Goal: Task Accomplishment & Management: Use online tool/utility

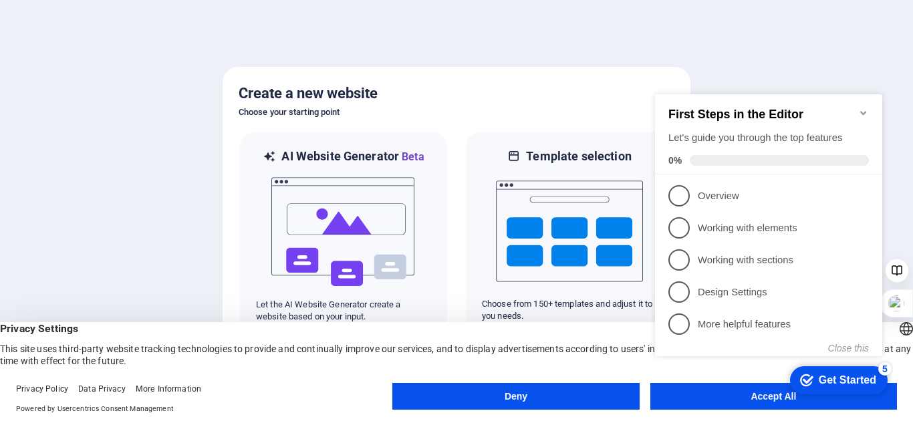
click at [866, 108] on icon "Minimize checklist" at bounding box center [863, 113] width 11 height 11
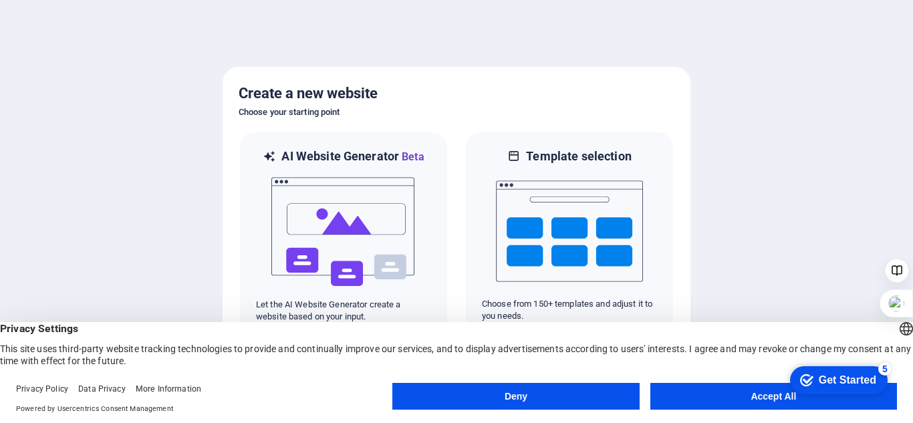
click at [741, 396] on button "Accept All" at bounding box center [773, 396] width 247 height 27
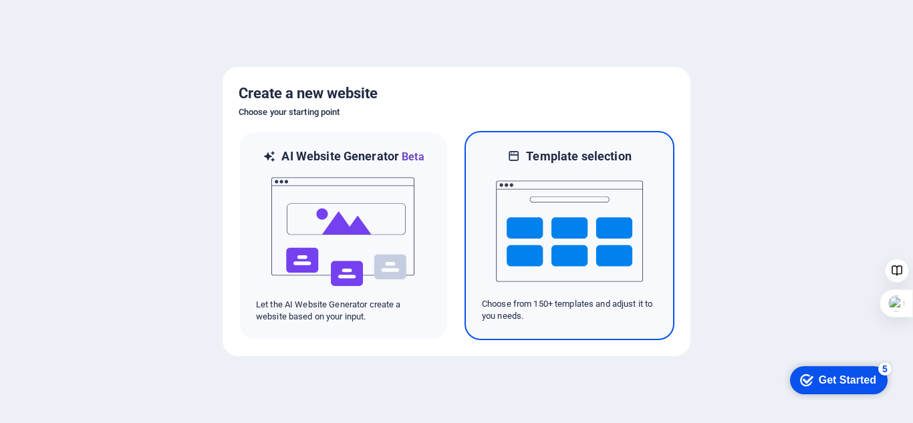
click at [553, 243] on img at bounding box center [569, 231] width 147 height 134
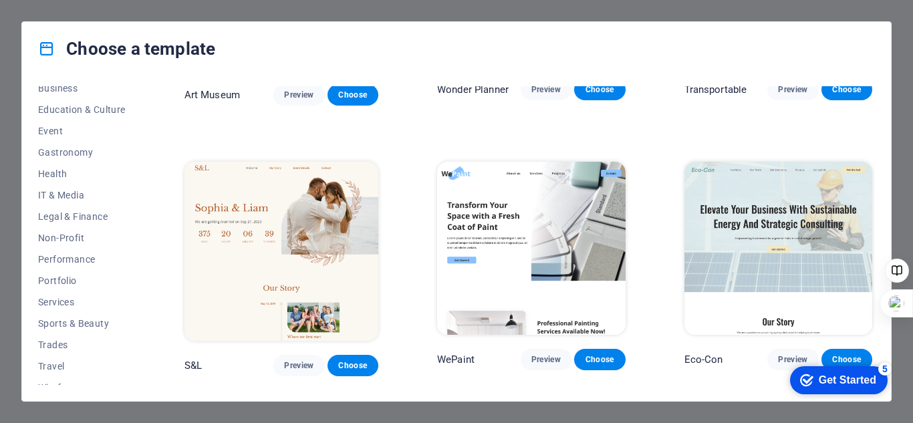
scroll to position [236, 0]
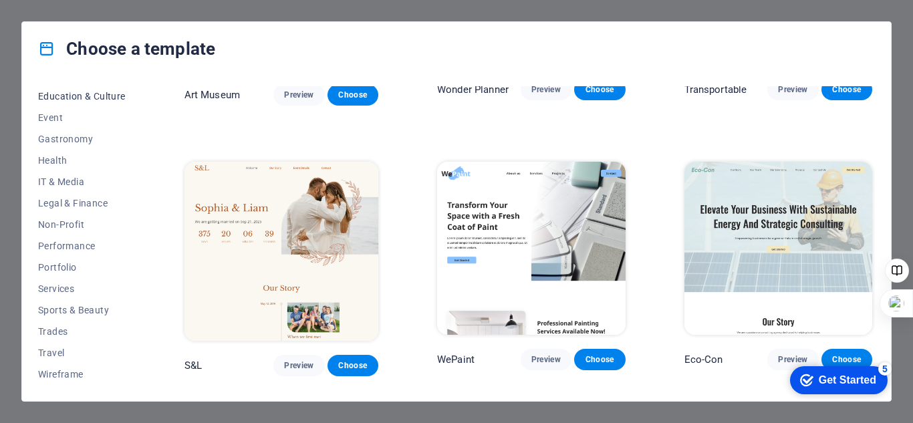
click at [80, 100] on span "Education & Culture" at bounding box center [82, 96] width 88 height 11
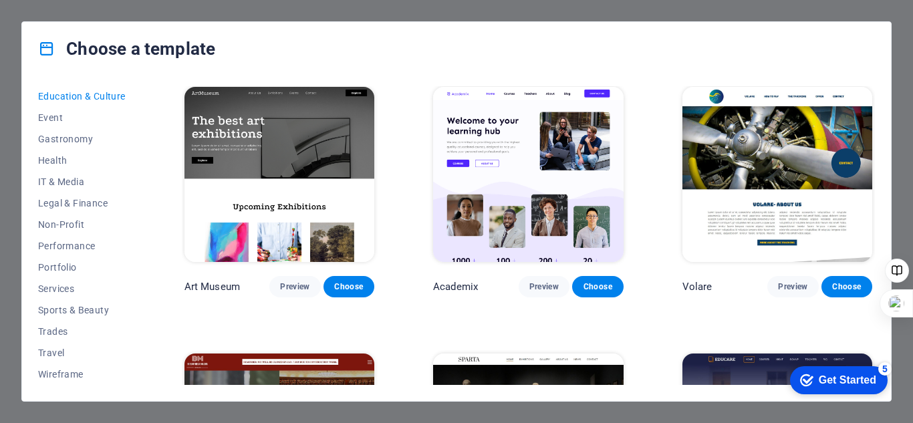
scroll to position [0, 0]
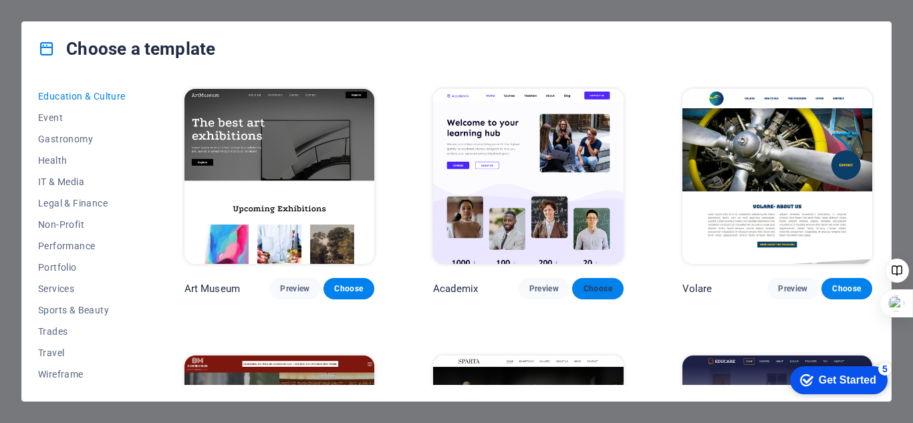
click at [598, 290] on span "Choose" at bounding box center [597, 288] width 29 height 11
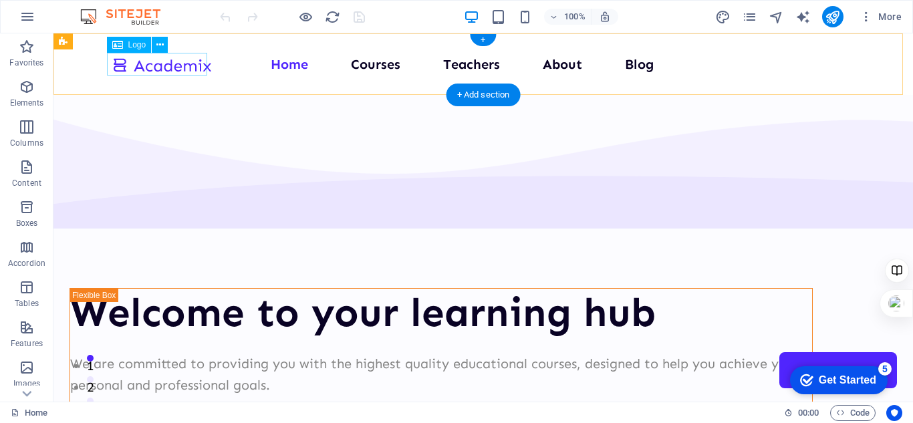
click at [168, 68] on div at bounding box center [162, 64] width 100 height 22
select select "px"
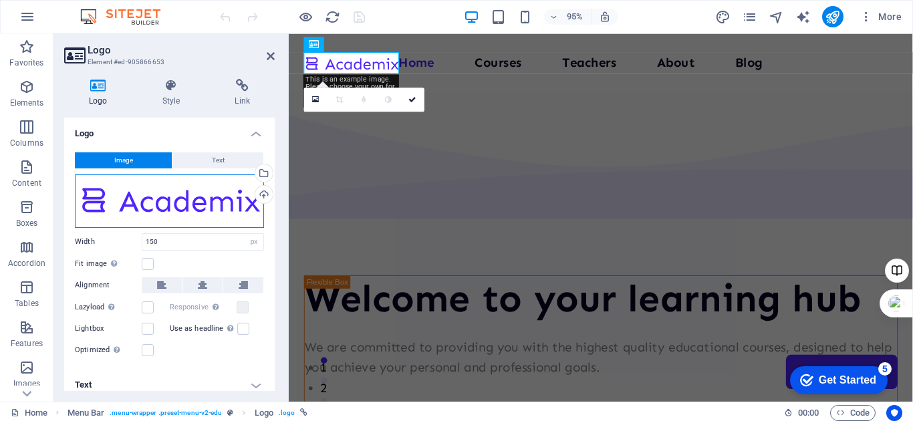
click at [128, 196] on div "Drag files here, click to choose files or select files from Files or our free s…" at bounding box center [169, 200] width 189 height 53
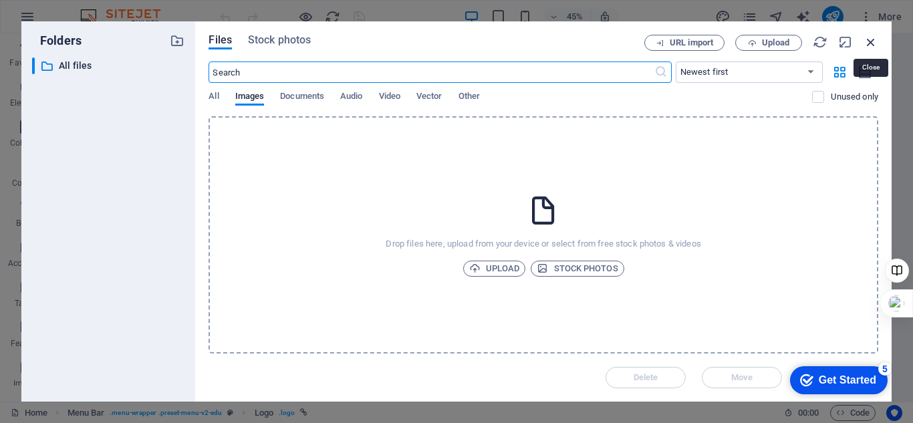
click at [874, 41] on icon "button" at bounding box center [871, 42] width 15 height 15
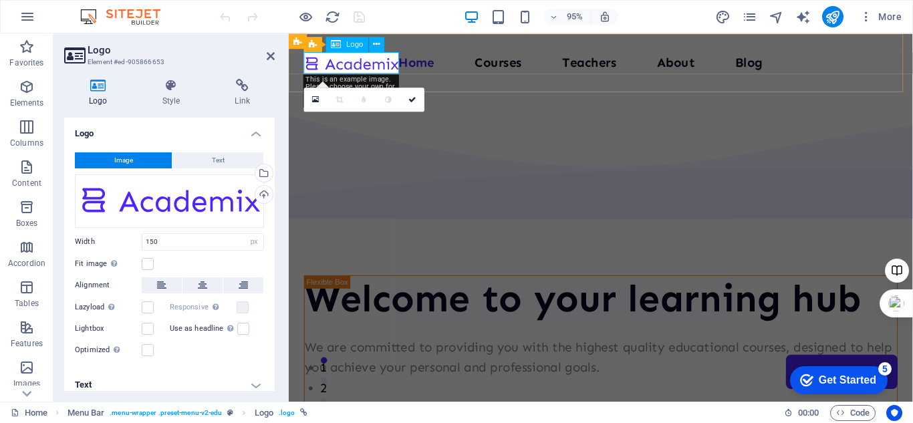
click at [374, 72] on div at bounding box center [355, 64] width 100 height 22
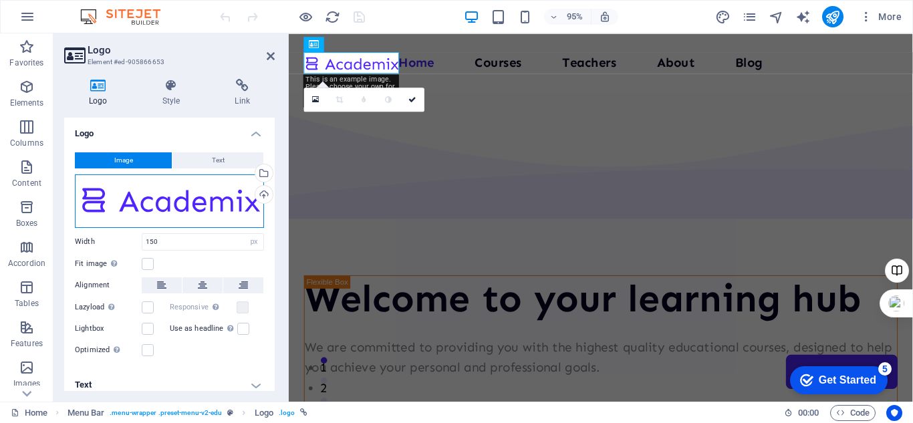
click at [125, 201] on div "Drag files here, click to choose files or select files from Files or our free s…" at bounding box center [169, 200] width 189 height 53
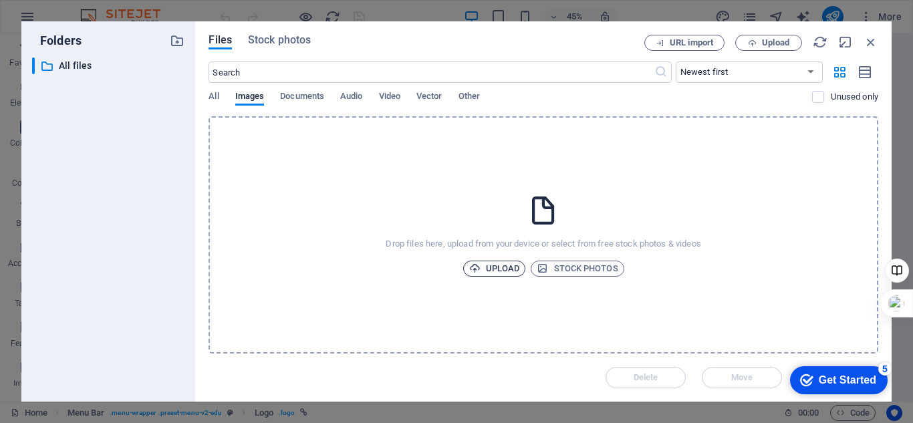
click at [514, 270] on span "Upload" at bounding box center [494, 269] width 51 height 16
click at [494, 263] on span "Upload" at bounding box center [494, 269] width 51 height 16
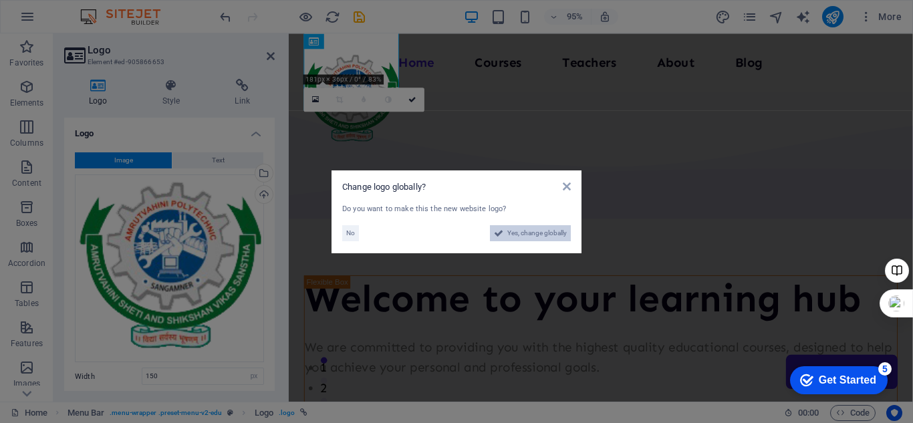
click at [521, 234] on span "Yes, change globally" at bounding box center [536, 233] width 59 height 16
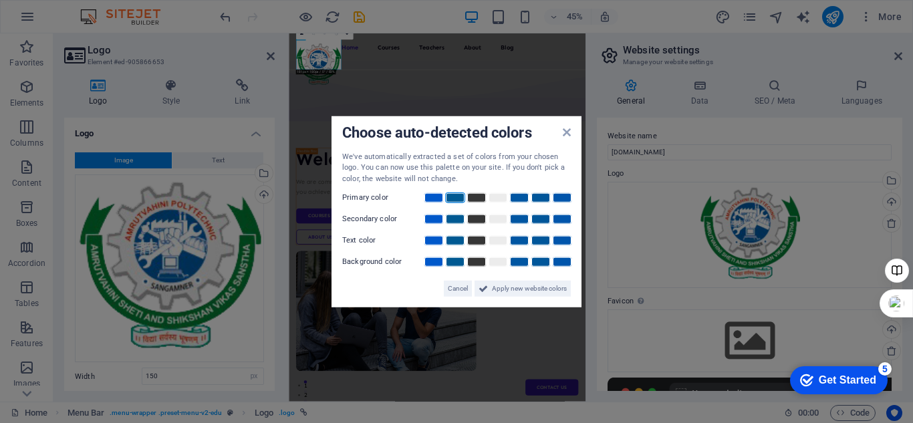
click at [454, 199] on link at bounding box center [455, 197] width 20 height 11
click at [454, 220] on link at bounding box center [455, 219] width 20 height 11
click at [454, 239] on link at bounding box center [455, 240] width 20 height 11
click at [454, 259] on link at bounding box center [455, 262] width 20 height 11
click at [456, 288] on span "Cancel" at bounding box center [458, 289] width 20 height 16
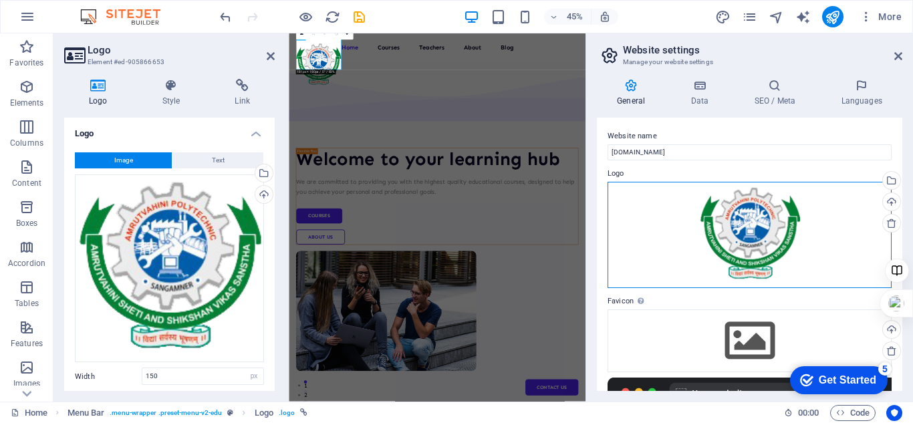
click at [747, 227] on div "Drag files here, click to choose files or select files from Files or our free s…" at bounding box center [750, 235] width 284 height 106
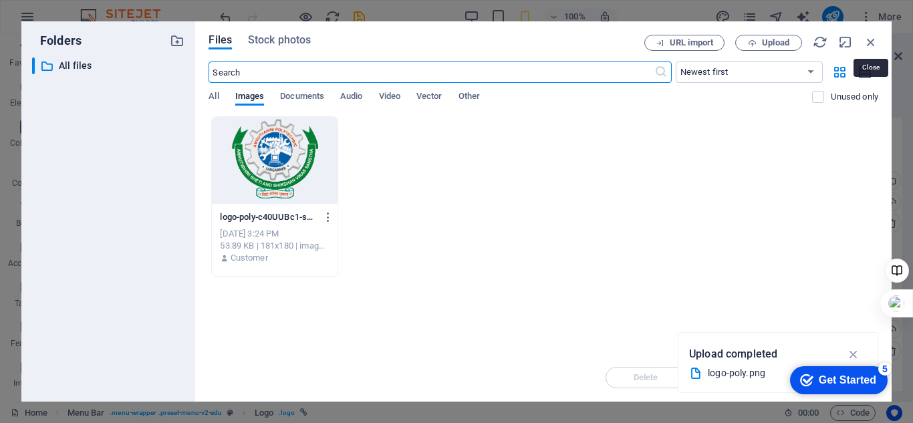
drag, startPoint x: 865, startPoint y: 45, endPoint x: 860, endPoint y: 61, distance: 16.7
click at [865, 45] on icon "button" at bounding box center [871, 42] width 15 height 15
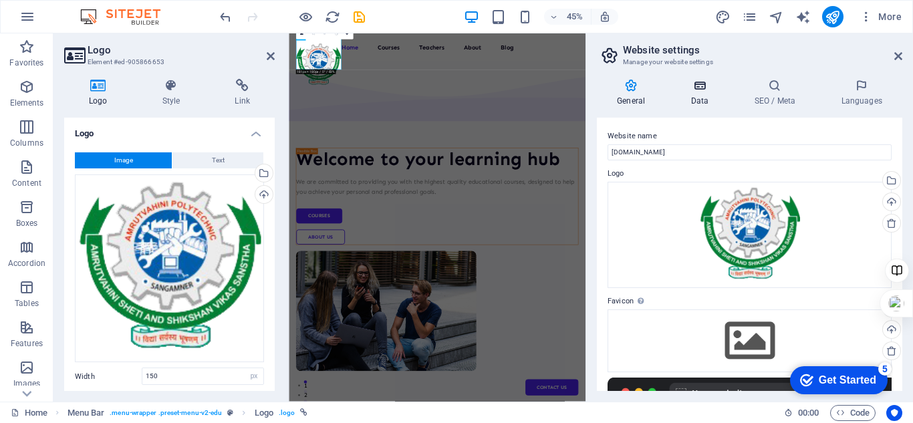
click at [705, 89] on icon at bounding box center [699, 85] width 58 height 13
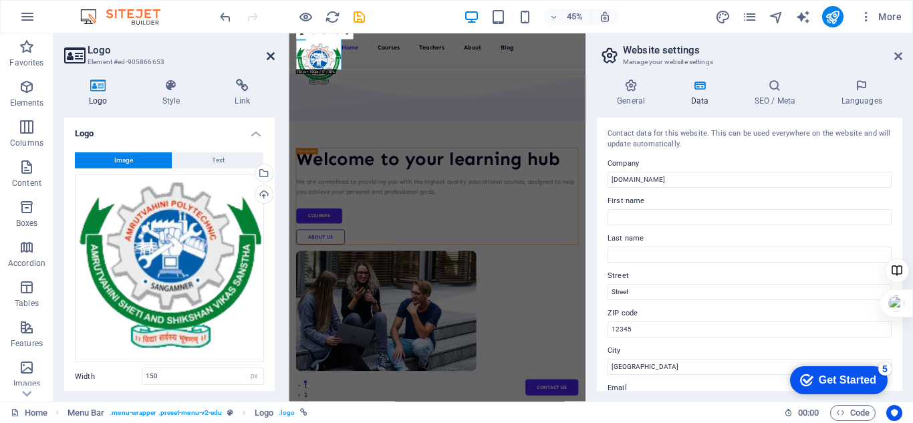
click at [271, 57] on icon at bounding box center [271, 56] width 8 height 11
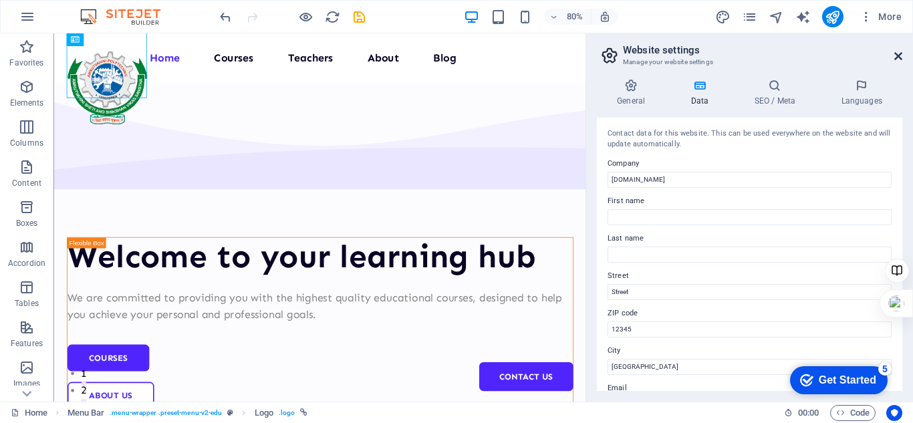
click at [900, 55] on icon at bounding box center [898, 56] width 8 height 11
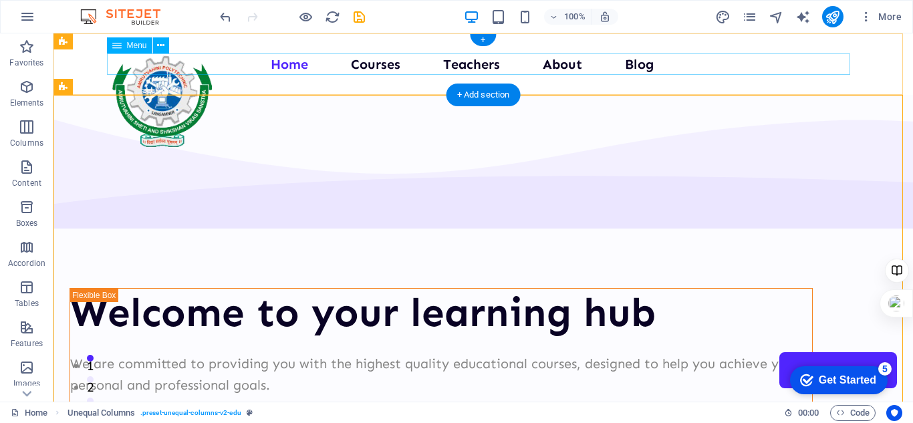
click at [293, 65] on nav "Home Courses Teachers About Blog Contact Us" at bounding box center [483, 63] width 743 height 21
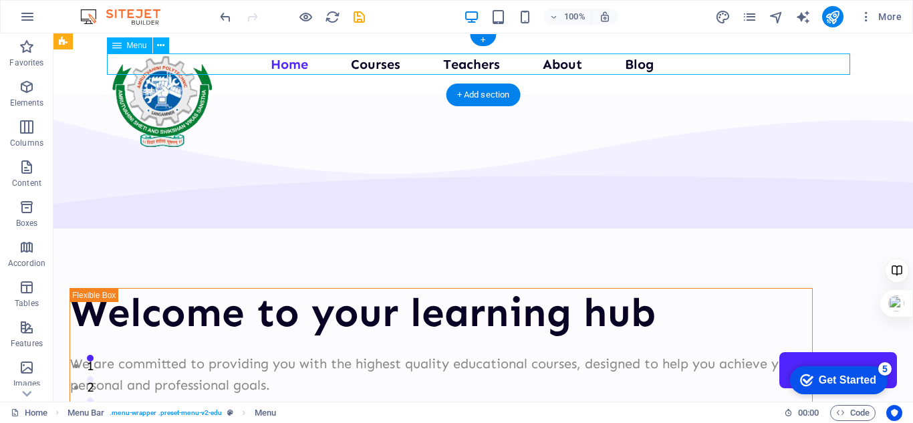
click at [293, 65] on nav "Home Courses Teachers About Blog Contact Us" at bounding box center [483, 63] width 743 height 21
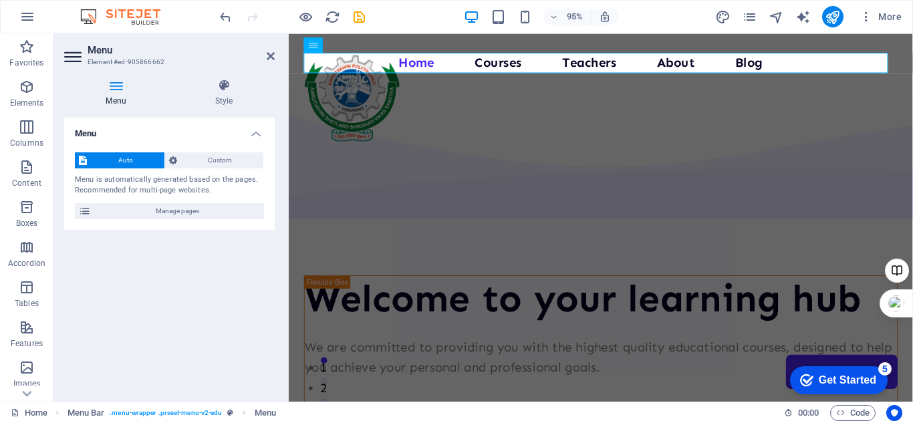
click at [116, 86] on icon at bounding box center [116, 85] width 104 height 13
click at [227, 84] on icon at bounding box center [224, 85] width 102 height 13
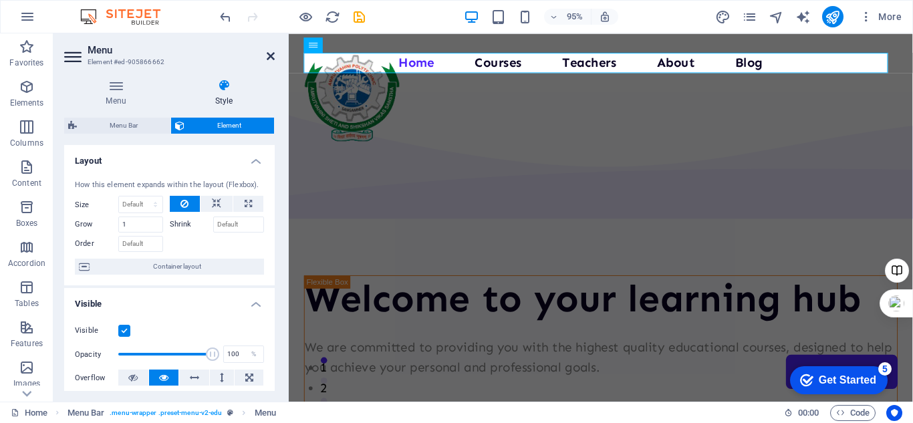
click at [267, 59] on icon at bounding box center [271, 56] width 8 height 11
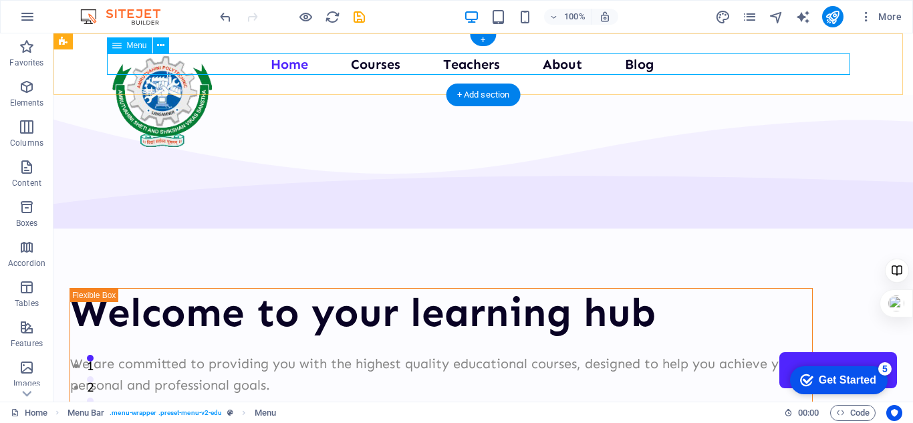
click at [277, 64] on nav "Home Courses Teachers About Blog Contact Us" at bounding box center [483, 63] width 743 height 21
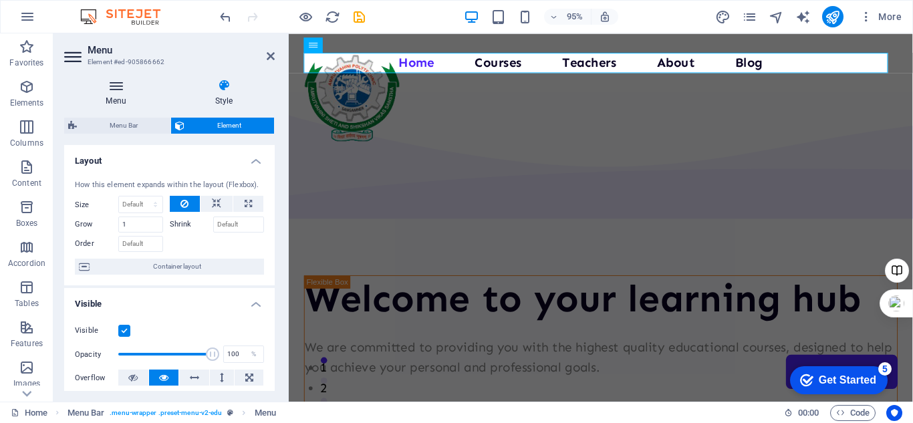
click at [119, 89] on icon at bounding box center [116, 85] width 104 height 13
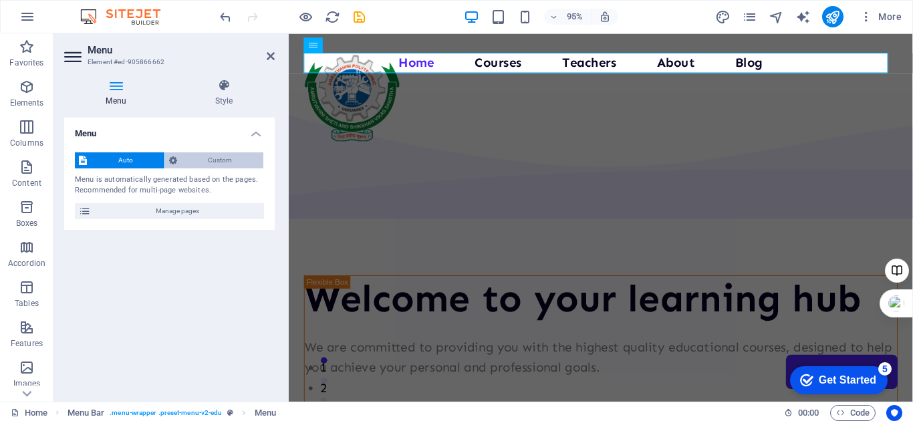
click at [190, 160] on span "Custom" at bounding box center [220, 160] width 79 height 16
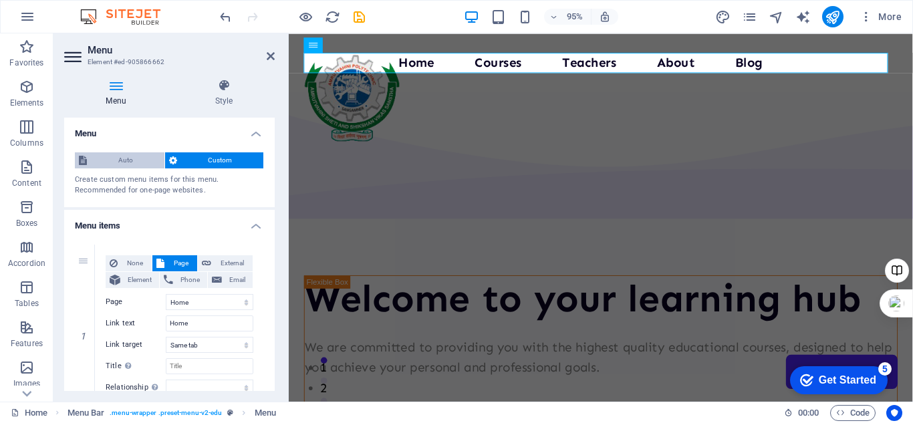
click at [126, 162] on span "Auto" at bounding box center [126, 160] width 70 height 16
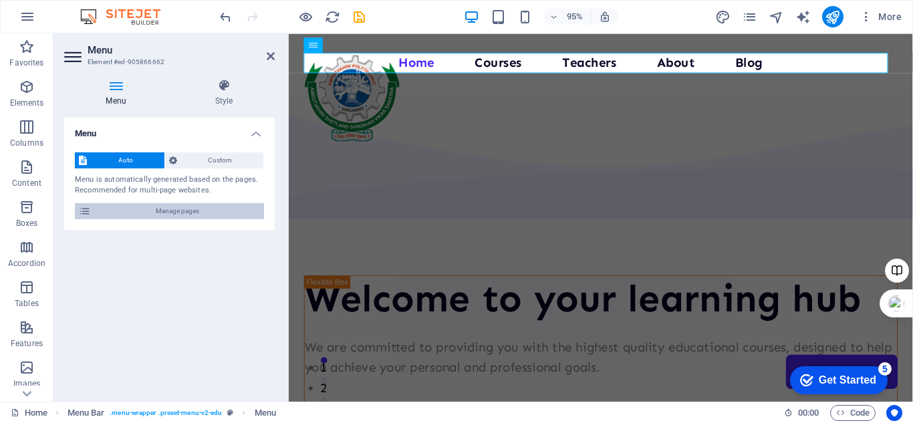
click at [87, 210] on icon at bounding box center [85, 211] width 12 height 16
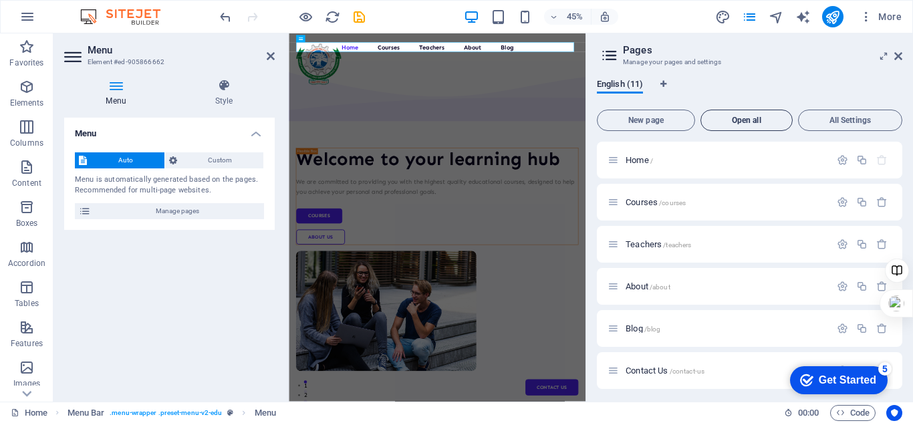
click at [758, 122] on span "Open all" at bounding box center [746, 120] width 80 height 8
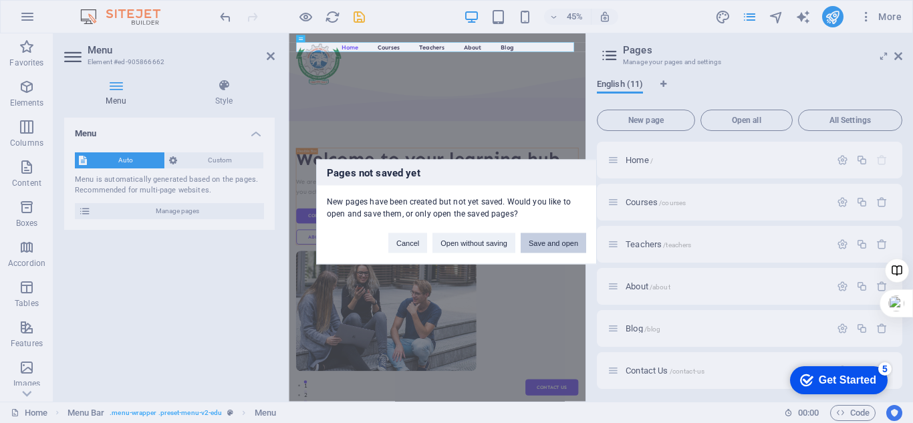
click at [546, 243] on button "Save and open" at bounding box center [553, 243] width 65 height 20
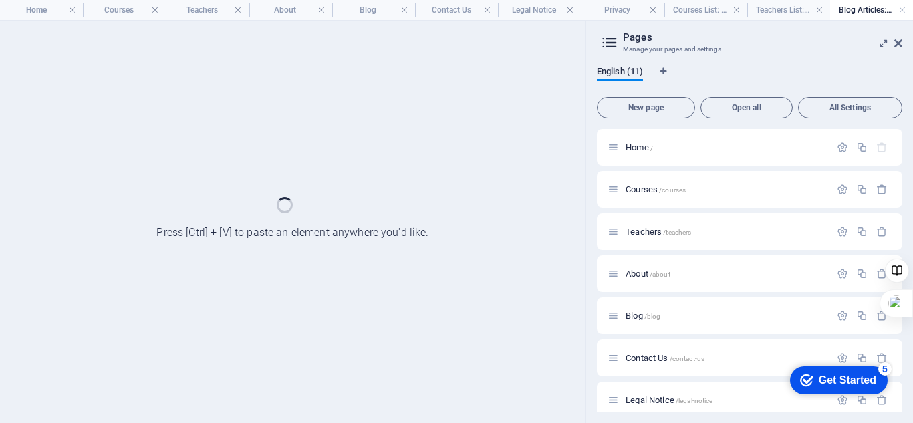
click at [740, 121] on div "New page Open all All Settings Home / Courses /courses Teachers /teachers About…" at bounding box center [749, 252] width 305 height 321
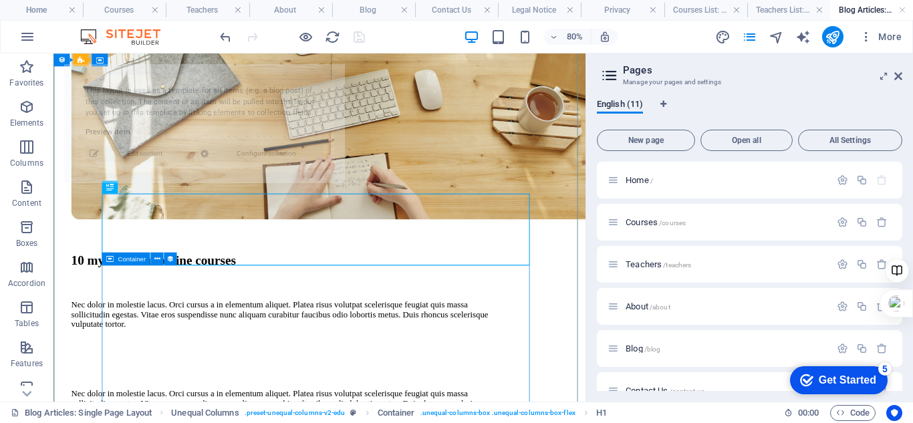
scroll to position [12, 0]
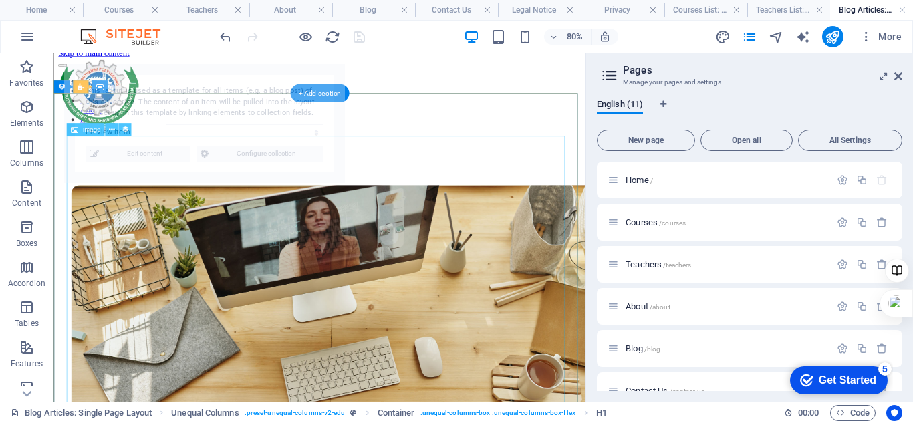
select select "68b992743914c3b33300386e"
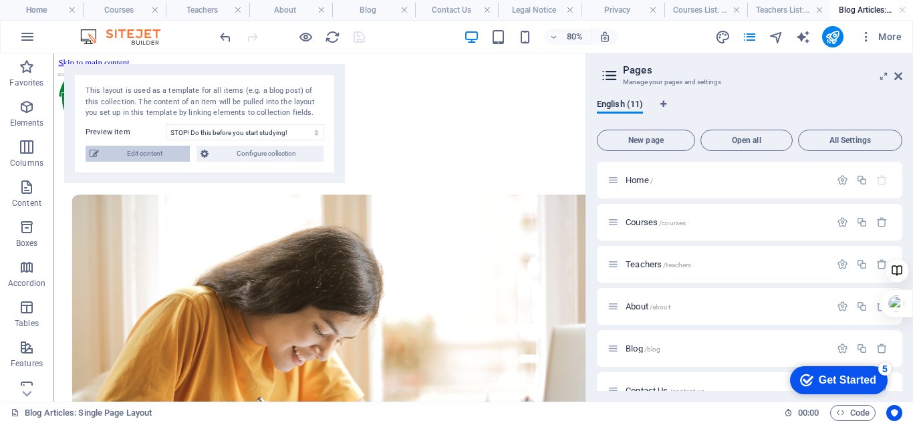
scroll to position [0, 0]
click at [525, 94] on nav "Home Courses Teachers About Blog Contact Us" at bounding box center [386, 130] width 654 height 72
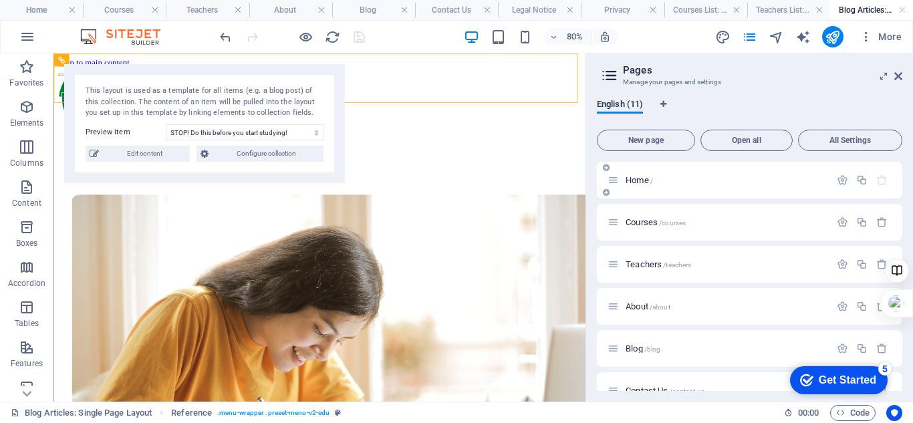
click at [633, 180] on span "Home /" at bounding box center [639, 180] width 27 height 10
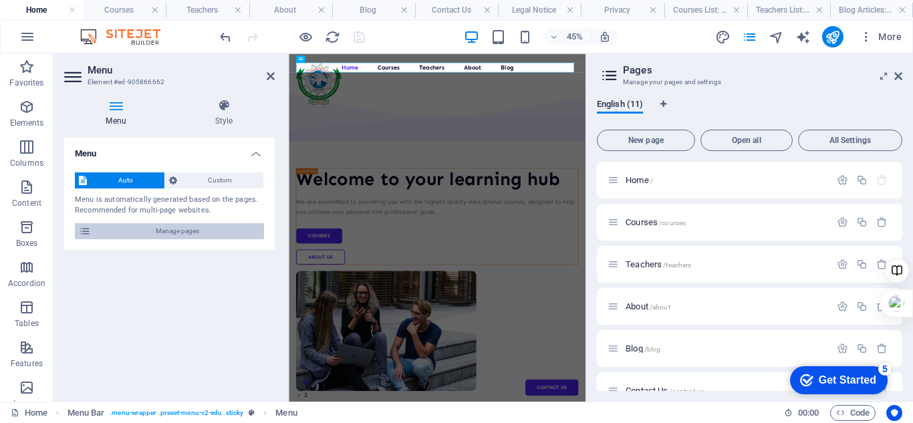
click at [165, 236] on span "Manage pages" at bounding box center [177, 231] width 165 height 16
click at [896, 75] on icon at bounding box center [898, 76] width 8 height 11
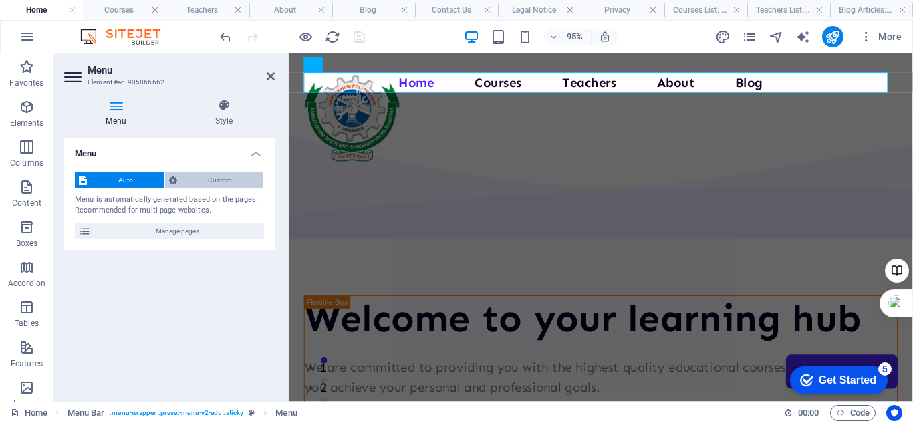
click at [209, 184] on span "Custom" at bounding box center [220, 180] width 79 height 16
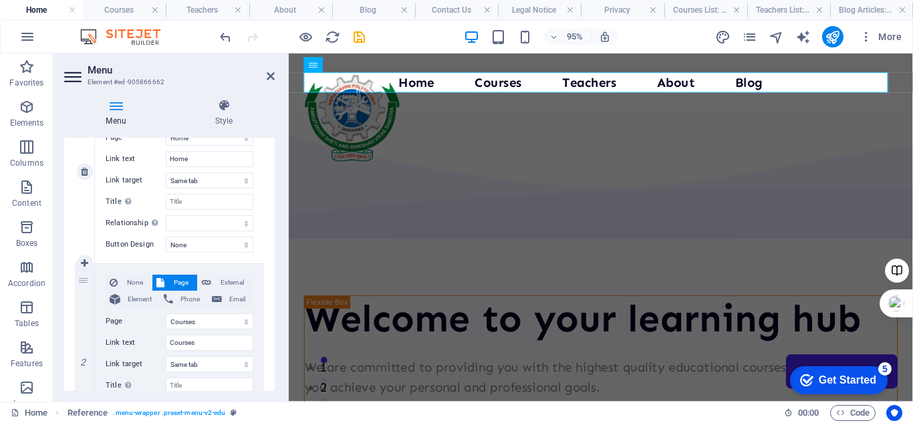
scroll to position [201, 0]
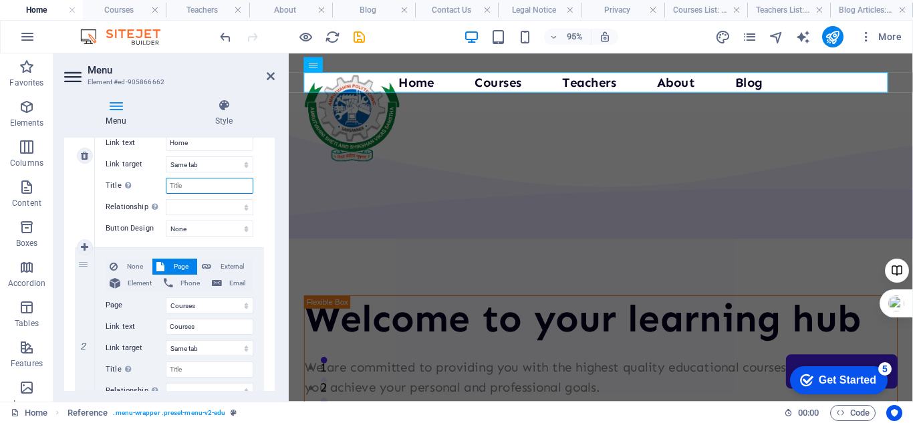
click at [194, 181] on input "Title Additional link description, should not be the same as the link text. The…" at bounding box center [210, 186] width 88 height 16
type input "Home"
select select
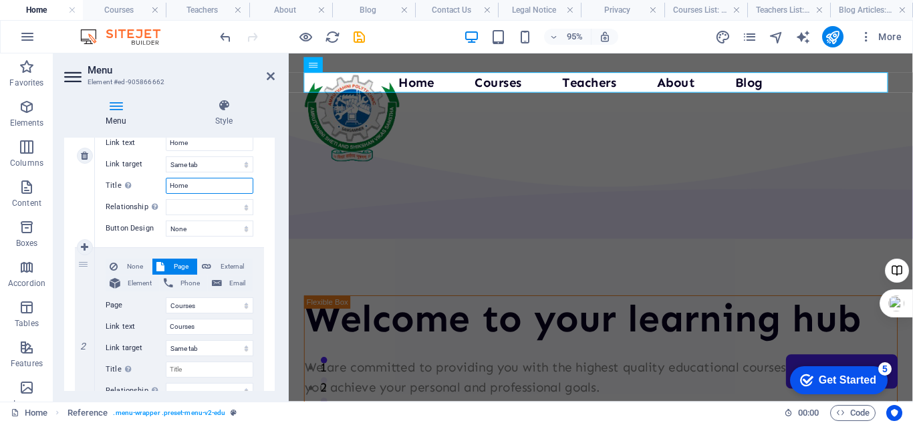
select select
type input "Home"
click at [201, 245] on div "None Page External Element Phone Email Page Home Courses Teachers About Blog Co…" at bounding box center [179, 155] width 169 height 183
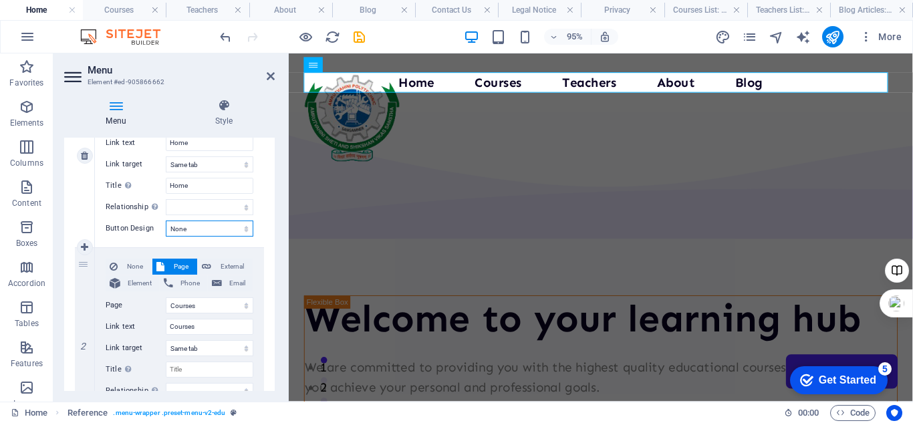
click at [244, 230] on select "None Default Primary Secondary" at bounding box center [210, 229] width 88 height 16
click at [239, 226] on select "None Default Primary Secondary" at bounding box center [210, 229] width 88 height 16
select select "default"
click at [166, 221] on select "None Default Primary Secondary" at bounding box center [210, 229] width 88 height 16
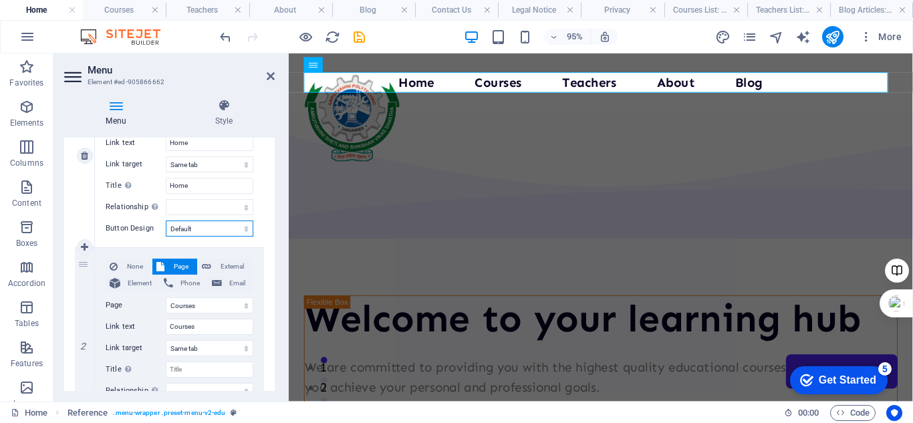
select select
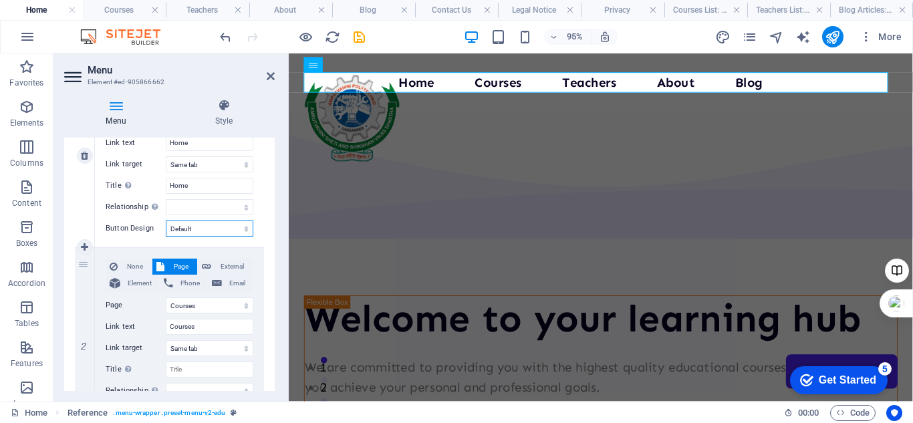
select select
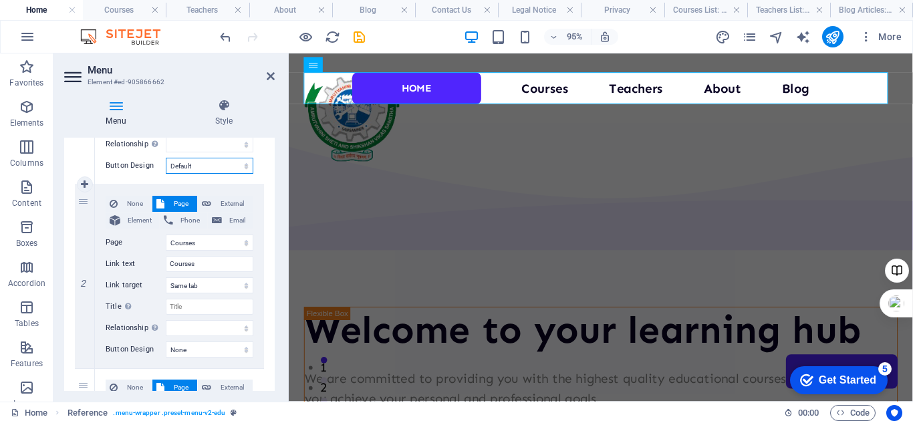
scroll to position [334, 0]
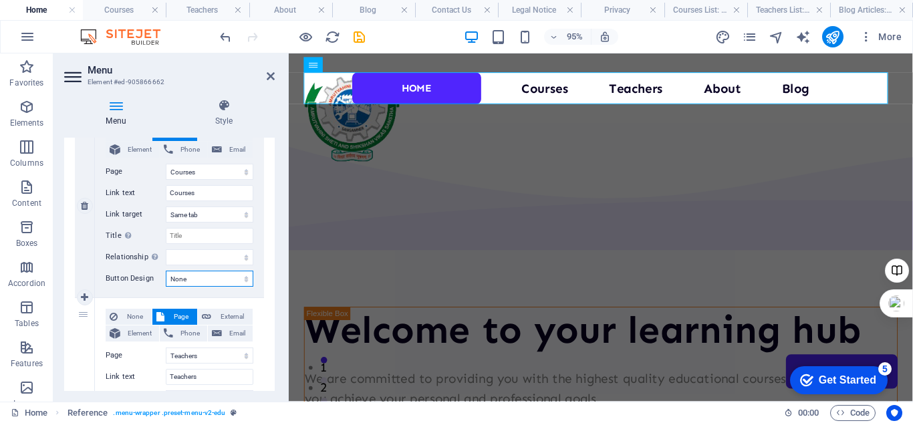
click at [241, 275] on select "None Default Primary Secondary" at bounding box center [210, 279] width 88 height 16
select select "primary"
click at [166, 271] on select "None Default Primary Secondary" at bounding box center [210, 279] width 88 height 16
select select
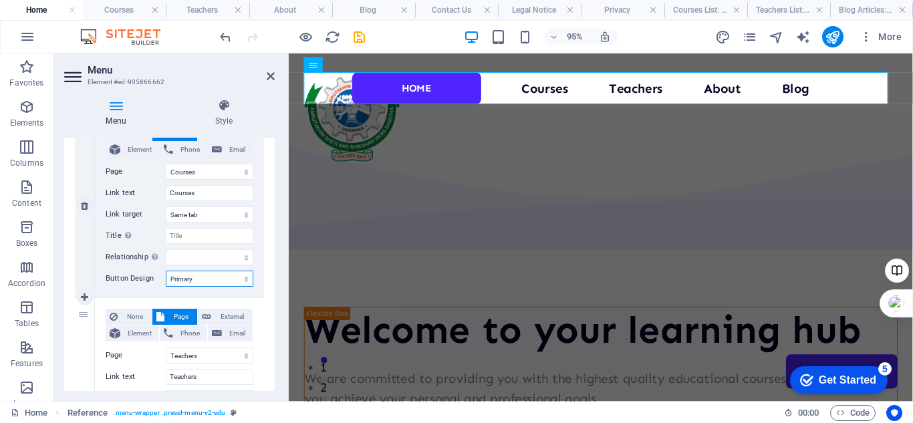
select select
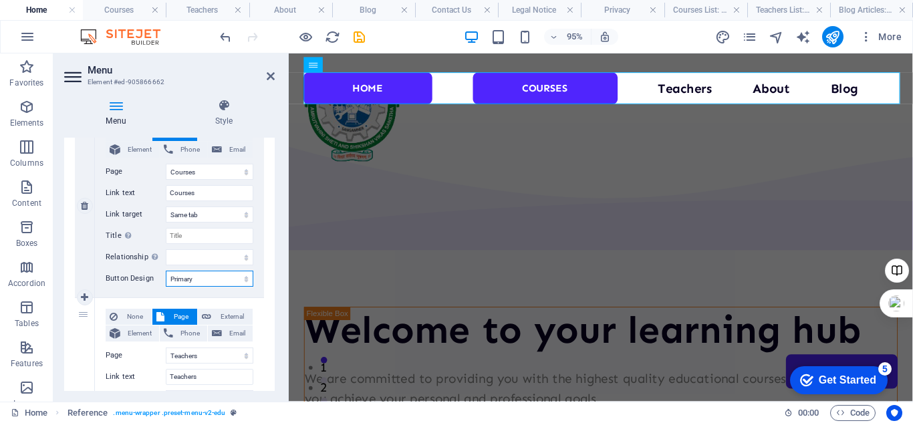
click at [242, 282] on select "None Default Primary Secondary" at bounding box center [210, 279] width 88 height 16
select select "secondary"
click at [166, 271] on select "None Default Primary Secondary" at bounding box center [210, 279] width 88 height 16
select select
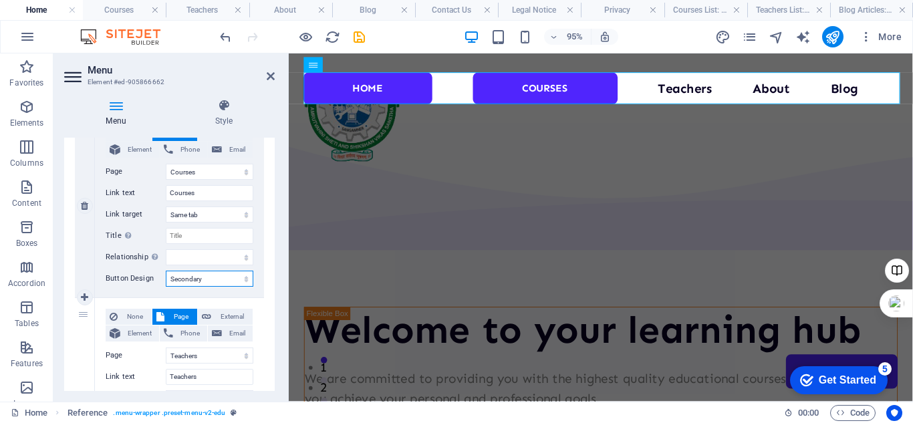
select select
click at [261, 266] on div "None Page External Element Phone Email Page Home Courses Teachers About Blog Co…" at bounding box center [179, 205] width 169 height 183
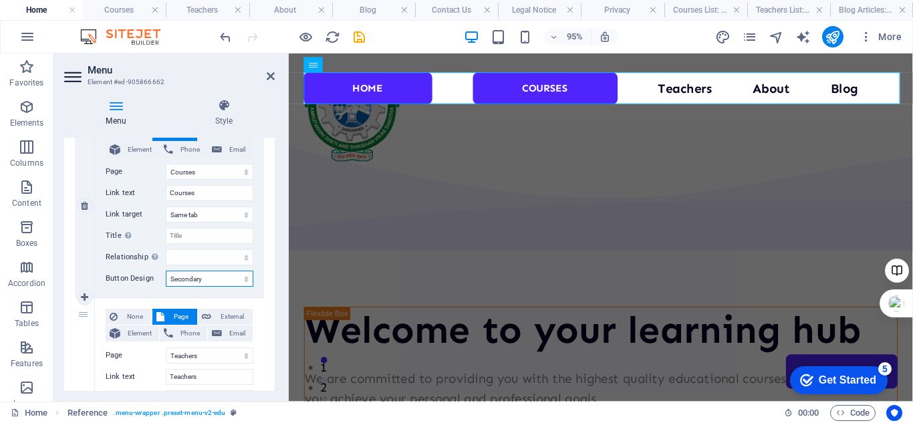
click at [242, 279] on select "None Default Primary Secondary" at bounding box center [210, 279] width 88 height 16
select select
click at [166, 271] on select "None Default Primary Secondary" at bounding box center [210, 279] width 88 height 16
select select
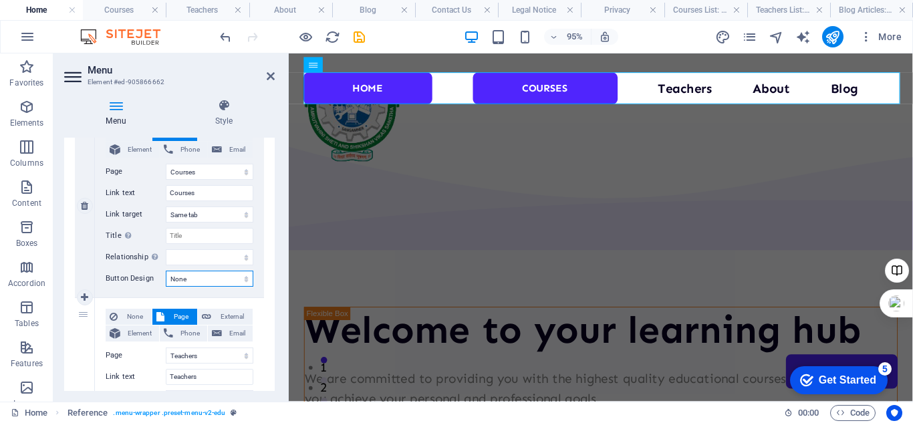
select select
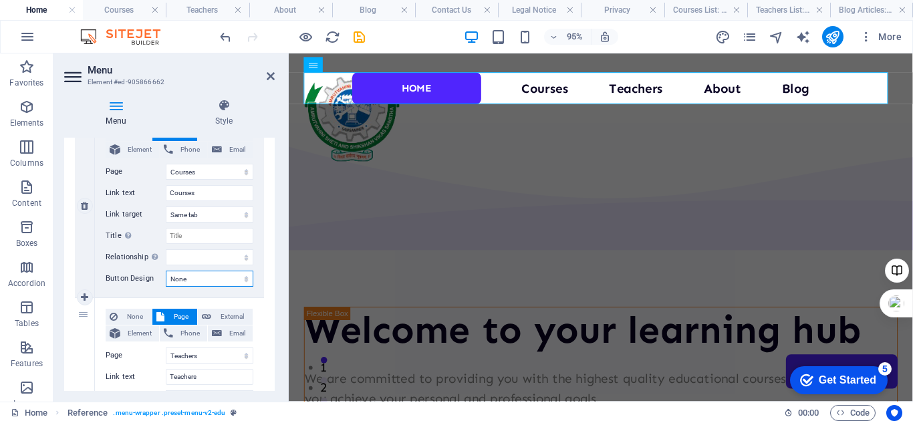
scroll to position [201, 0]
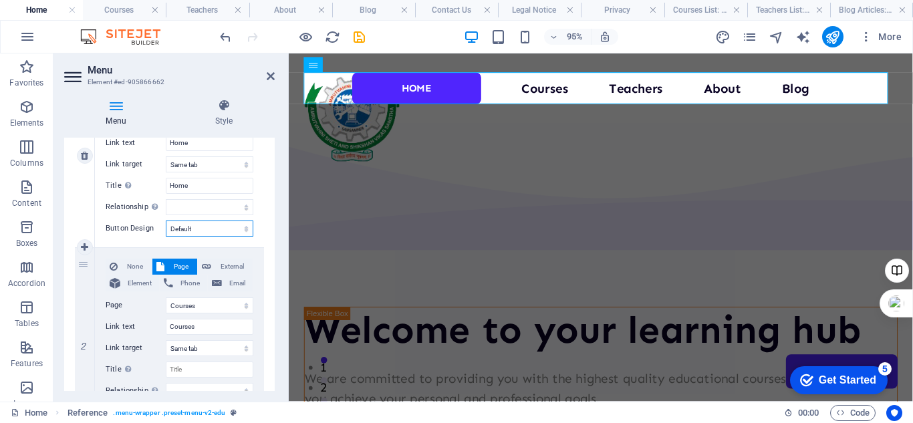
click at [243, 229] on select "None Default Primary Secondary" at bounding box center [210, 229] width 88 height 16
select select
click at [166, 221] on select "None Default Primary Secondary" at bounding box center [210, 229] width 88 height 16
select select
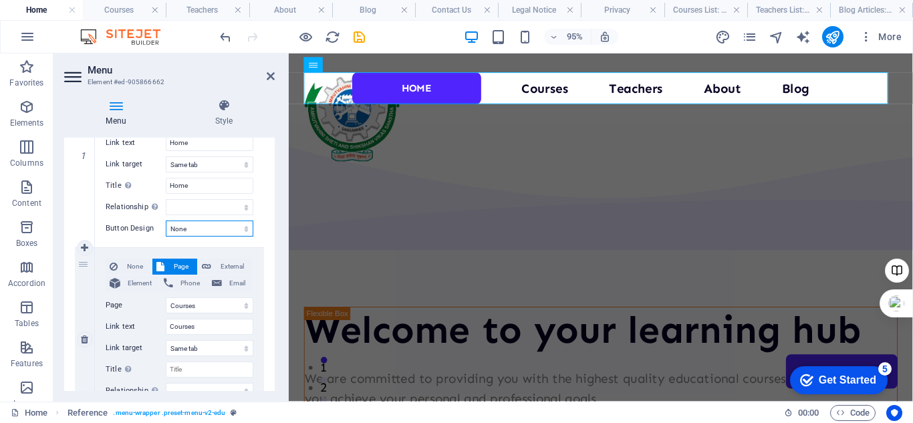
select select
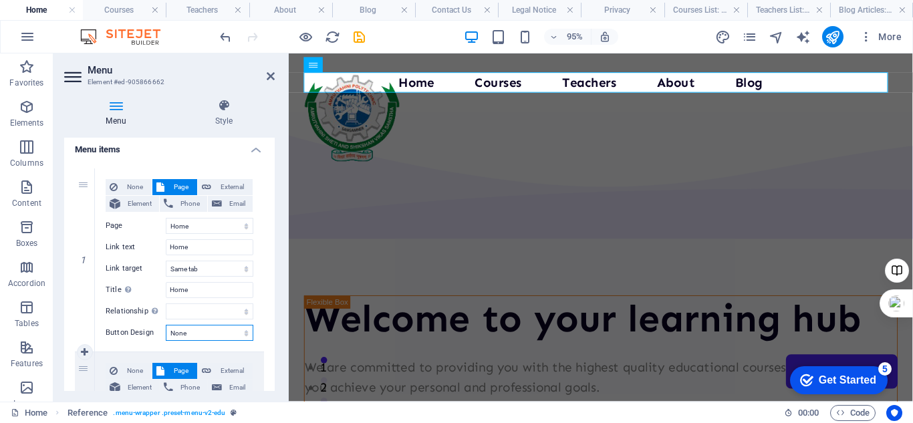
scroll to position [67, 0]
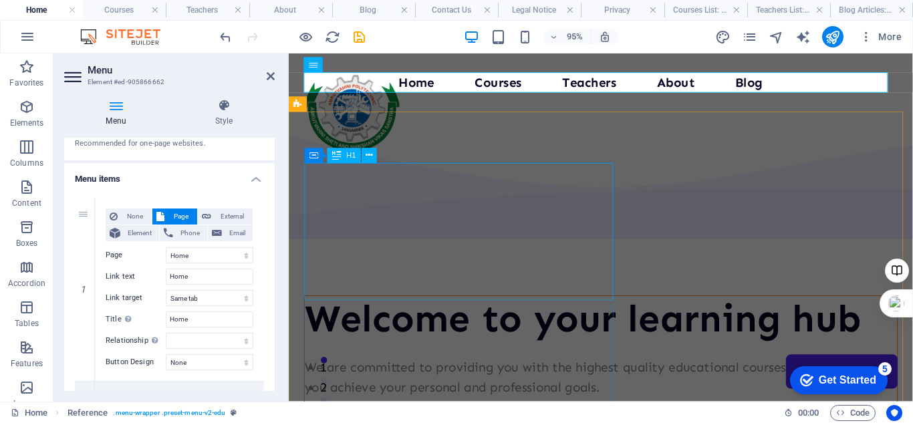
click at [441, 309] on div "Welcome to your learning hub" at bounding box center [617, 333] width 624 height 48
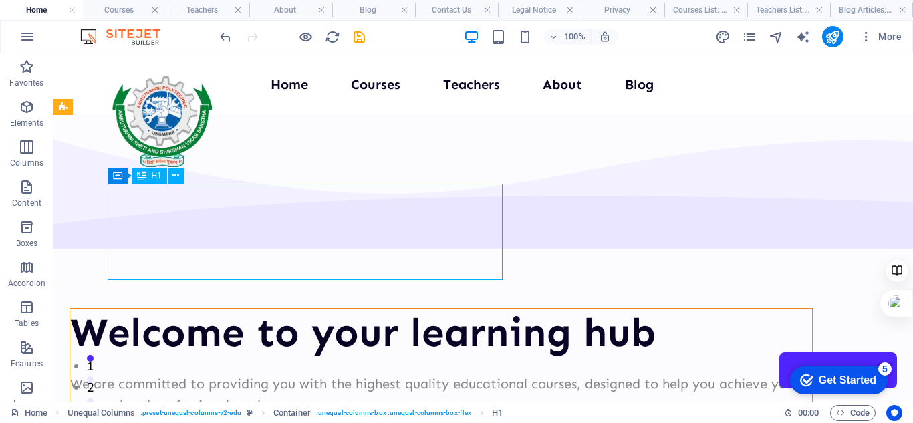
click at [338, 309] on div "Welcome to your learning hub" at bounding box center [441, 333] width 742 height 48
click at [352, 309] on div "Welcome to your learning hub" at bounding box center [441, 333] width 742 height 48
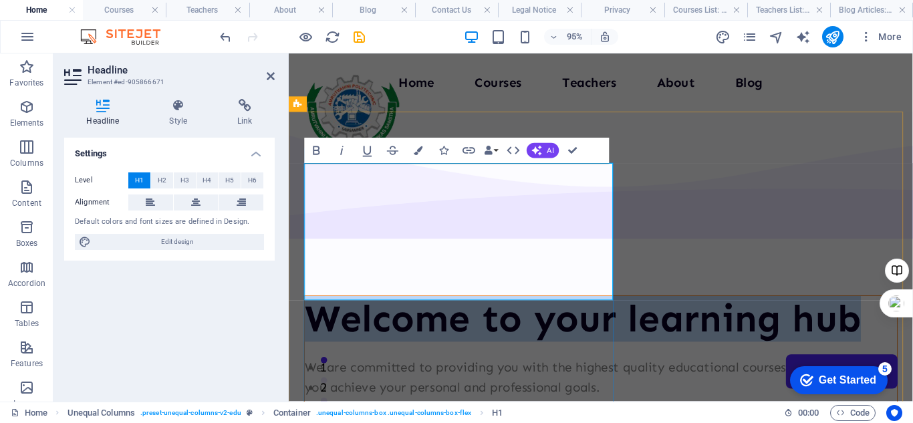
click at [448, 309] on h1 "Welcome to your learning hub" at bounding box center [617, 333] width 624 height 48
click at [517, 309] on h1 "Welcome to your learning hub" at bounding box center [617, 333] width 624 height 48
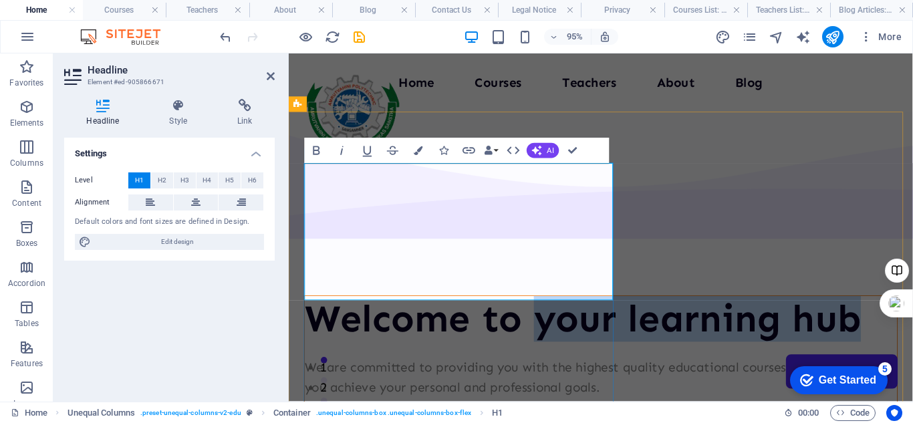
drag, startPoint x: 312, startPoint y: 240, endPoint x: 380, endPoint y: 277, distance: 77.8
click at [380, 309] on h1 "Welcome to your learning hub" at bounding box center [617, 333] width 624 height 48
click at [385, 309] on h1 "Welcome to your learning hub" at bounding box center [617, 333] width 624 height 48
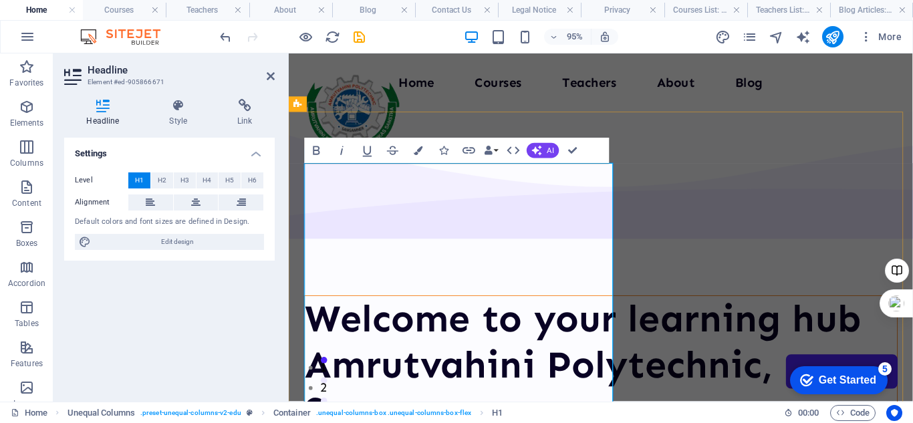
scroll to position [134, 0]
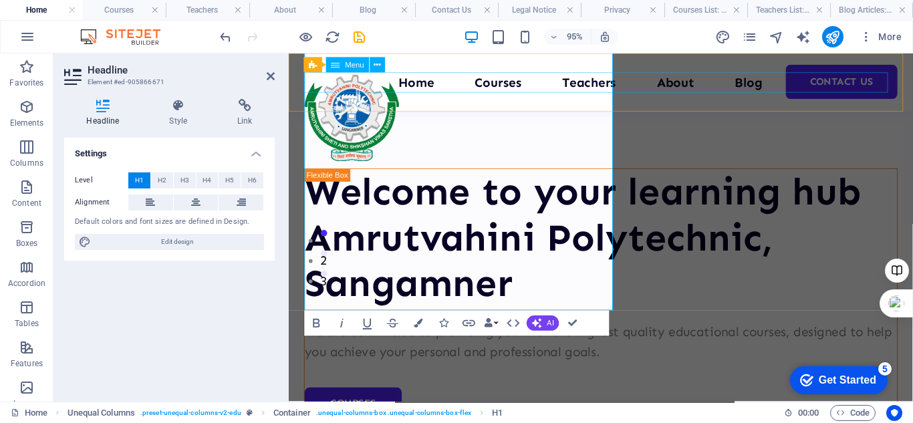
click at [648, 91] on nav "Home Courses Teachers About Blog Contact Us" at bounding box center [617, 84] width 625 height 21
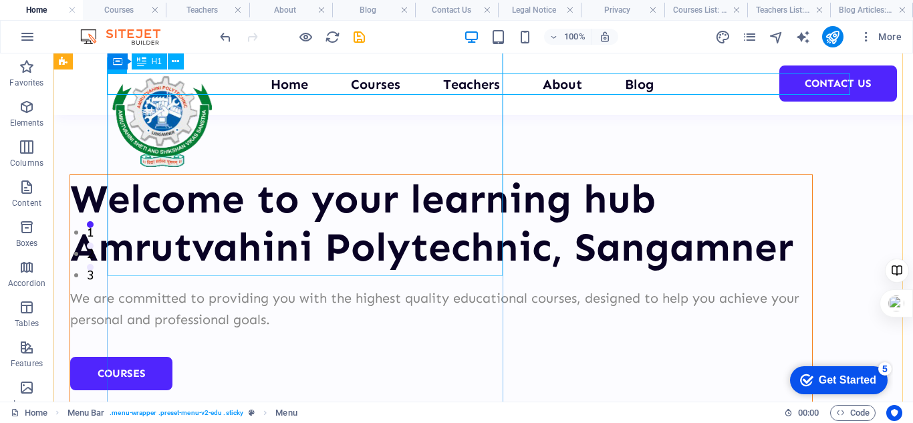
click at [414, 240] on div "Welcome to your learning hub Amrutvahini Polytechnic, Sangamner" at bounding box center [441, 223] width 742 height 96
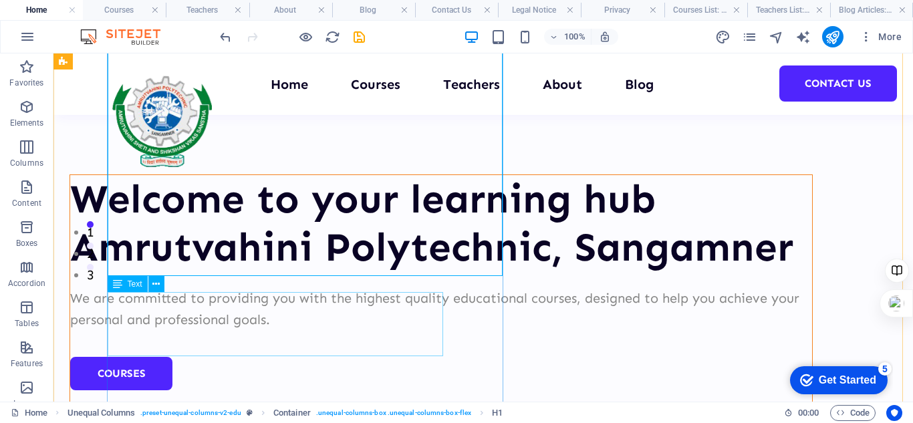
click at [444, 340] on div "Welcome to your learning hub Amrutvahini Polytechnic, Sangamner We are committe…" at bounding box center [441, 305] width 743 height 263
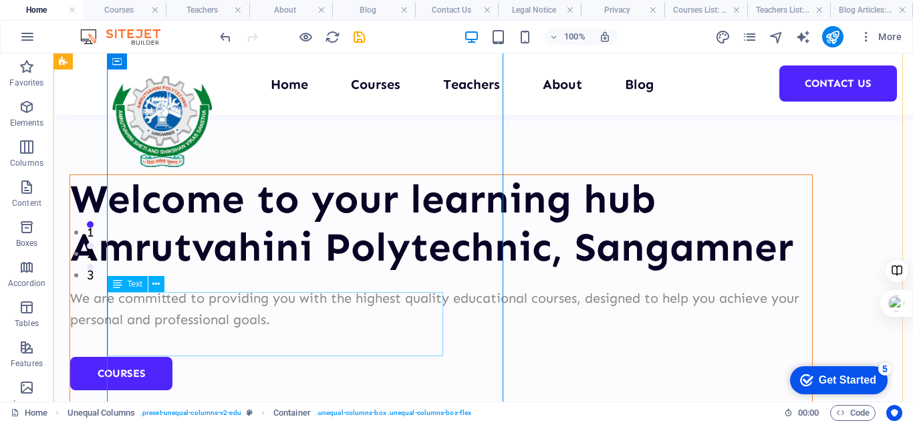
click at [222, 330] on div "We are committed to providing you with the highest quality educational courses,…" at bounding box center [441, 308] width 742 height 43
click at [156, 309] on div "We are committed to providing you with the highest quality educational courses,…" at bounding box center [441, 308] width 742 height 43
drag, startPoint x: 156, startPoint y: 309, endPoint x: 200, endPoint y: 364, distance: 70.4
click at [156, 309] on div "We are committed to providing you with the highest quality educational courses,…" at bounding box center [441, 308] width 742 height 43
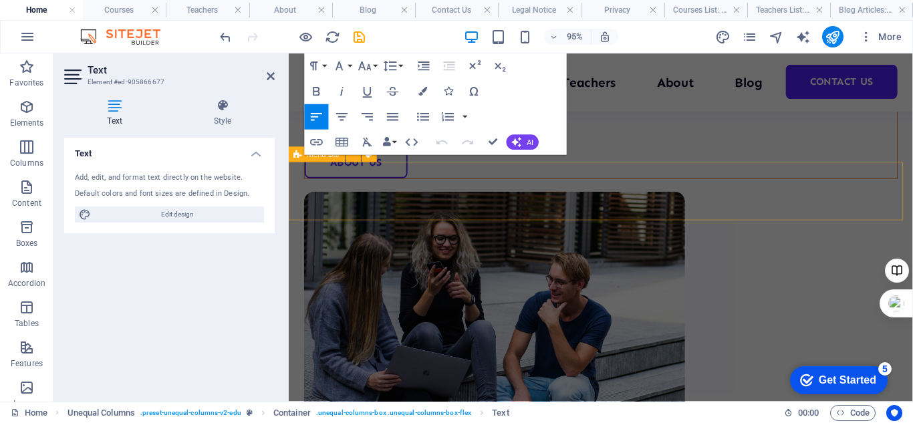
scroll to position [410, 0]
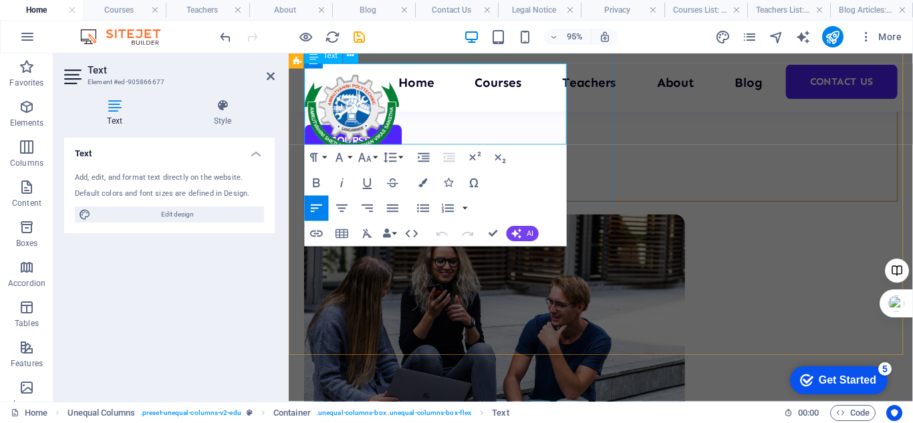
drag, startPoint x: 307, startPoint y: 353, endPoint x: 462, endPoint y: 136, distance: 265.9
click at [462, 102] on p "We are committed to providing you with the highest quality educational courses,…" at bounding box center [617, 80] width 624 height 43
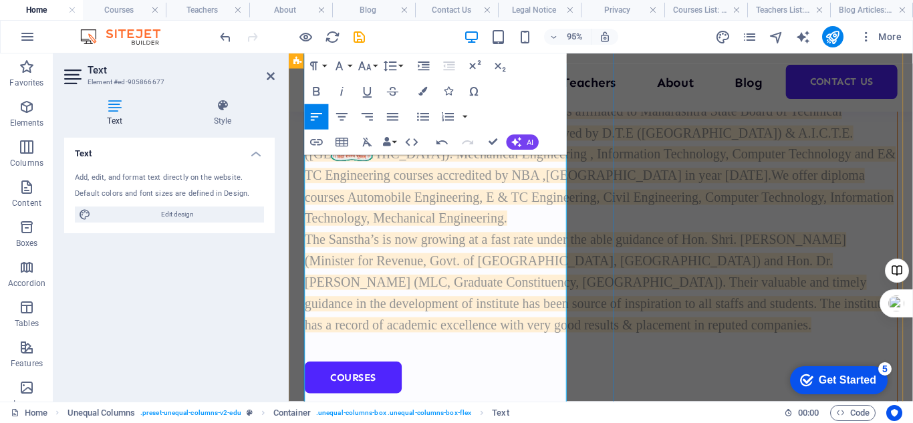
click at [443, 242] on p "Amrutvahini Polytechnic, Sangamner was established in year 1983 to provide Dipl…" at bounding box center [617, 205] width 624 height 292
click at [444, 236] on span "of Amrutvahini Sheti & Shikshan Vikas Sanstha’s. Amrutvahini Polytechnic is aff…" at bounding box center [616, 160] width 622 height 151
click at [598, 88] on nav "Home Courses Teachers About Blog Contact Us" at bounding box center [617, 84] width 625 height 21
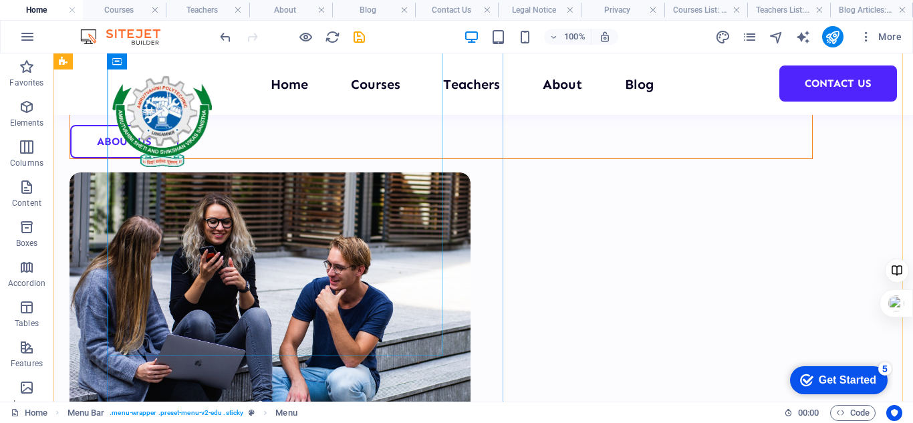
scroll to position [696, 0]
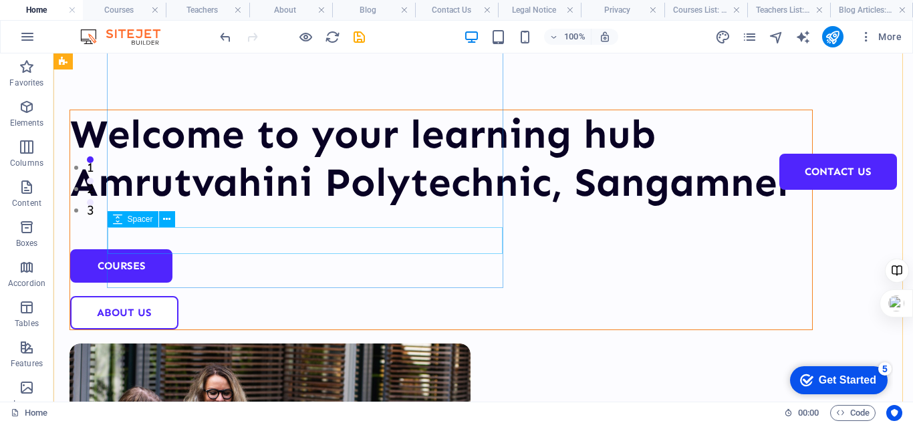
scroll to position [202, 0]
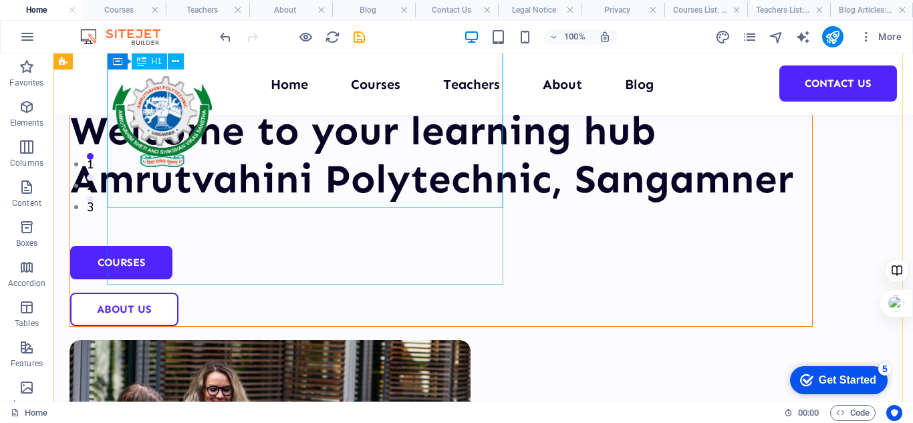
click at [337, 203] on div "Welcome to your learning hub Amrutvahini Polytechnic, Sangamner" at bounding box center [441, 155] width 742 height 96
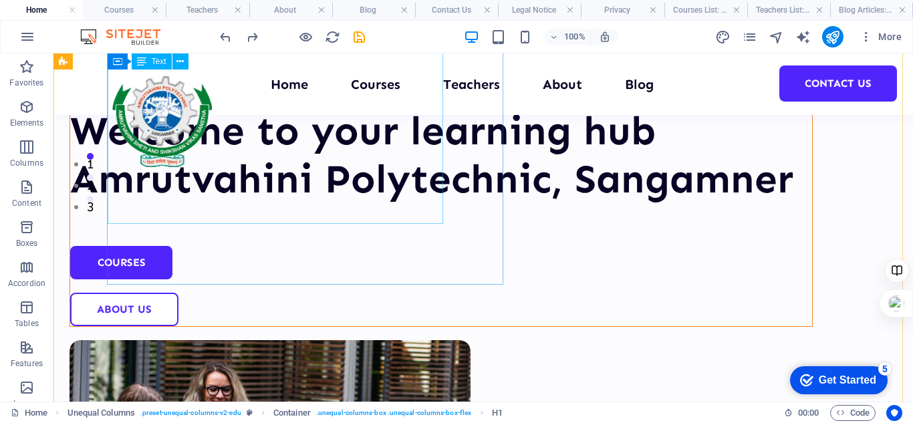
scroll to position [696, 0]
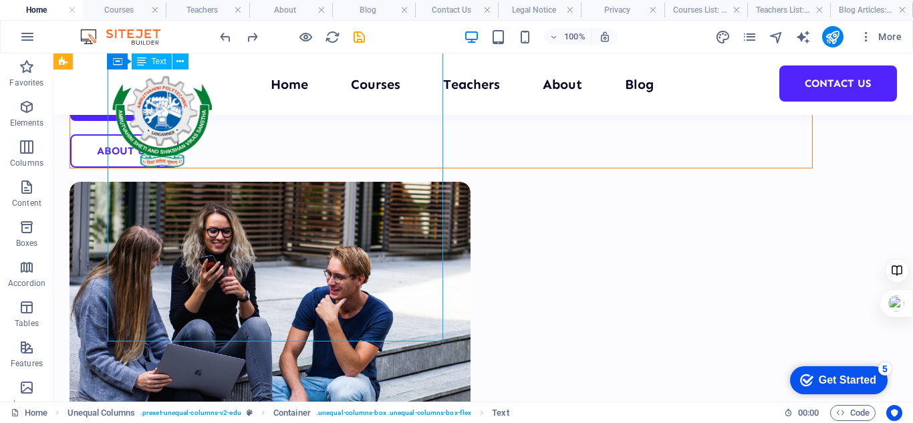
scroll to position [495, 0]
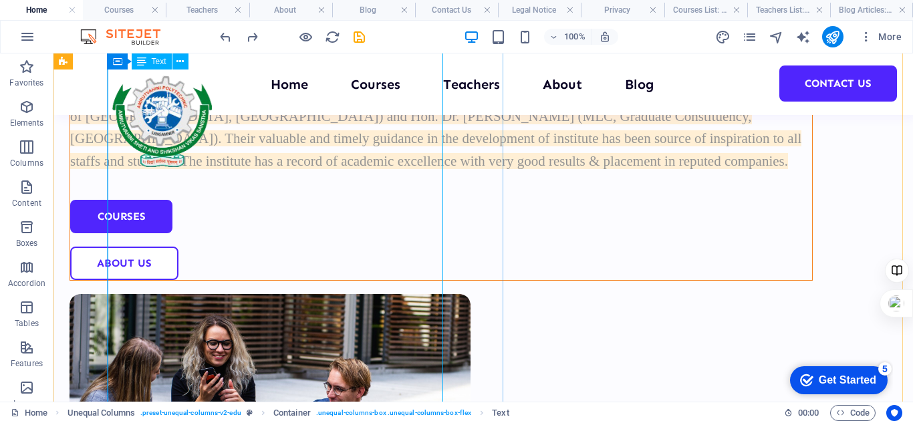
click at [192, 173] on div "Amrutvahini Polytechnic, Sangamner was established in year 1983 to provide Dipl…" at bounding box center [441, 49] width 742 height 247
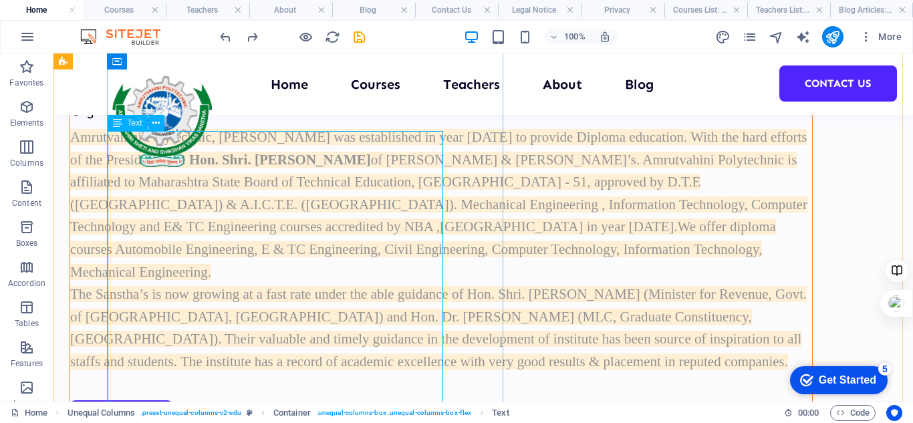
click at [210, 191] on div "Amrutvahini Polytechnic, Sangamner was established in year 1983 to provide Dipl…" at bounding box center [441, 249] width 742 height 247
click at [150, 145] on div "Amrutvahini Polytechnic, Sangamner was established in year 1983 to provide Dipl…" at bounding box center [441, 249] width 742 height 247
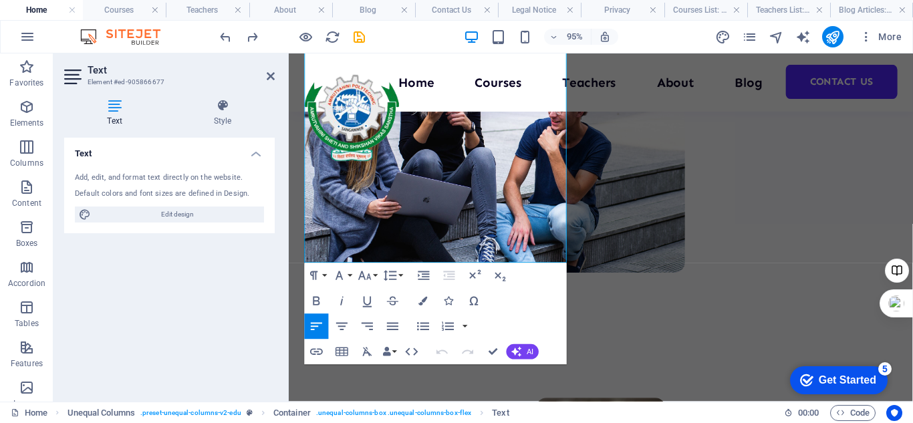
scroll to position [777, 0]
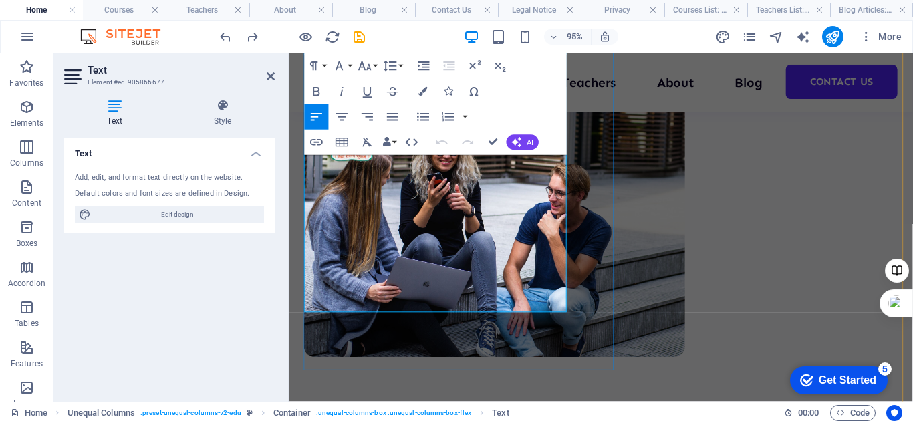
drag, startPoint x: 307, startPoint y: 190, endPoint x: 432, endPoint y: 311, distance: 173.9
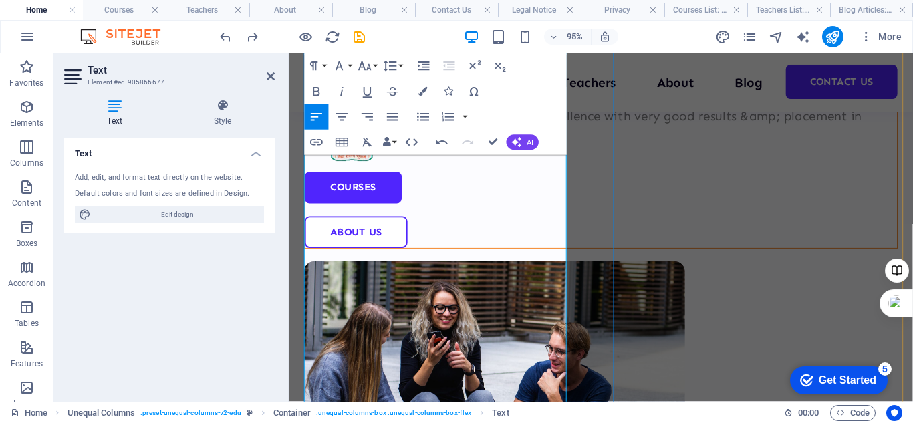
scroll to position [638, 0]
click at [591, 77] on nav "Home Courses Teachers About Blog Contact Us" at bounding box center [617, 84] width 625 height 21
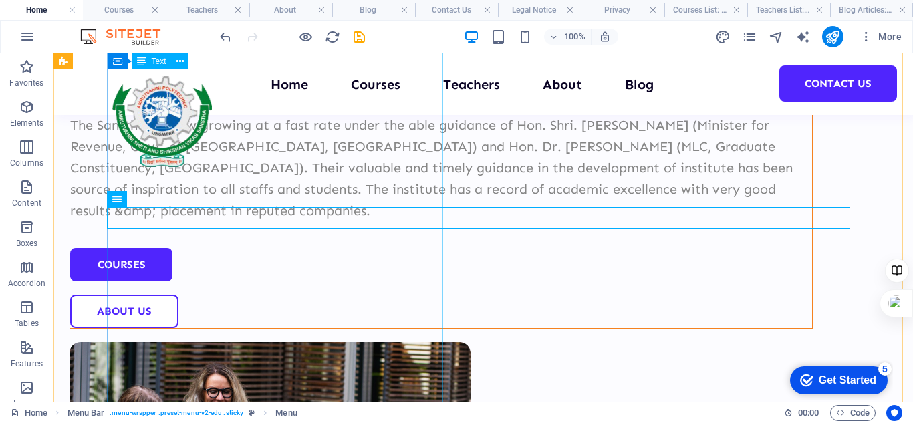
scroll to position [456, 0]
click at [176, 222] on div "Amrutvahini Polytechnic, Sangamner was established in year 1983 to provide Dipl…" at bounding box center [441, 93] width 742 height 257
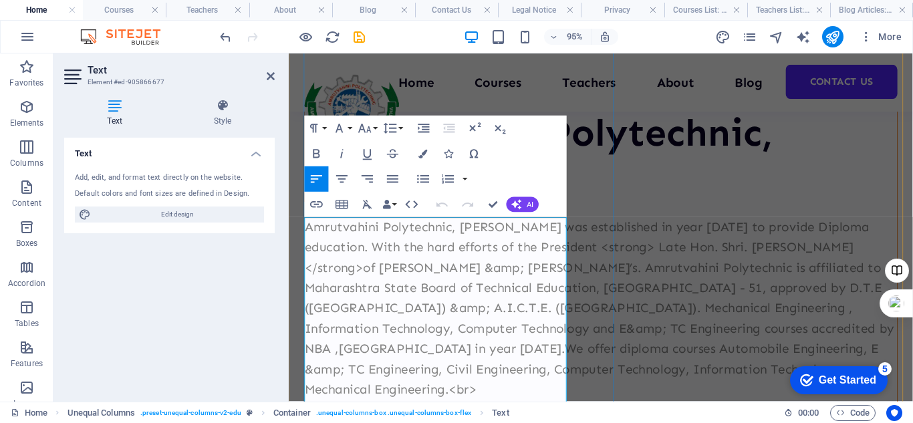
scroll to position [248, 0]
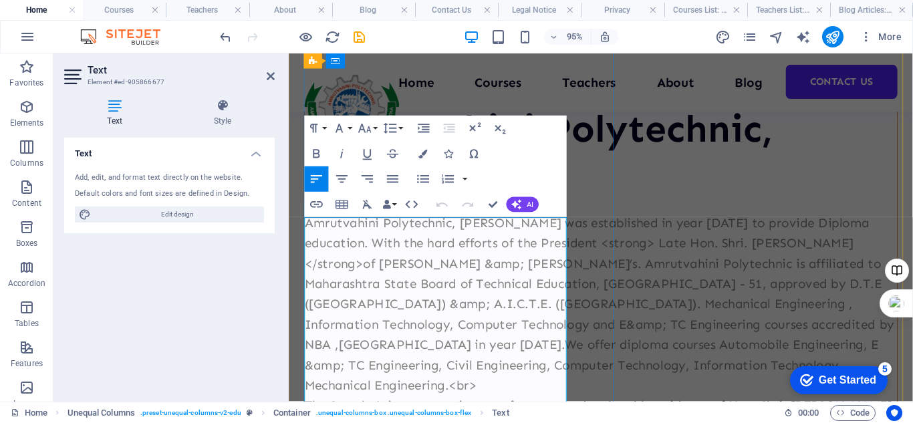
click at [508, 323] on p "Amrutvahini Polytechnic, Sangamner was established in year 1983 to provide Dipl…" at bounding box center [617, 317] width 624 height 192
click at [471, 299] on p "Amrutvahini Polytechnic, Sangamner was established in year 1983 to provide Dipl…" at bounding box center [617, 317] width 624 height 192
drag, startPoint x: 414, startPoint y: 301, endPoint x: 441, endPoint y: 320, distance: 32.6
click at [441, 320] on p "Amrutvahini Polytechnic, Sangamner was established in year 1983 to provide Dipl…" at bounding box center [617, 317] width 624 height 192
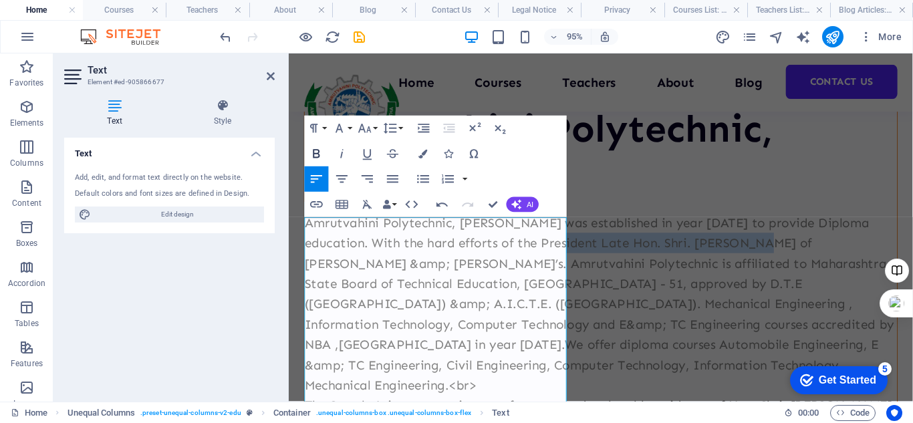
click at [317, 151] on icon "button" at bounding box center [316, 153] width 15 height 15
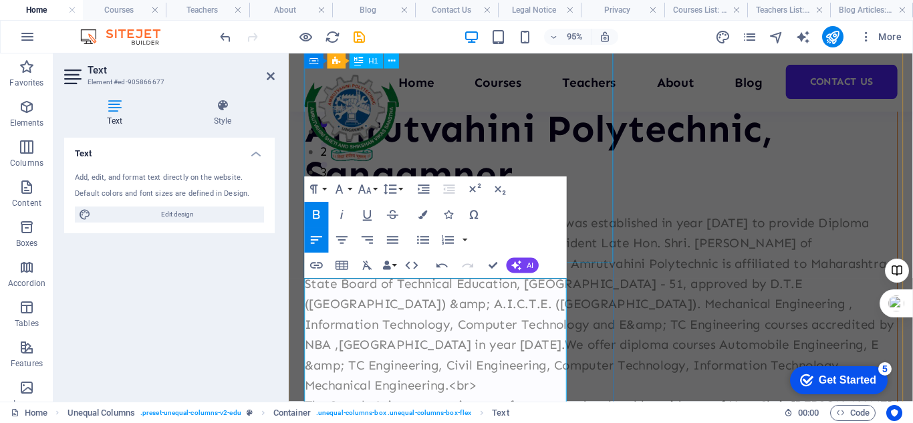
scroll to position [184, 0]
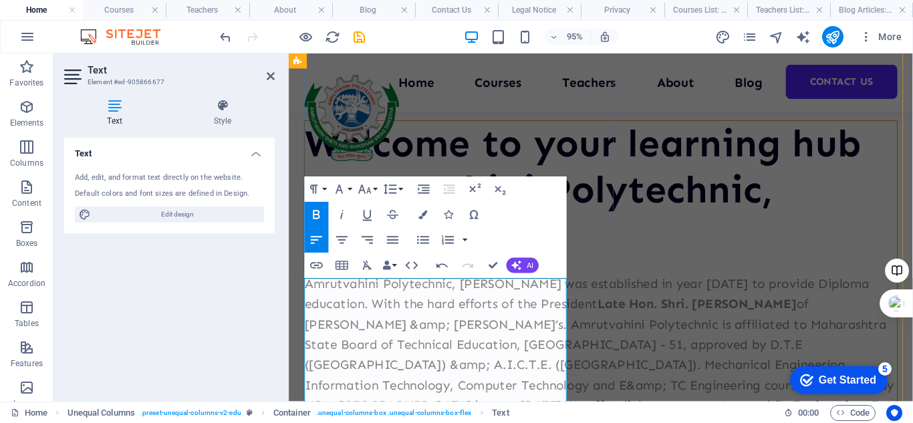
click at [404, 327] on p "Amrutvahini Polytechnic, Sangamner was established in year 1983 to provide Dipl…" at bounding box center [617, 381] width 624 height 192
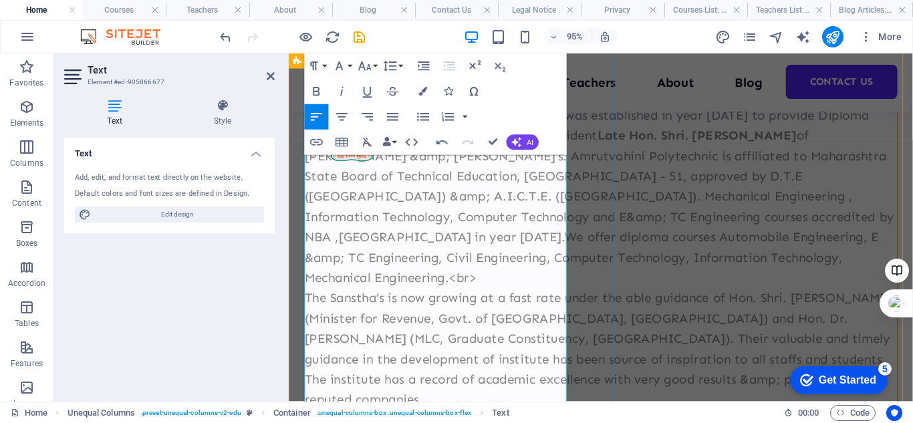
scroll to position [384, 0]
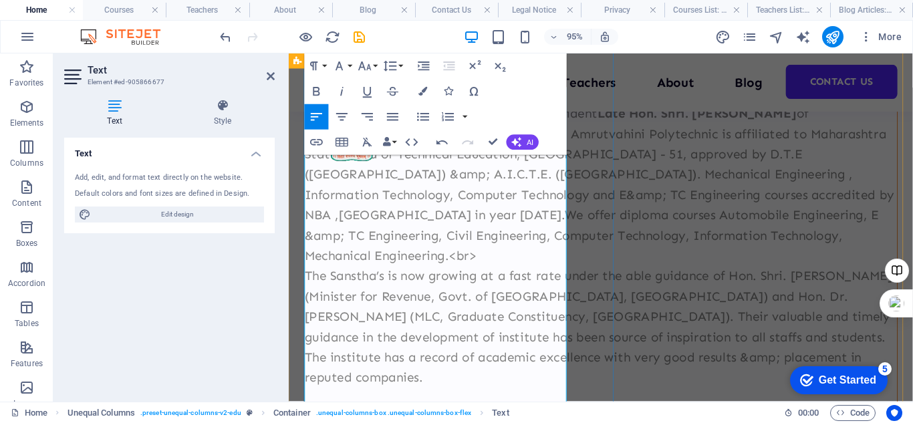
click at [412, 277] on p "Amrutvahini Polytechnic, Sangamner was established in year 1983 to provide Dipl…" at bounding box center [617, 181] width 624 height 192
click at [351, 277] on p "Amrutvahini Polytechnic, Sangamner was established in year 1983 to provide Dipl…" at bounding box center [617, 181] width 624 height 192
click at [358, 277] on p "Amrutvahini Polytechnic, Sangamner was established in year 1983 to provide Dipl…" at bounding box center [617, 181] width 624 height 192
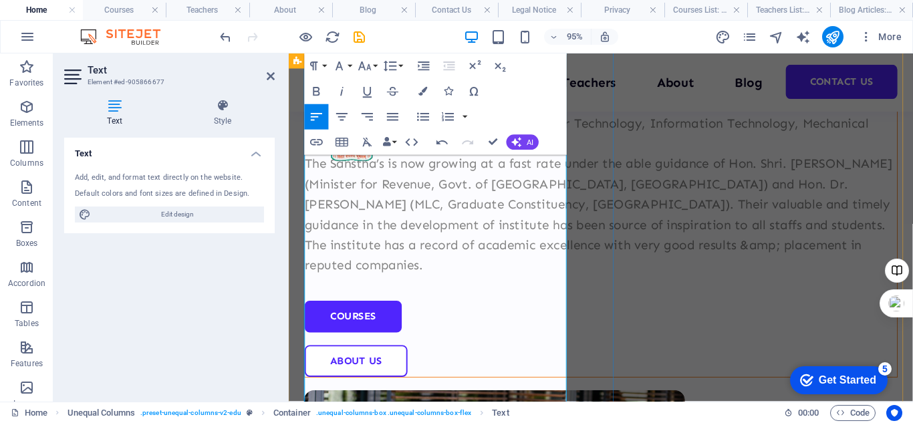
scroll to position [518, 0]
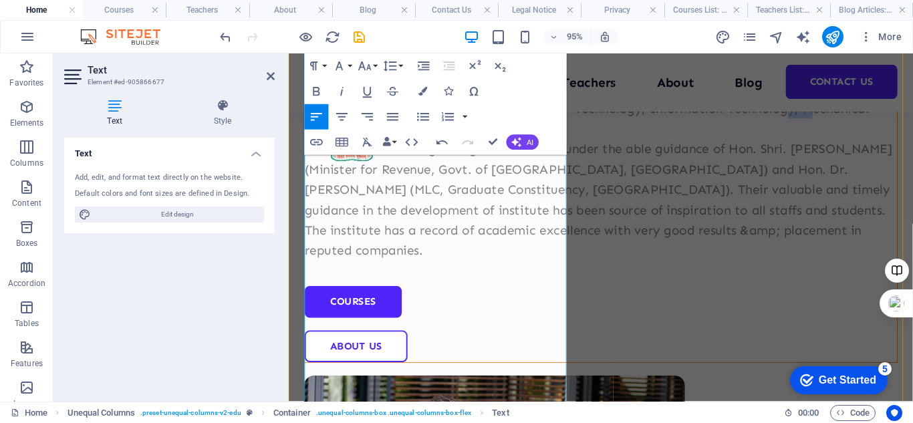
drag, startPoint x: 541, startPoint y: 330, endPoint x: 566, endPoint y: 330, distance: 25.4
click at [566, 144] on p "Amrutvahini Polytechnic, Sangamner was established in year 1983 to provide Dipl…" at bounding box center [617, 47] width 624 height 192
click at [400, 272] on p "The Sanstha’s is now growing at a fast rate under the able guidance of Hon. Shr…" at bounding box center [617, 208] width 624 height 128
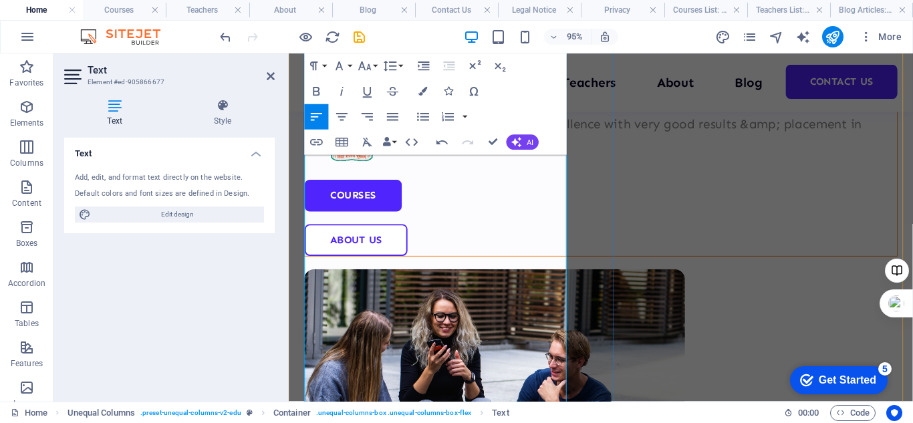
scroll to position [652, 0]
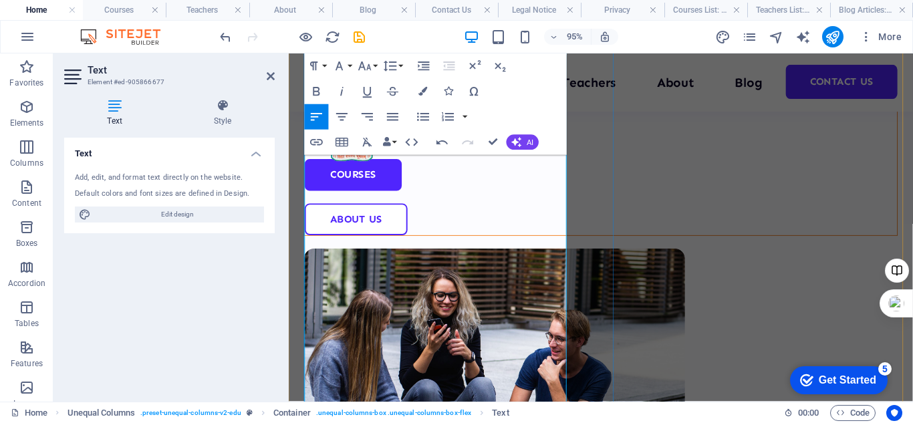
drag, startPoint x: 307, startPoint y: 260, endPoint x: 469, endPoint y: 263, distance: 161.8
click at [469, 138] on p "The Sanstha’s is now growing at a fast rate under the able guidance of Hon. Shr…" at bounding box center [617, 74] width 624 height 128
click at [378, 138] on p "The Sanstha’s is now growing at a fast rate under the able guidance of Hon. Shr…" at bounding box center [617, 74] width 624 height 128
click at [481, 138] on p "The Sanstha’s is now growing at a fast rate under the able guidance of Hon. Shr…" at bounding box center [617, 74] width 624 height 128
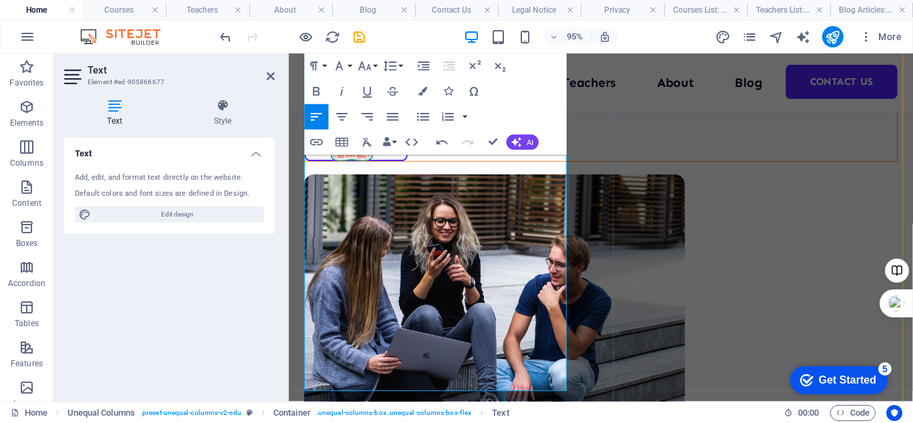
scroll to position [785, 0]
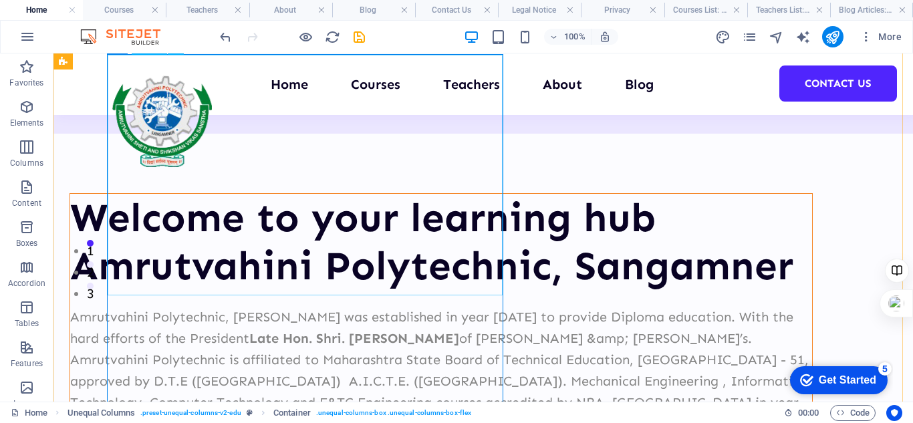
scroll to position [114, 0]
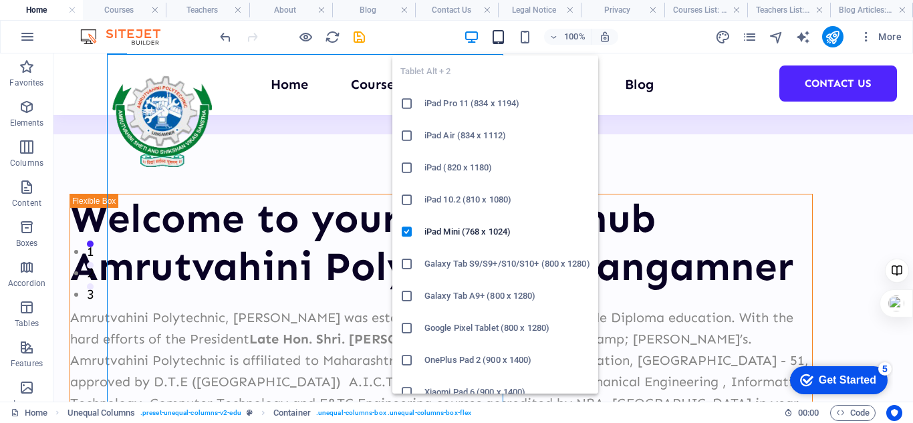
click at [0, 0] on icon "button" at bounding box center [0, 0] width 0 height 0
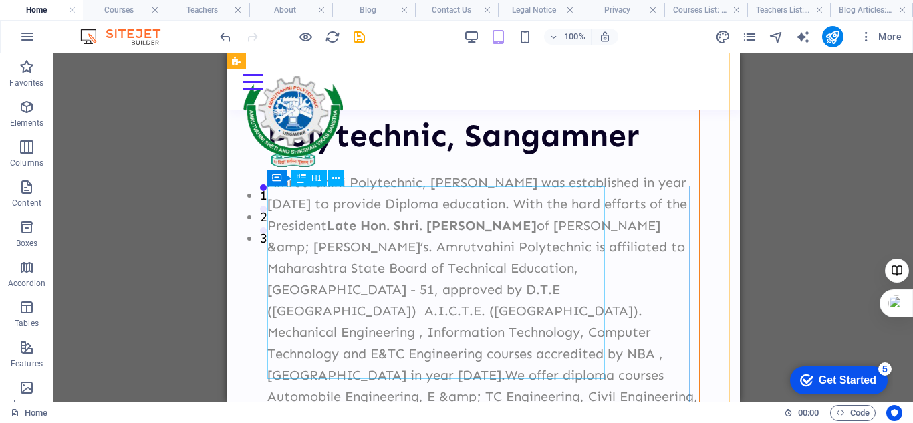
scroll to position [0, 0]
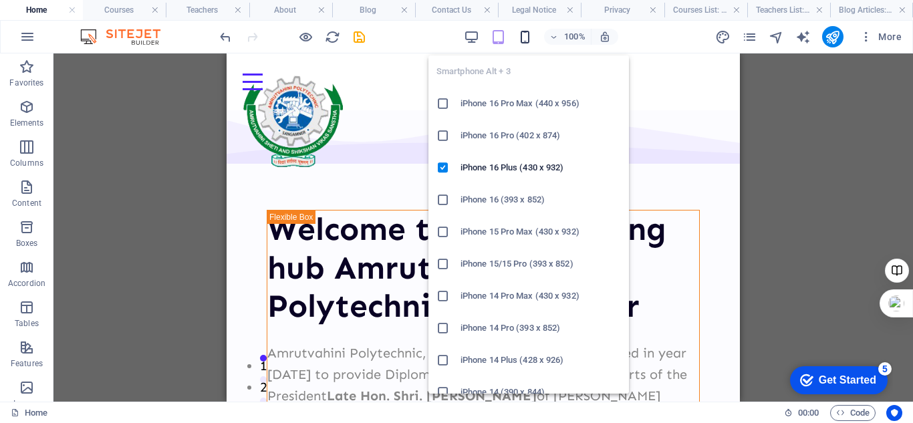
click at [0, 0] on icon "button" at bounding box center [0, 0] width 0 height 0
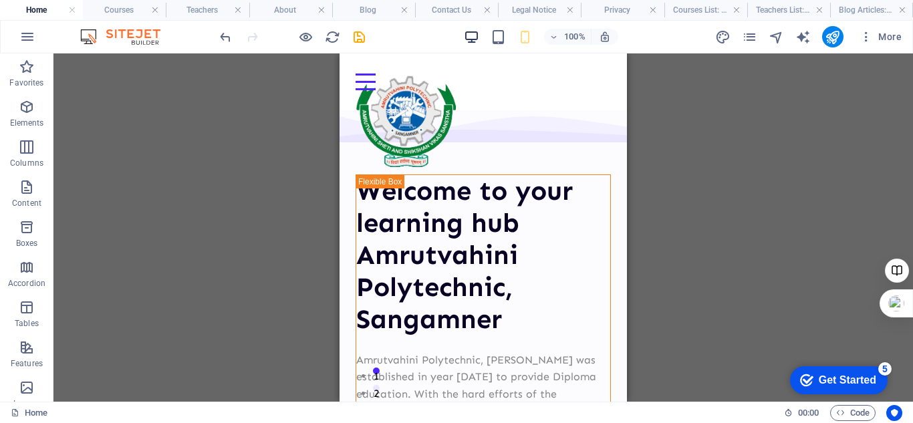
click at [473, 32] on icon "button" at bounding box center [471, 36] width 15 height 15
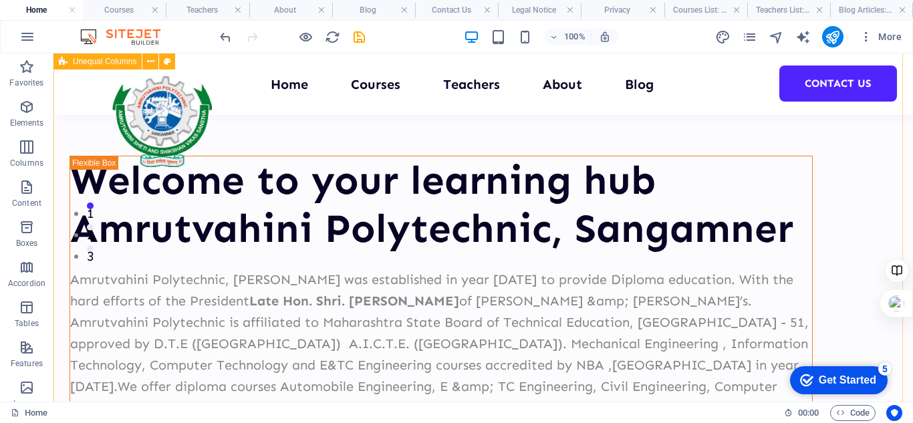
scroll to position [334, 0]
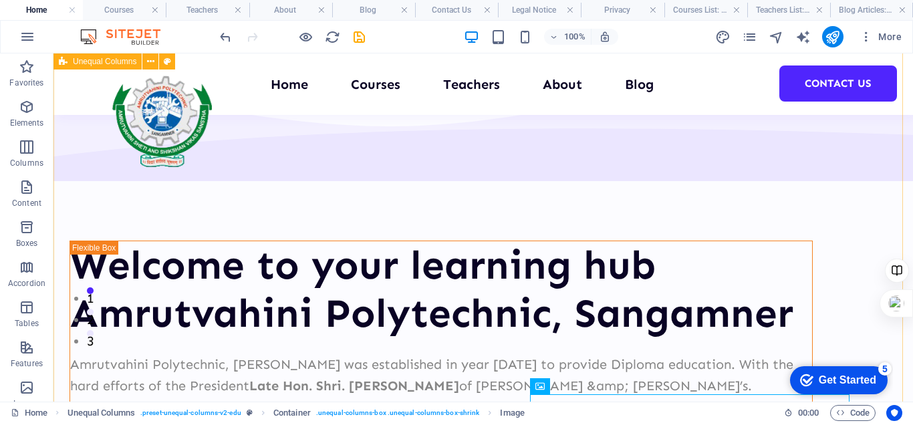
scroll to position [67, 0]
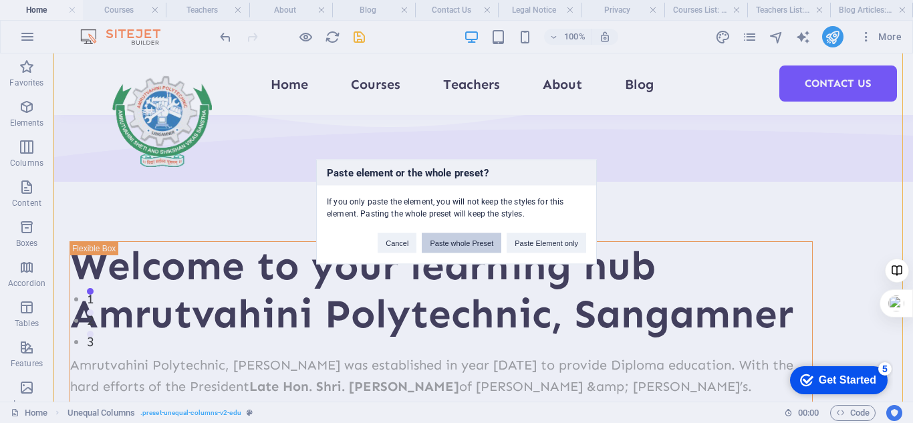
click at [442, 248] on button "Paste whole Preset" at bounding box center [462, 243] width 80 height 20
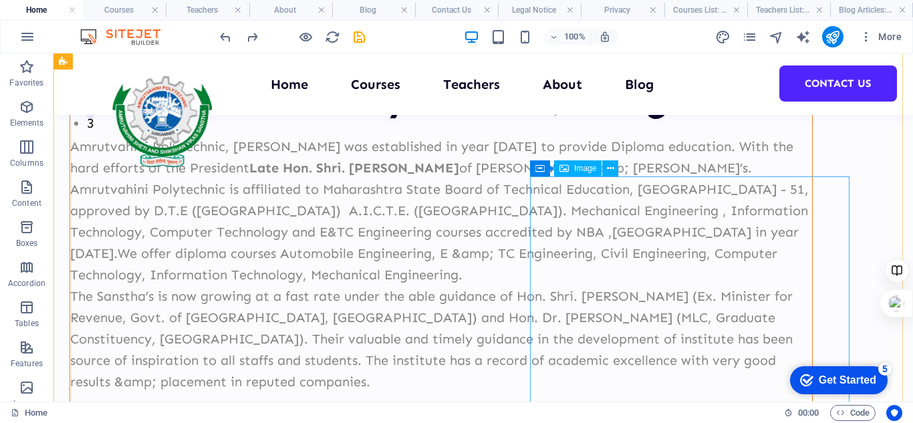
scroll to position [285, 0]
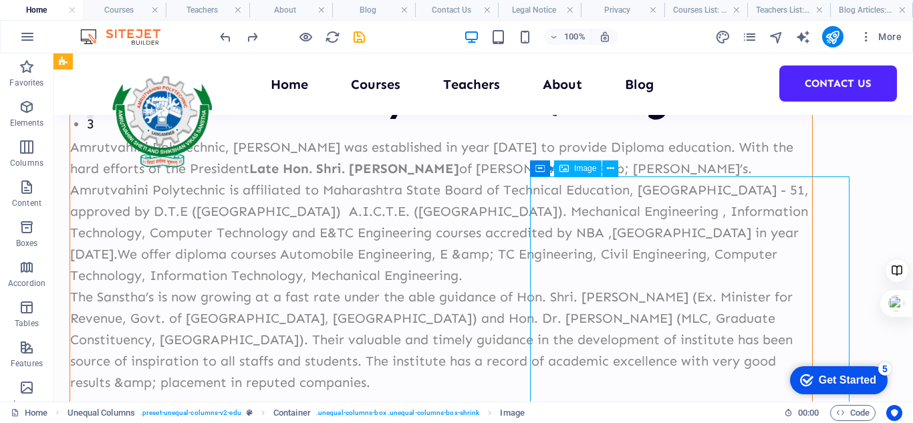
scroll to position [0, 0]
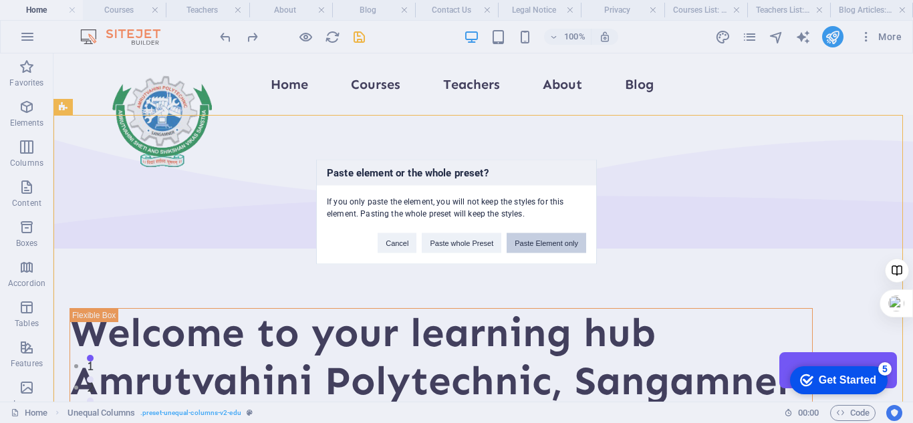
click at [548, 245] on button "Paste Element only" at bounding box center [547, 243] width 80 height 20
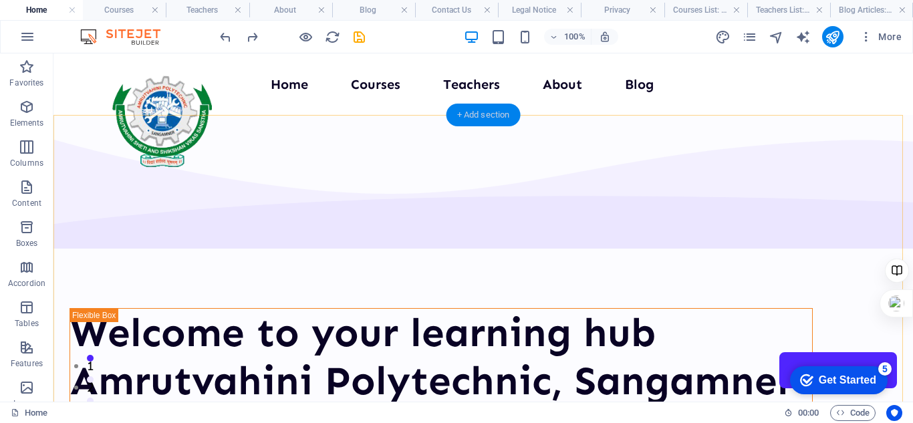
click at [479, 110] on div "+ Add section" at bounding box center [483, 115] width 74 height 23
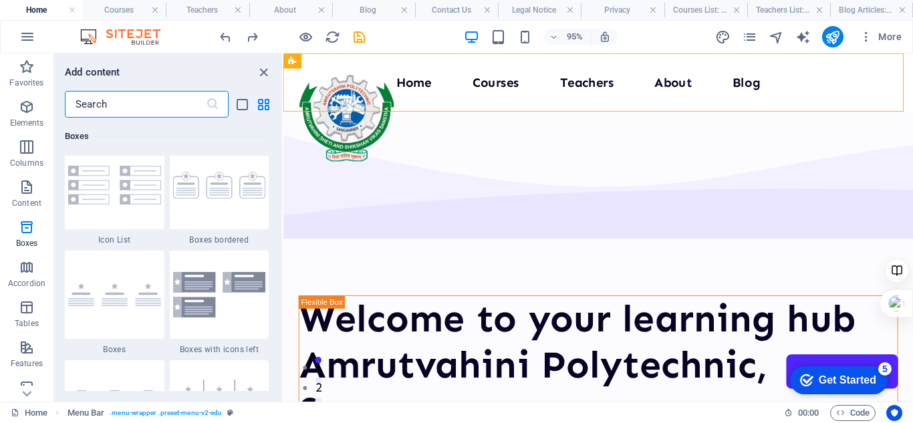
scroll to position [3675, 0]
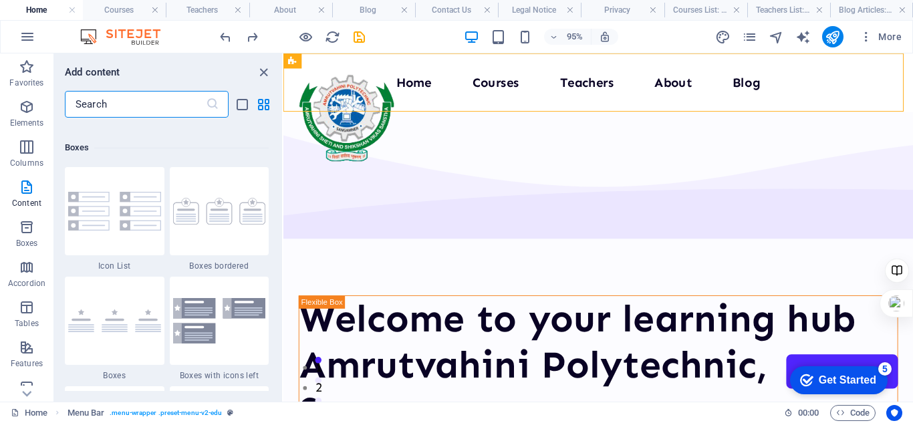
click at [148, 100] on input "text" at bounding box center [135, 104] width 141 height 27
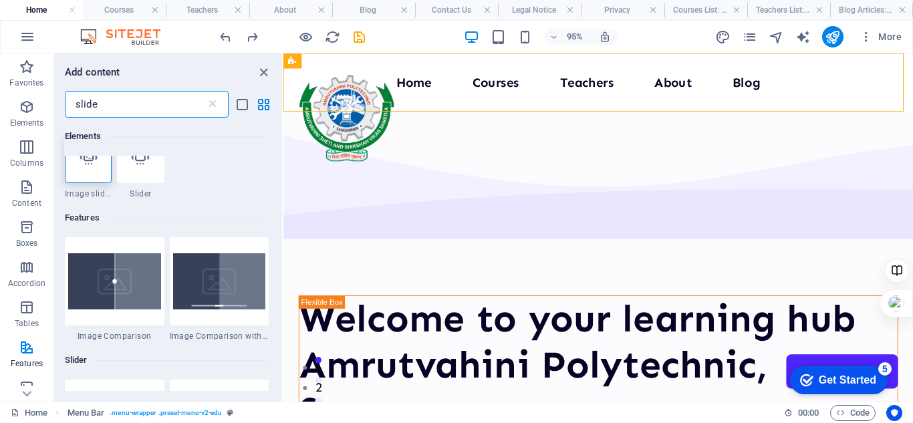
scroll to position [0, 0]
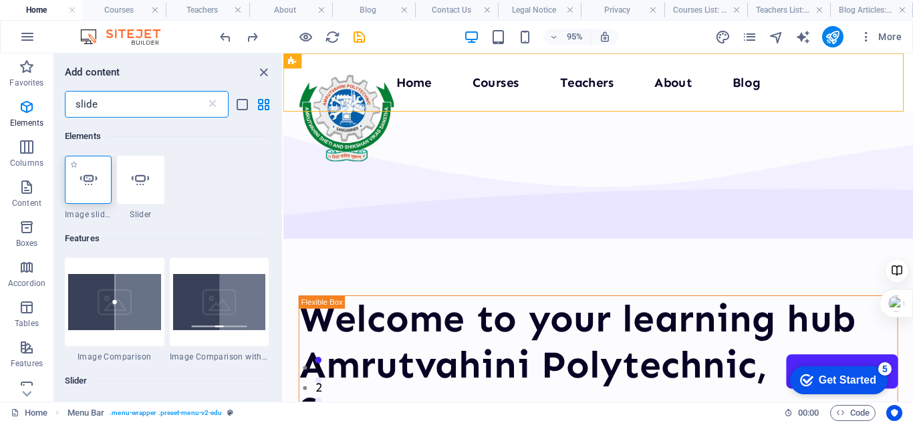
type input "slide"
click at [93, 181] on icon at bounding box center [88, 179] width 17 height 17
select select "ms"
select select "s"
select select "progressive"
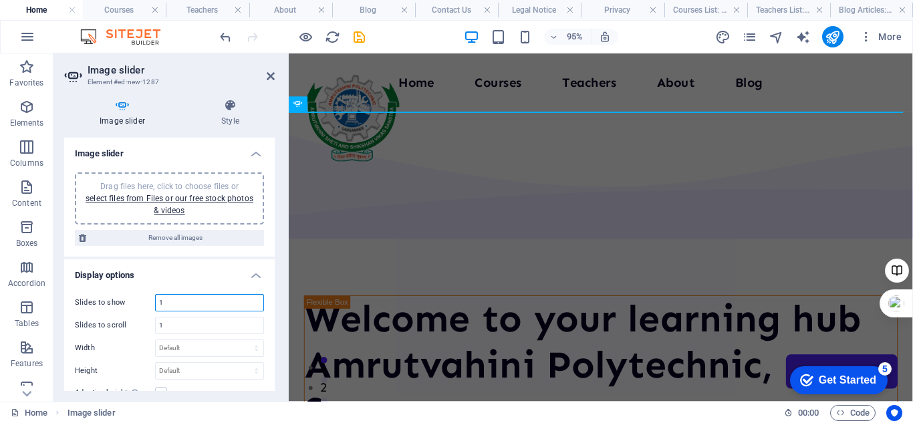
click at [188, 302] on input "1" at bounding box center [210, 303] width 108 height 16
type input "5"
click at [179, 328] on input "1" at bounding box center [210, 325] width 108 height 16
type input "3"
click at [136, 344] on label "Width" at bounding box center [115, 347] width 80 height 7
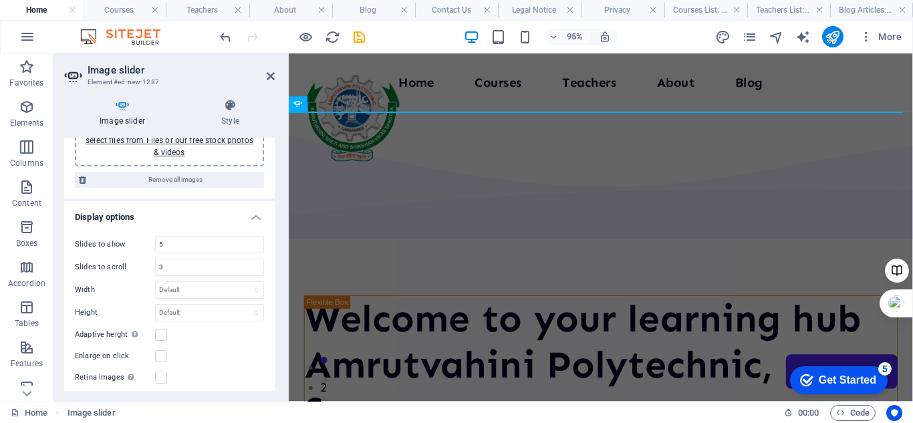
scroll to position [134, 0]
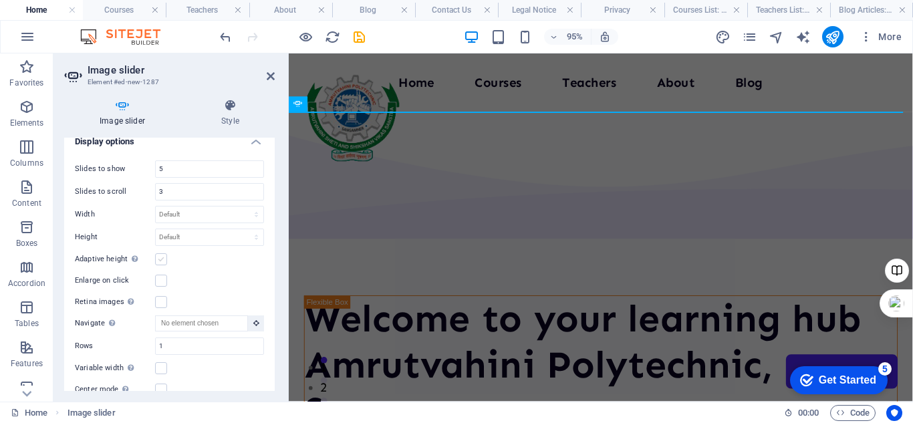
click at [164, 255] on label at bounding box center [161, 259] width 12 height 12
click at [0, 0] on input "Adaptive height Automatically adjust the height for single slide horizontal sli…" at bounding box center [0, 0] width 0 height 0
click at [160, 260] on label at bounding box center [161, 258] width 12 height 12
click at [0, 0] on input "Enlarge on click" at bounding box center [0, 0] width 0 height 0
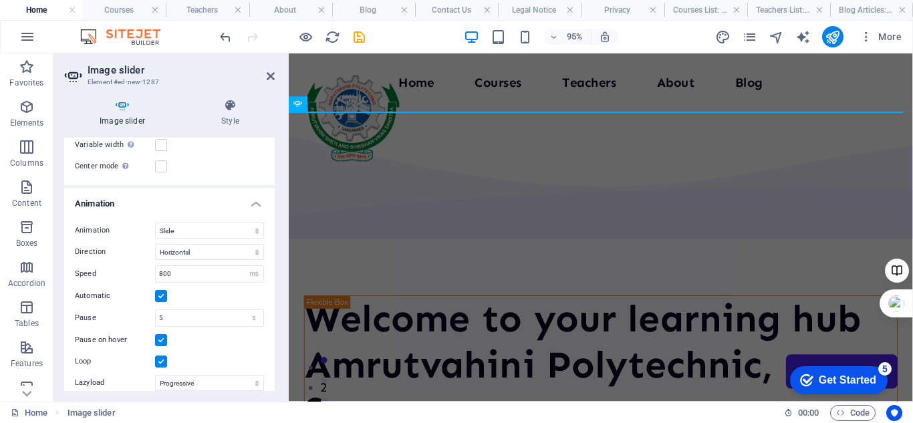
scroll to position [388, 0]
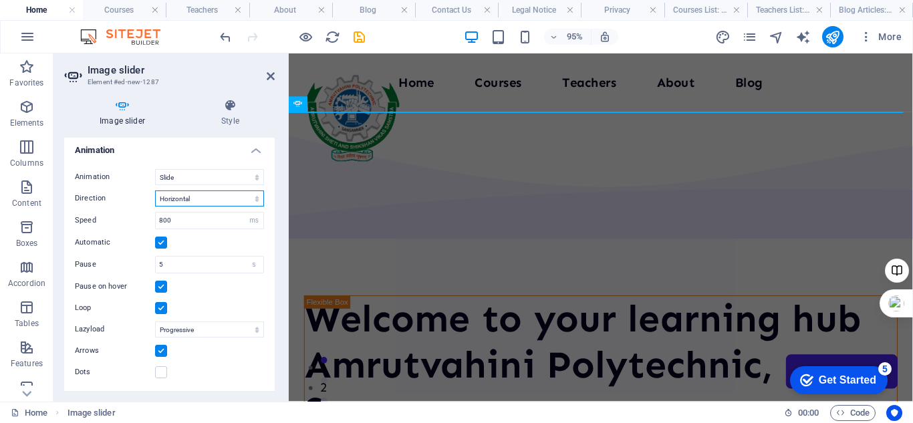
click at [249, 203] on select "Horizontal Vertical" at bounding box center [209, 198] width 109 height 16
click at [126, 201] on label "Direction" at bounding box center [115, 198] width 80 height 16
click at [155, 201] on select "Horizontal Vertical" at bounding box center [209, 198] width 109 height 16
click at [250, 266] on select "s ms" at bounding box center [254, 265] width 19 height 16
click at [160, 266] on input "5" at bounding box center [210, 265] width 108 height 16
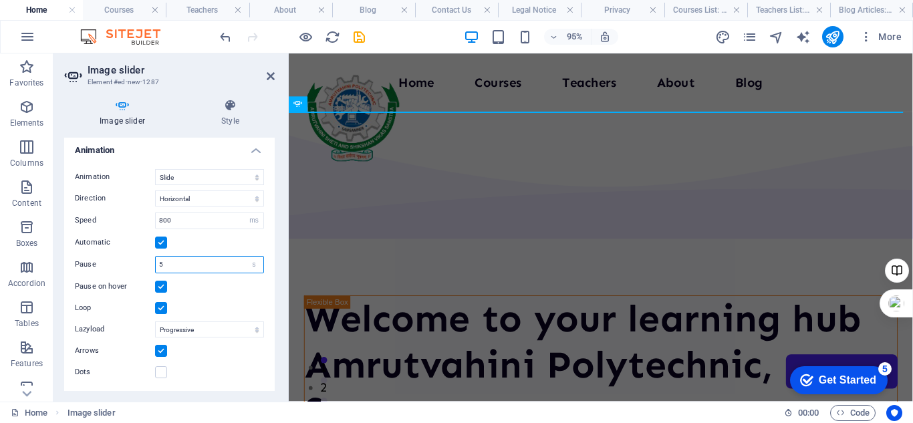
click at [158, 266] on input "5" at bounding box center [210, 265] width 108 height 16
type input "2"
click at [138, 268] on label "Pause" at bounding box center [115, 264] width 80 height 7
click at [227, 110] on icon at bounding box center [230, 105] width 89 height 13
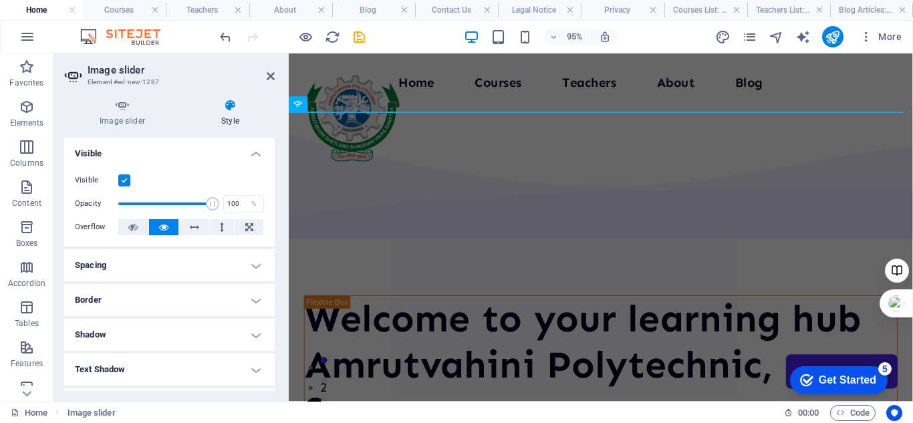
click at [140, 269] on h4 "Spacing" at bounding box center [169, 265] width 211 height 32
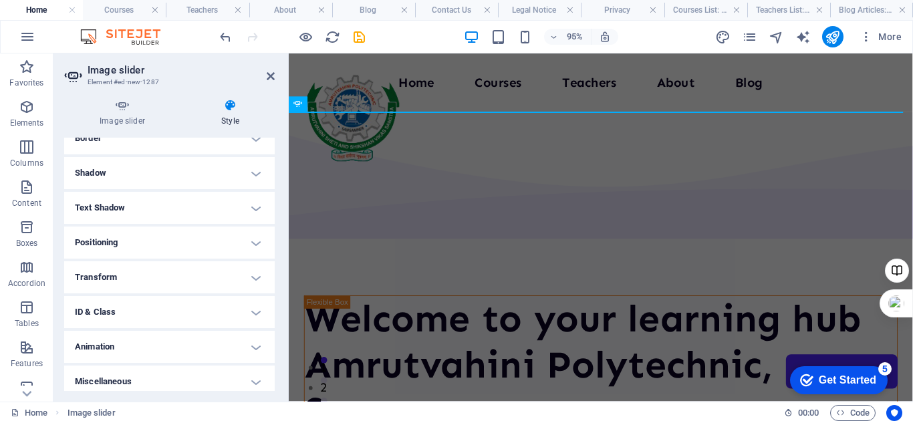
scroll to position [222, 0]
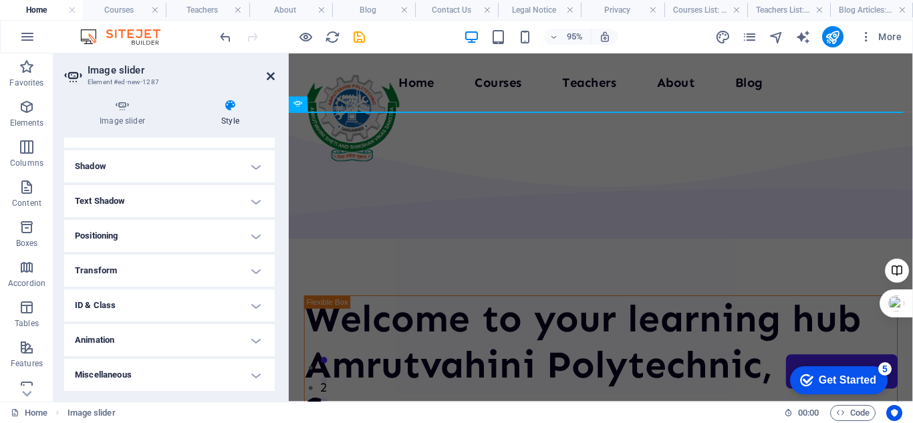
click at [269, 80] on icon at bounding box center [271, 76] width 8 height 11
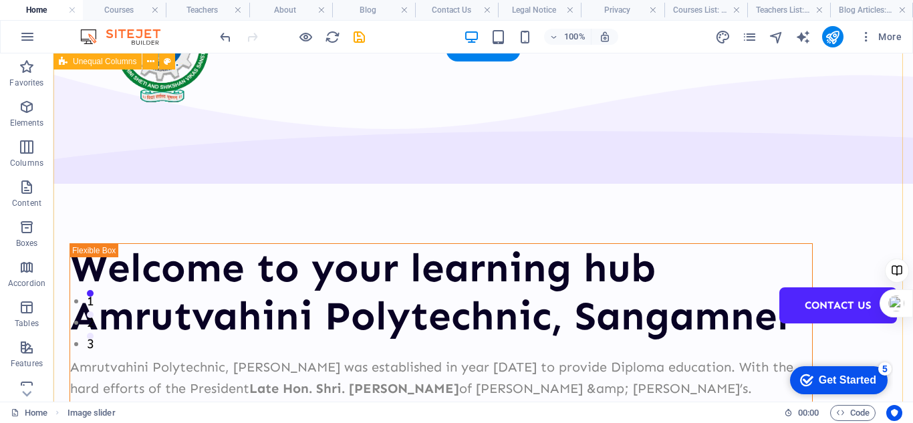
scroll to position [0, 0]
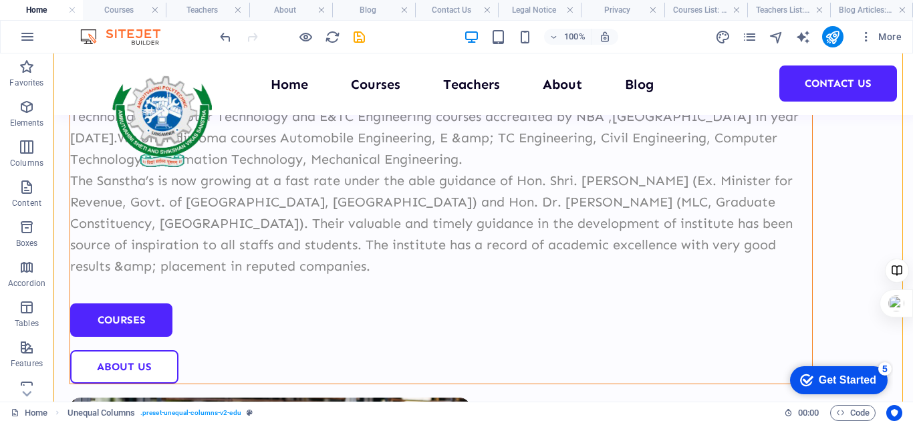
scroll to position [402, 0]
click at [288, 243] on div "Amrutvahini Polytechnic, Sangamner was established in year 1983 to provide Dipl…" at bounding box center [441, 147] width 742 height 257
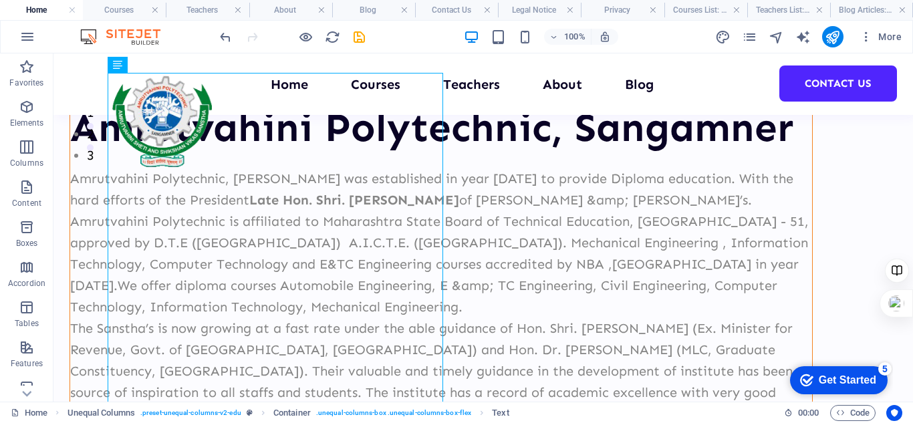
scroll to position [134, 0]
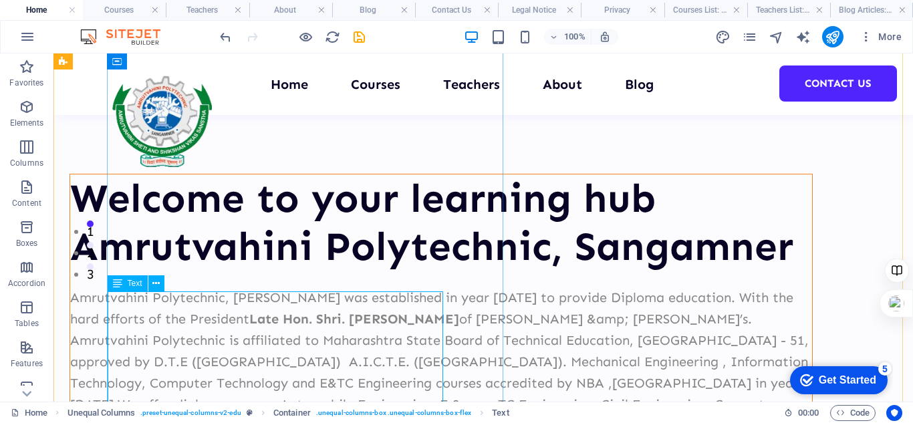
click at [262, 339] on div "Amrutvahini Polytechnic, Sangamner was established in year 1983 to provide Dipl…" at bounding box center [441, 415] width 742 height 257
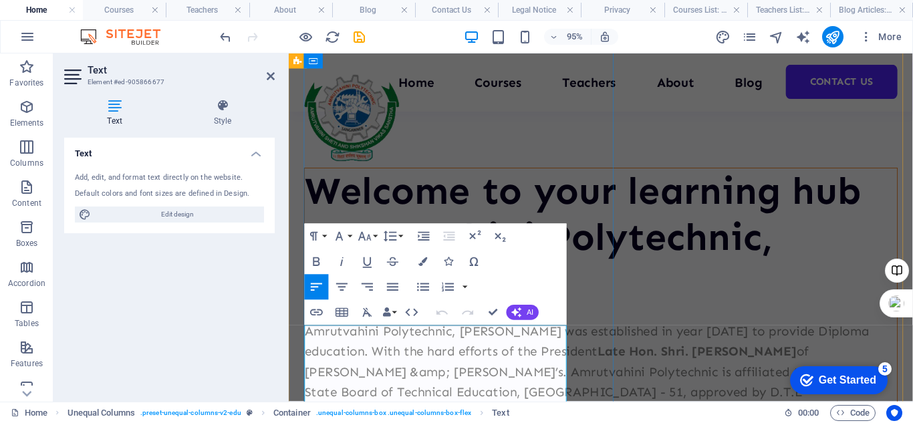
click at [423, 363] on p "Amrutvahini Polytechnic, Sangamner was established in year 1983 to provide Dipl…" at bounding box center [617, 431] width 624 height 192
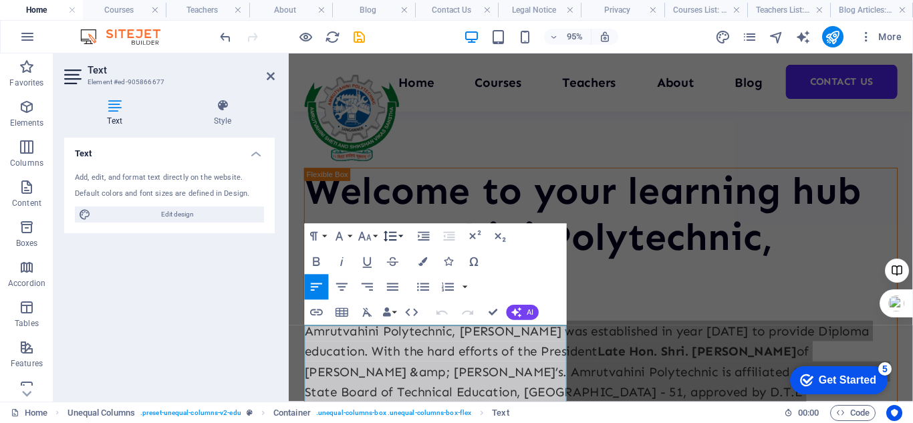
click at [402, 237] on button "Line Height" at bounding box center [393, 236] width 24 height 25
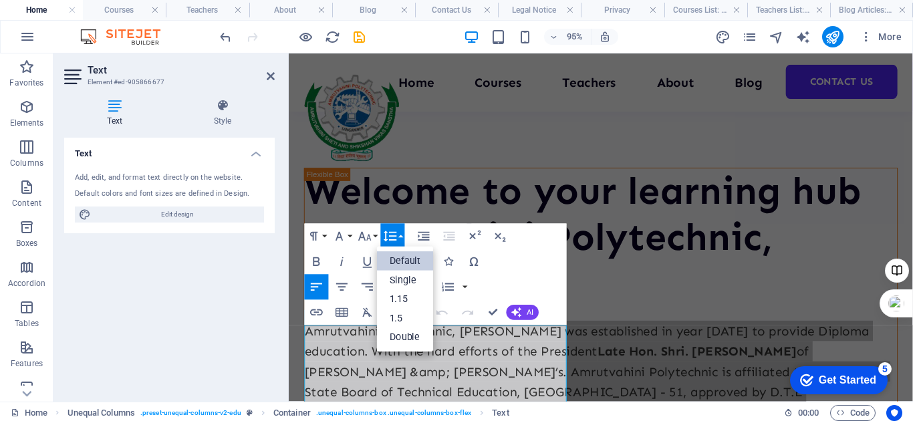
scroll to position [0, 0]
click at [402, 237] on button "Line Height" at bounding box center [393, 236] width 24 height 25
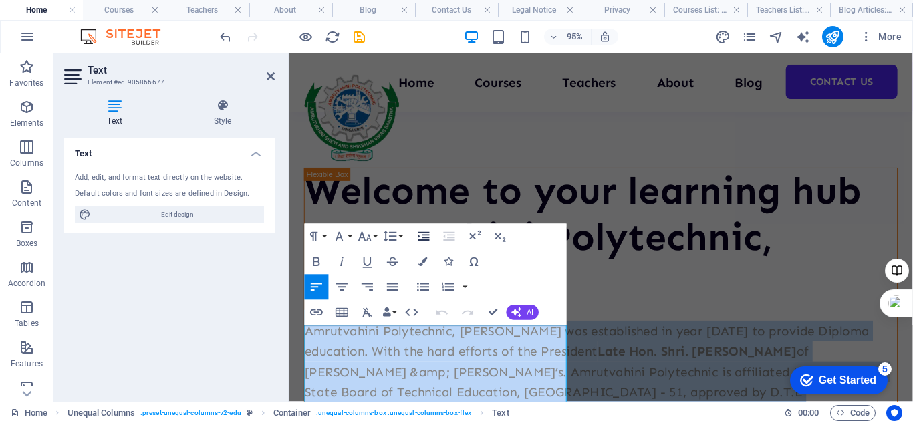
click at [422, 238] on icon "button" at bounding box center [423, 236] width 15 height 15
click at [398, 286] on icon "button" at bounding box center [392, 286] width 15 height 15
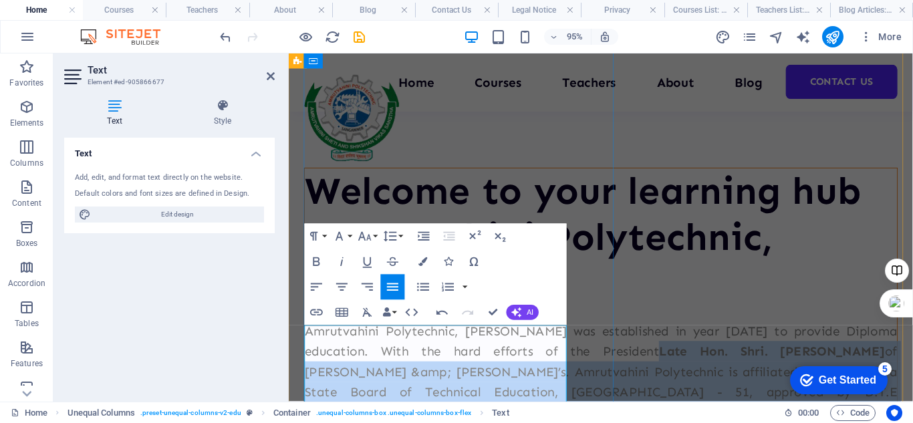
click at [422, 390] on p "Amrutvahini Polytechnic, Sangamner was established in year 1983 to provide Dipl…" at bounding box center [617, 431] width 624 height 192
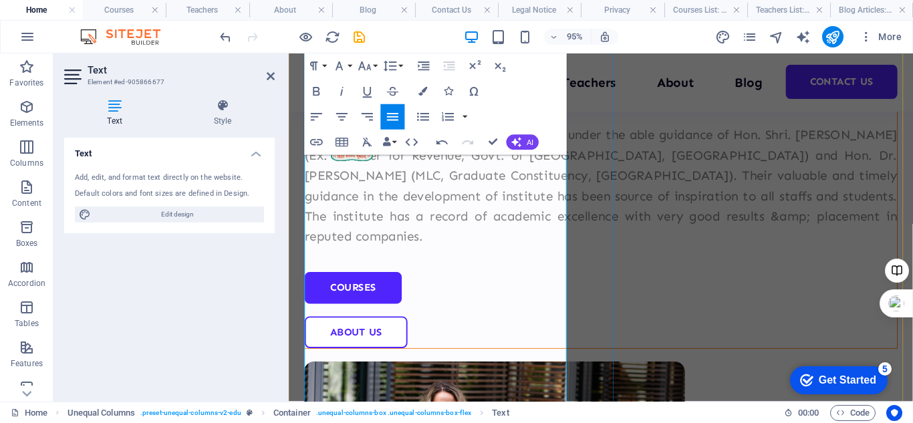
scroll to position [602, 0]
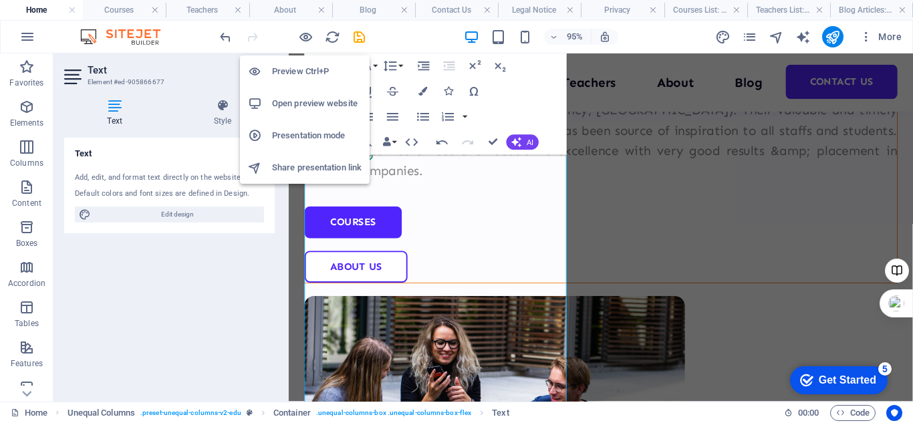
click at [302, 45] on div "Preview Ctrl+P Open preview website Presentation mode Share presentation link" at bounding box center [305, 114] width 130 height 139
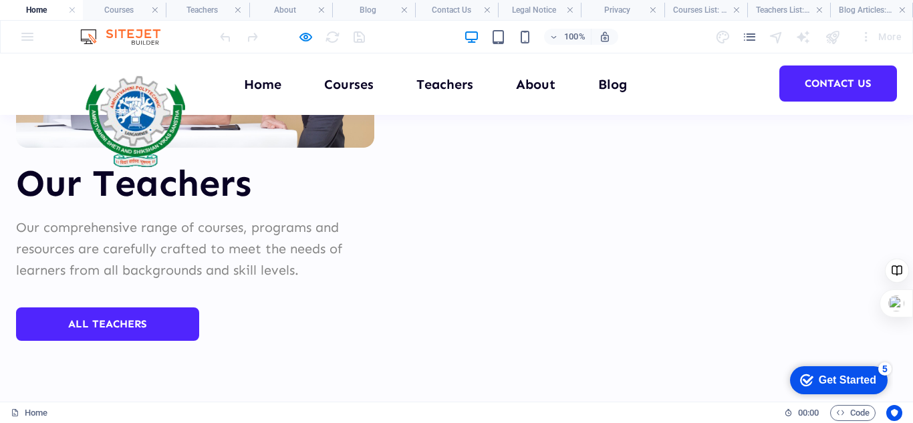
scroll to position [5665, 0]
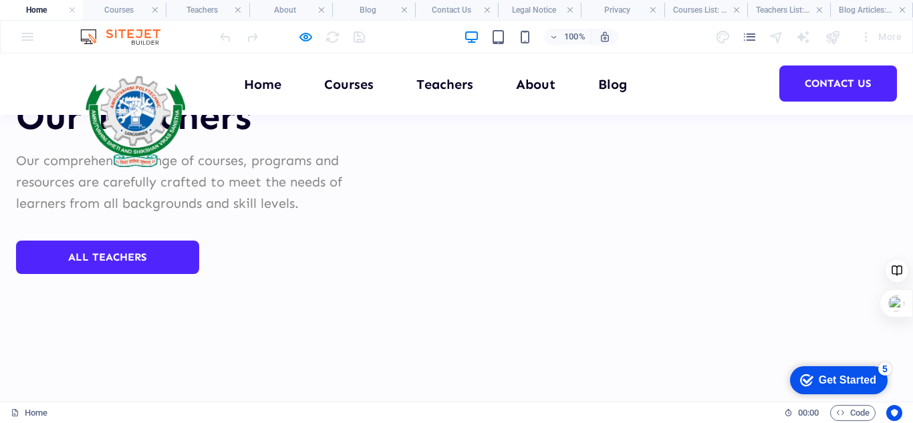
drag, startPoint x: 77, startPoint y: 271, endPoint x: 202, endPoint y: 289, distance: 126.3
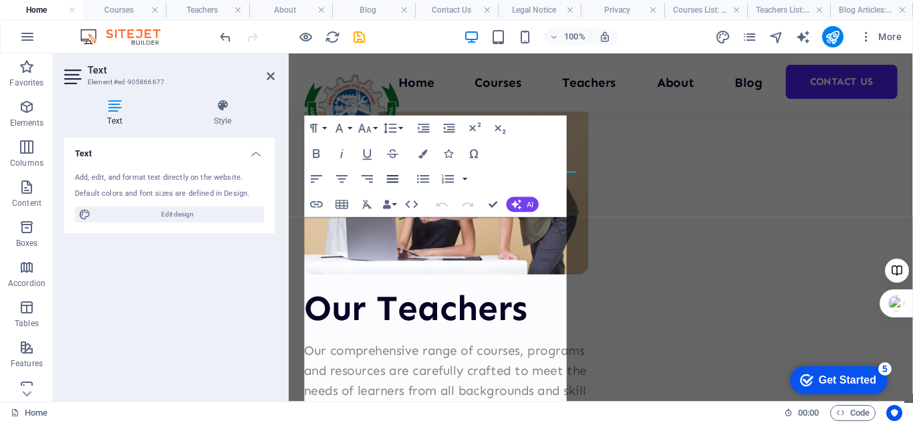
scroll to position [248, 0]
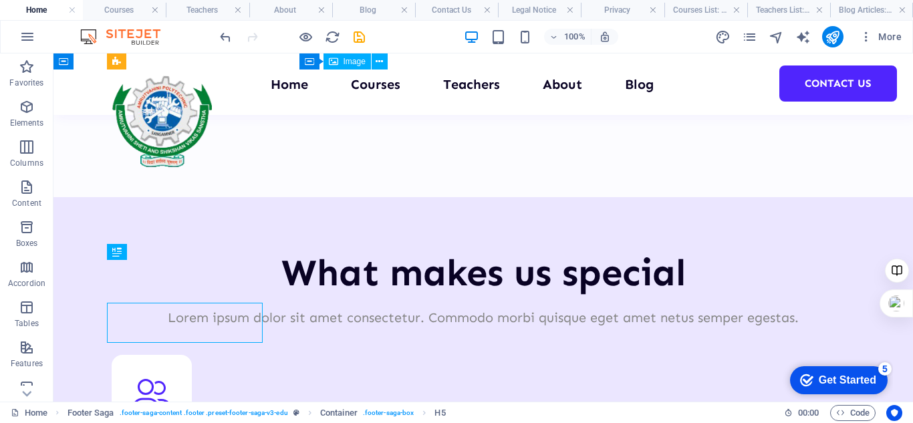
click at [344, 306] on div "Home Courses Teachers About Blog Contact Us Welcome to your learning hub Amrutv…" at bounding box center [482, 378] width 859 height 12457
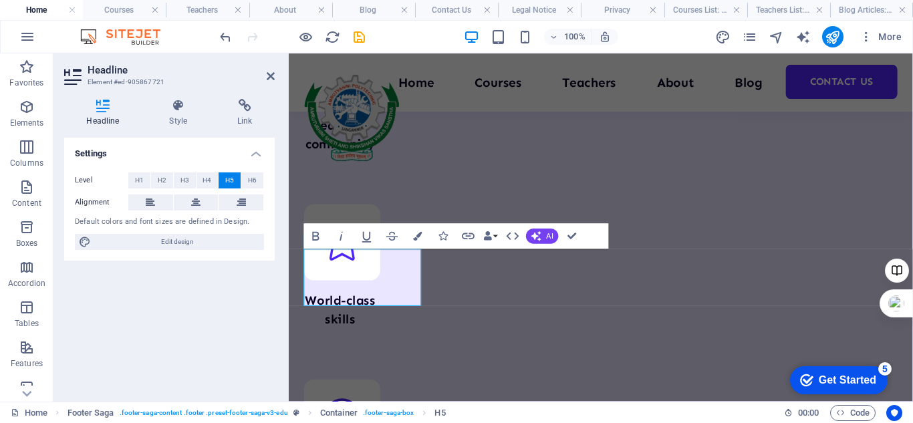
scroll to position [6311, 0]
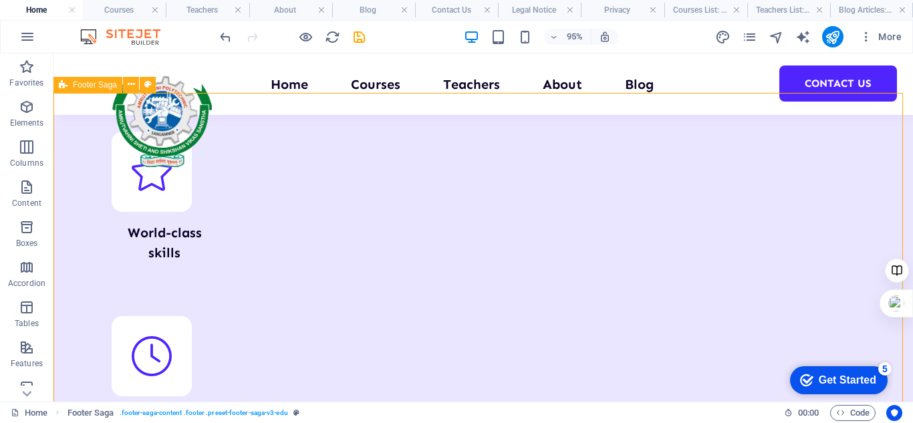
scroll to position [6076, 0]
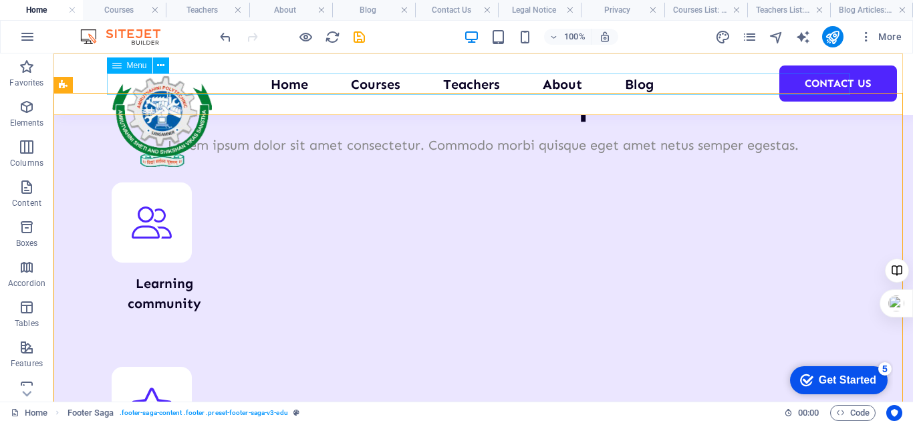
click at [268, 78] on nav "Home Courses Teachers About Blog Contact Us" at bounding box center [483, 84] width 743 height 21
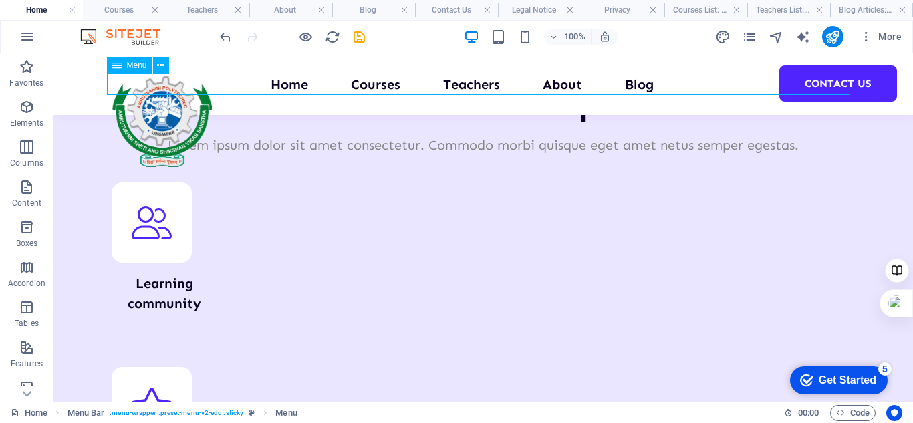
click at [271, 80] on nav "Home Courses Teachers About Blog Contact Us" at bounding box center [483, 84] width 743 height 21
select select
select select "1"
select select
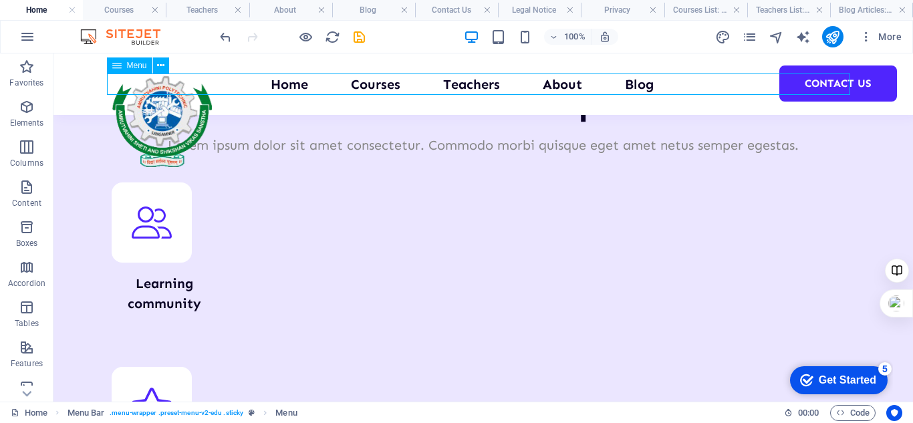
select select "2"
select select
select select "3"
select select
select select "4"
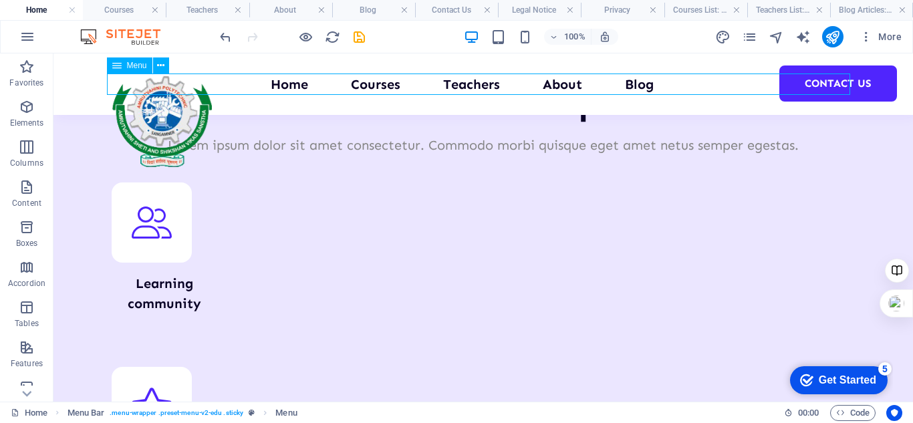
select select
select select "5"
select select
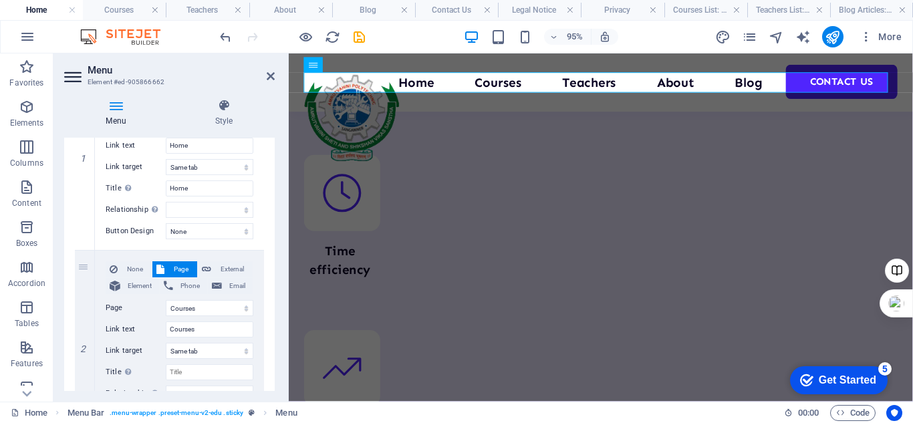
scroll to position [201, 0]
click at [84, 248] on icon at bounding box center [84, 247] width 7 height 9
select select
select select "1"
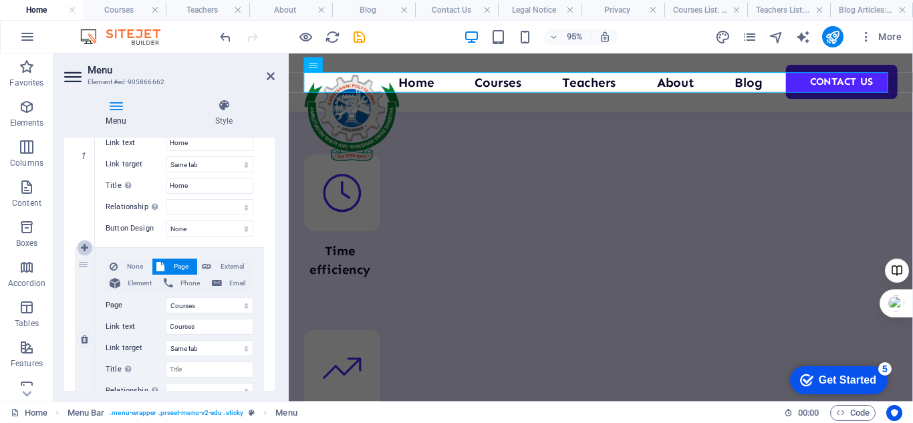
type input "Courses"
select select
select select "2"
type input "Teachers"
select select
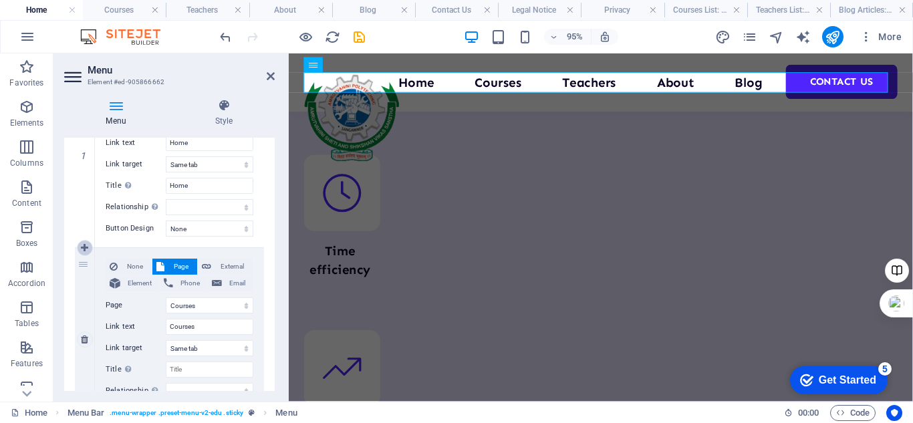
select select "3"
type input "About"
select select
select select "4"
type input "Blog"
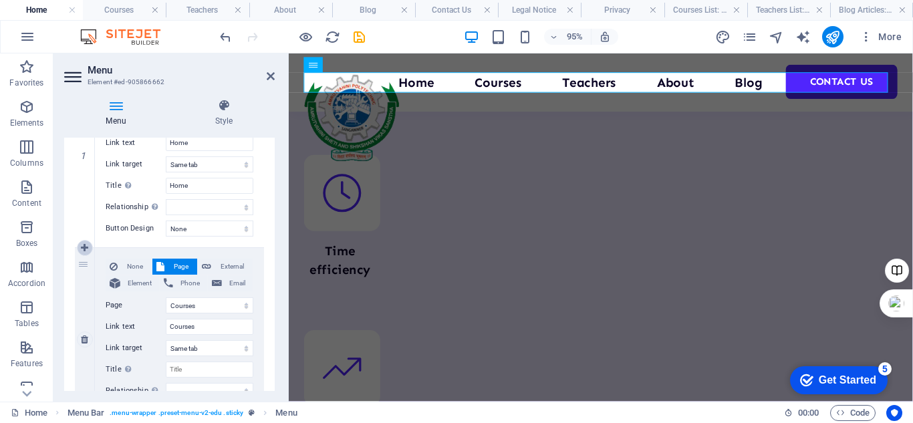
select select
select select "5"
select select
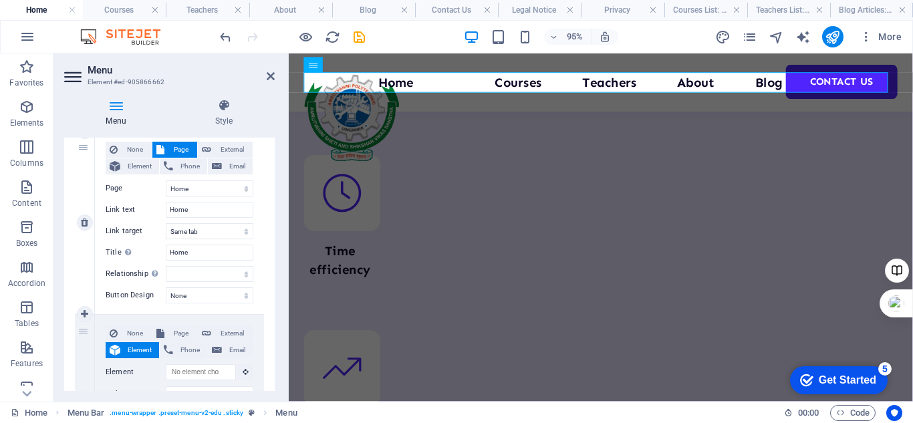
scroll to position [67, 0]
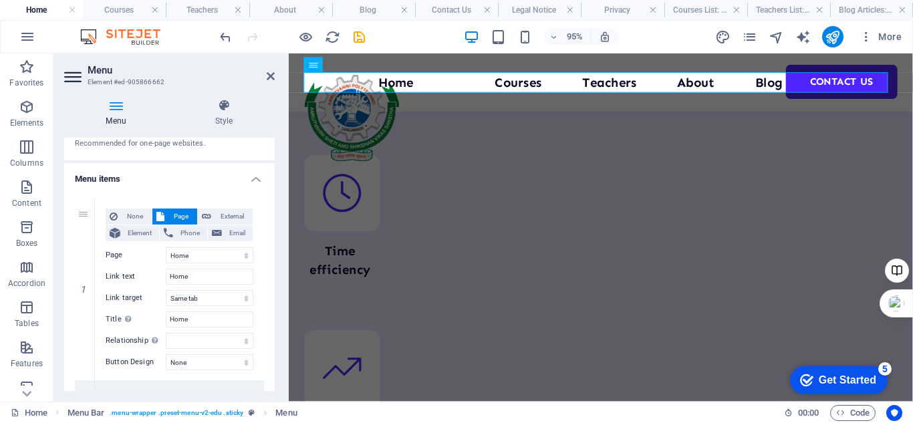
click at [105, 181] on h4 "Menu items" at bounding box center [169, 175] width 211 height 24
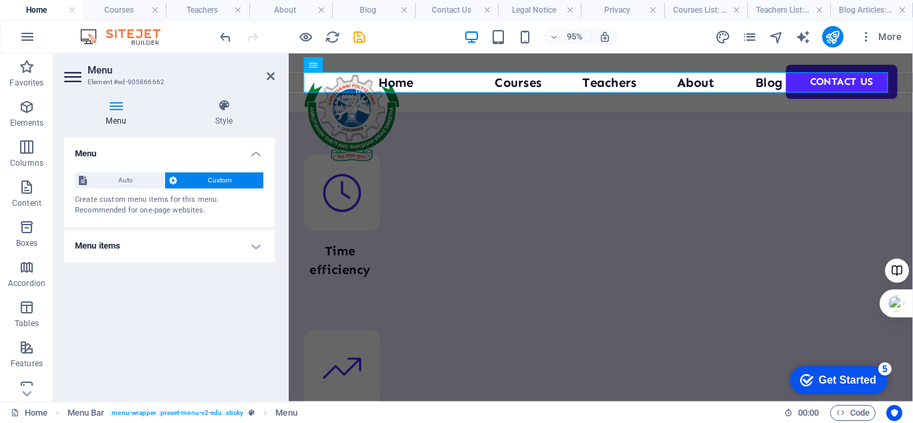
scroll to position [0, 0]
click at [198, 178] on span "Custom" at bounding box center [220, 180] width 79 height 16
click at [164, 242] on h4 "Menu items" at bounding box center [169, 246] width 211 height 32
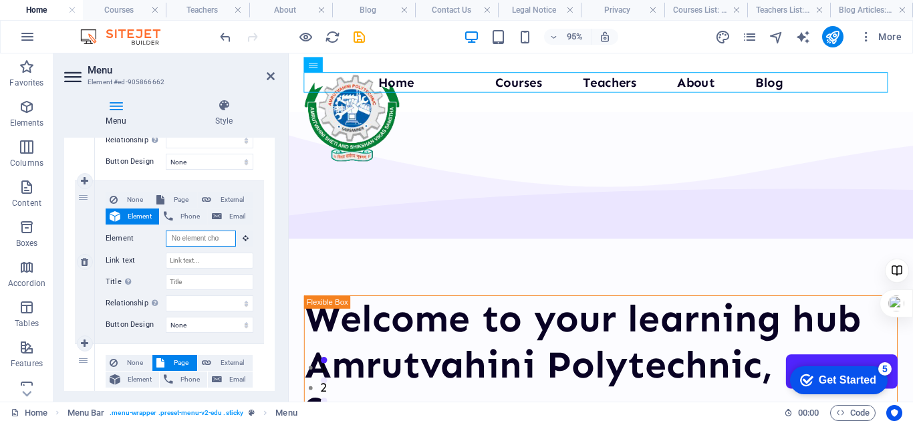
click at [188, 242] on input "Element" at bounding box center [201, 239] width 70 height 16
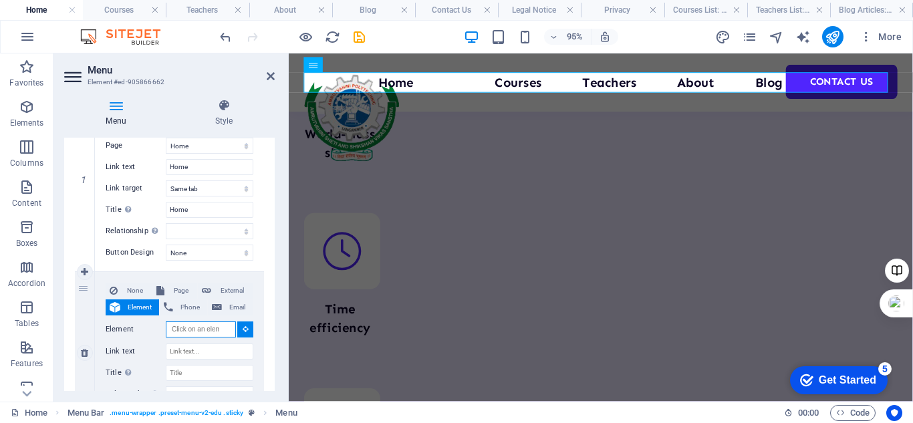
scroll to position [201, 0]
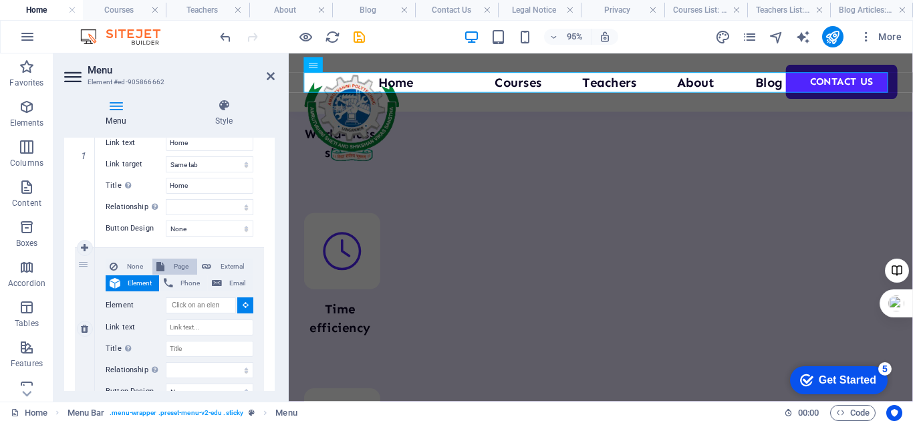
click at [178, 264] on span "Page" at bounding box center [180, 267] width 25 height 16
select select
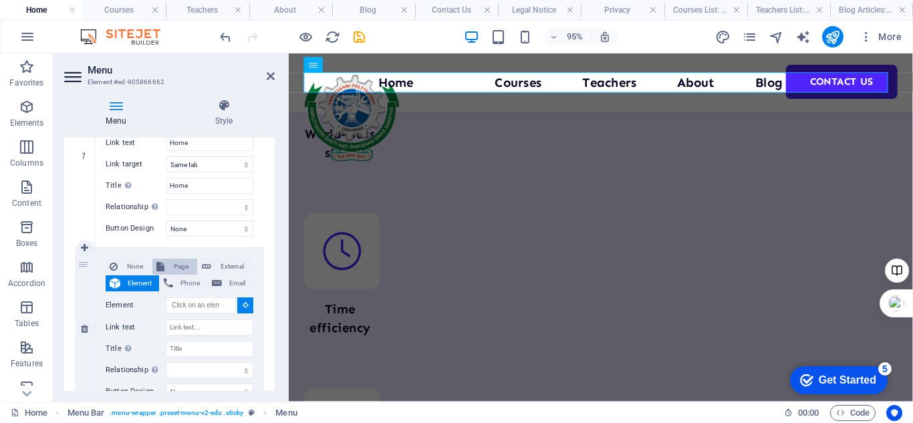
select select
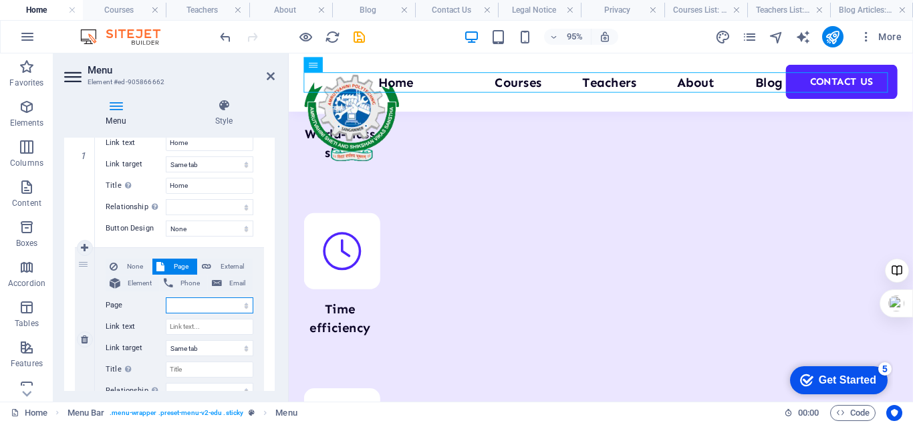
click at [177, 304] on select "Home Courses Teachers About Blog Contact Us Legal Notice Privacy" at bounding box center [210, 305] width 88 height 16
click at [88, 208] on div "1" at bounding box center [85, 155] width 20 height 183
select select
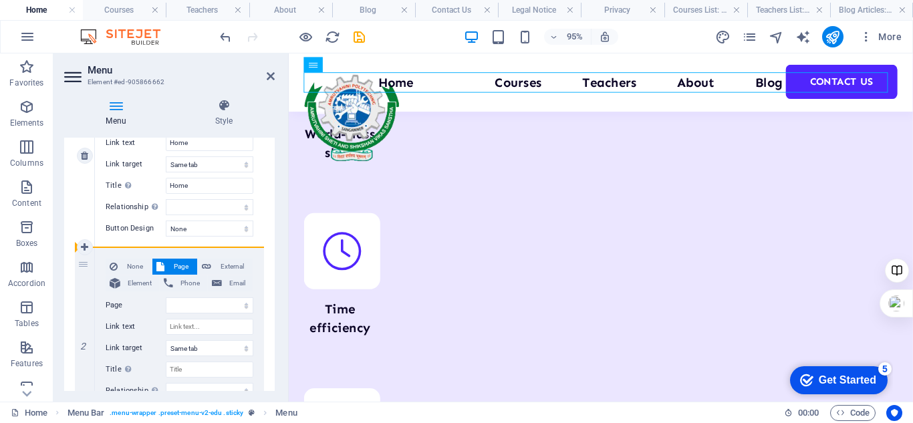
select select
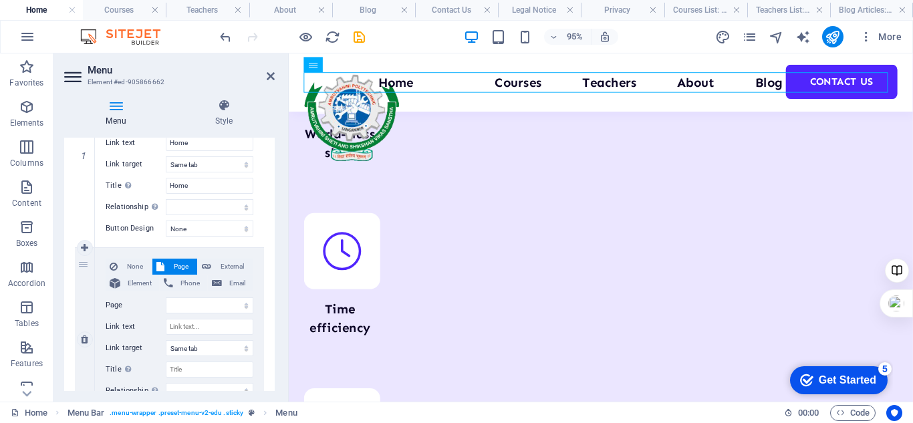
click at [182, 266] on span "Page" at bounding box center [180, 267] width 25 height 16
click at [181, 305] on select "Home Courses Teachers About Blog Contact Us Legal Notice Privacy" at bounding box center [210, 305] width 88 height 16
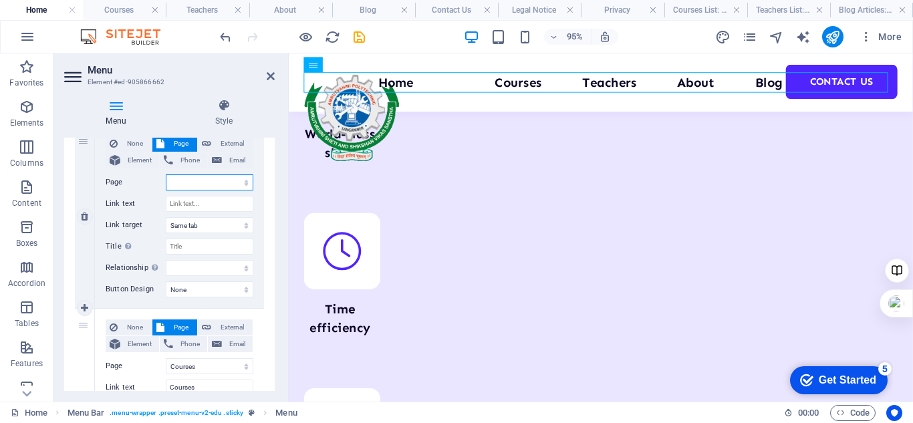
scroll to position [334, 0]
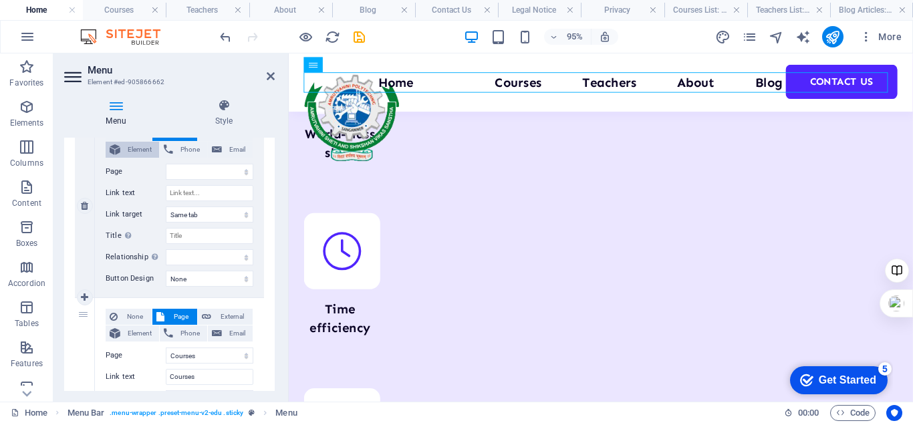
click at [130, 150] on span "Element" at bounding box center [139, 150] width 31 height 16
select select
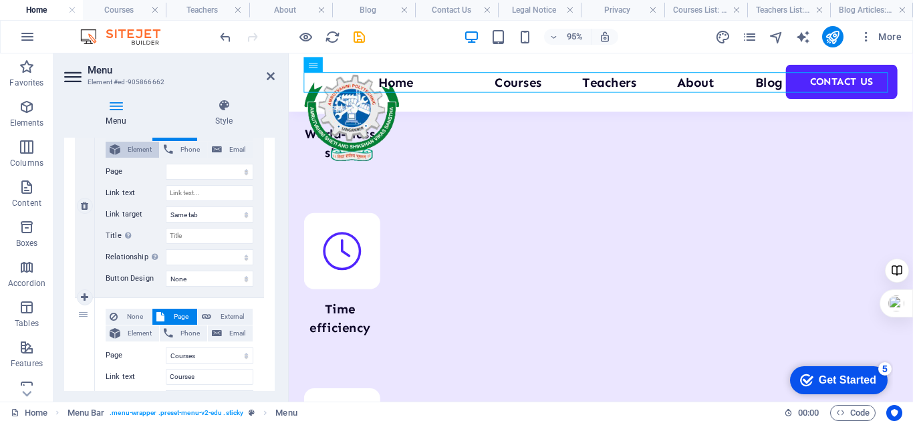
select select
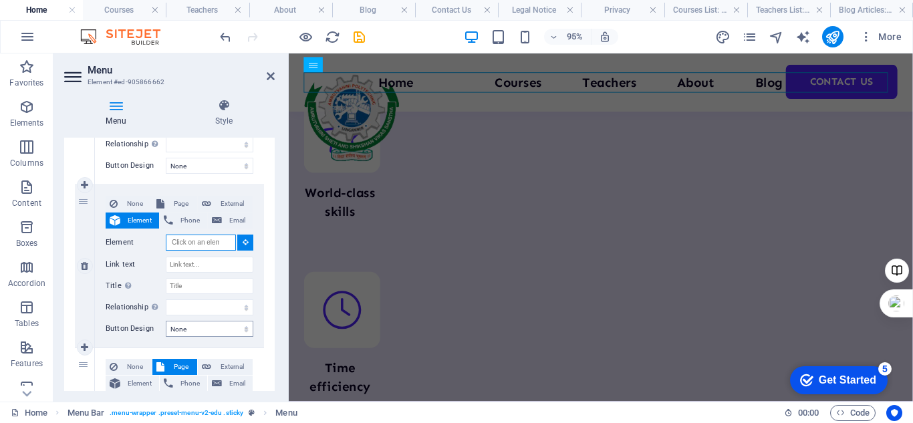
scroll to position [201, 0]
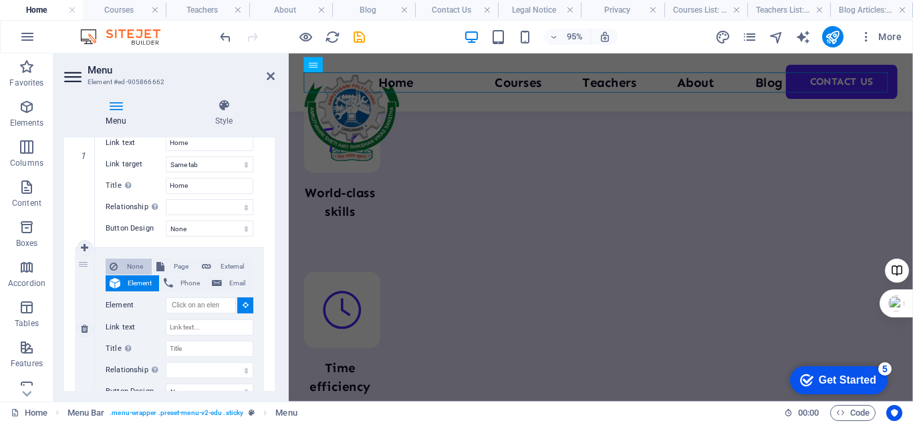
click at [136, 265] on span "None" at bounding box center [135, 267] width 26 height 16
select select
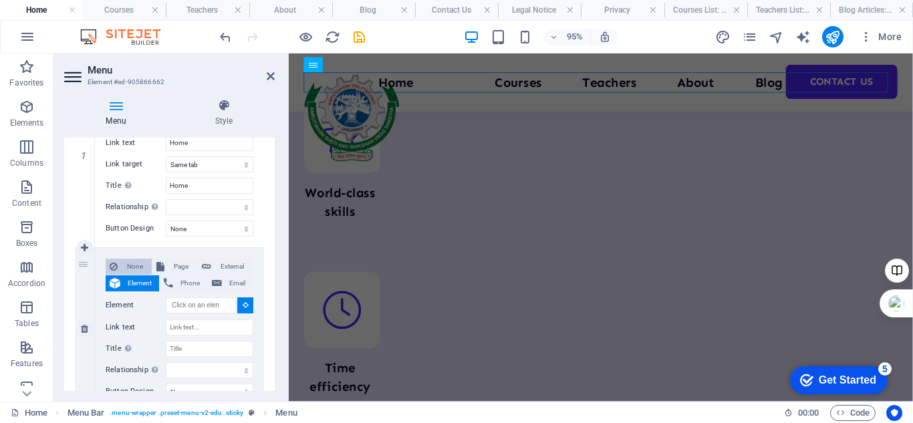
select select
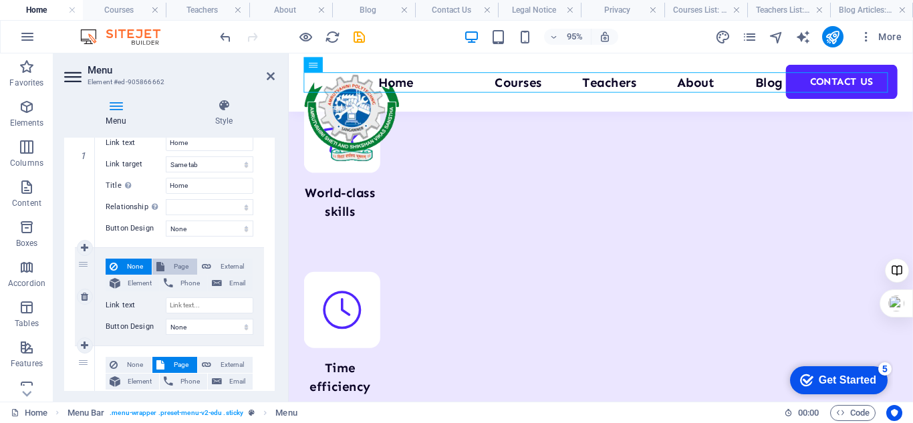
click at [172, 267] on span "Page" at bounding box center [180, 267] width 25 height 16
select select
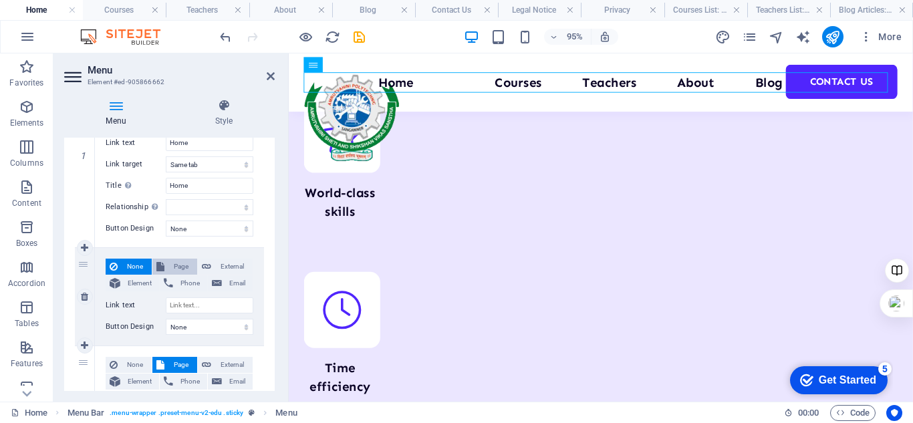
select select
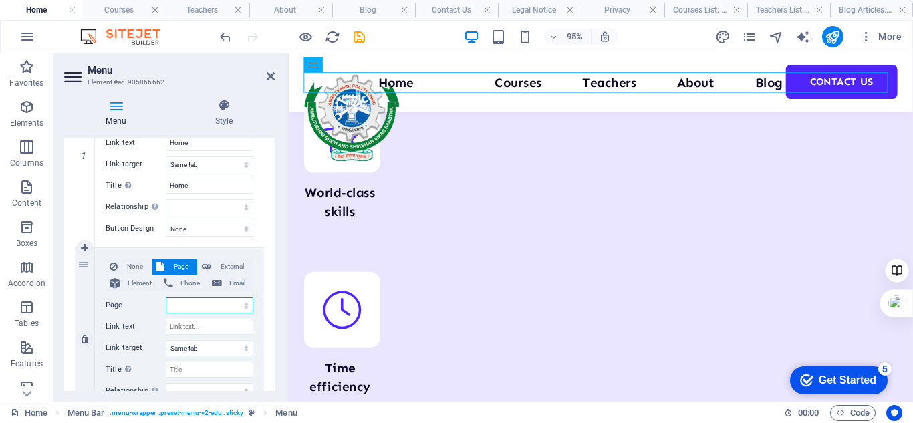
click at [176, 305] on select "Home Courses Teachers About Blog Contact Us Legal Notice Privacy" at bounding box center [210, 305] width 88 height 16
click at [270, 78] on icon at bounding box center [271, 76] width 8 height 11
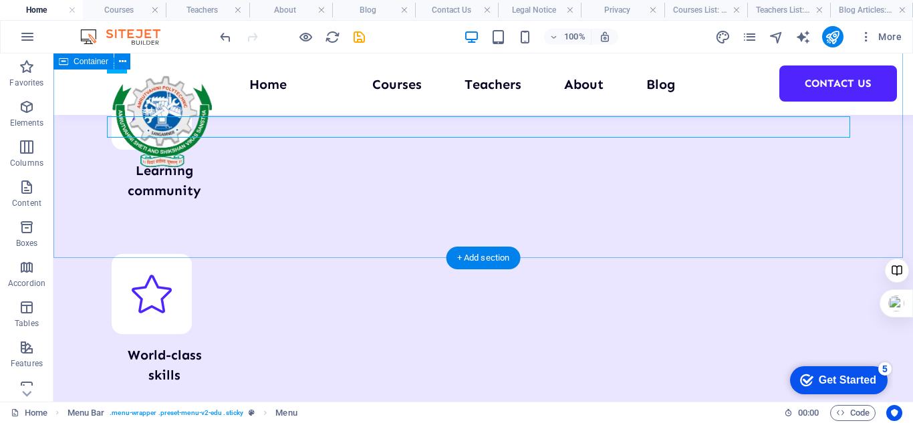
scroll to position [5954, 0]
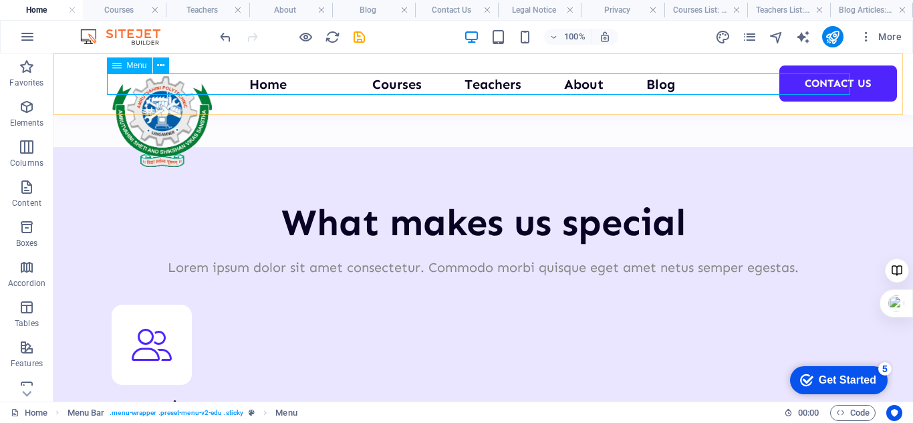
click at [261, 84] on nav "Home Courses Teachers About Blog Contact Us" at bounding box center [483, 84] width 743 height 21
select select
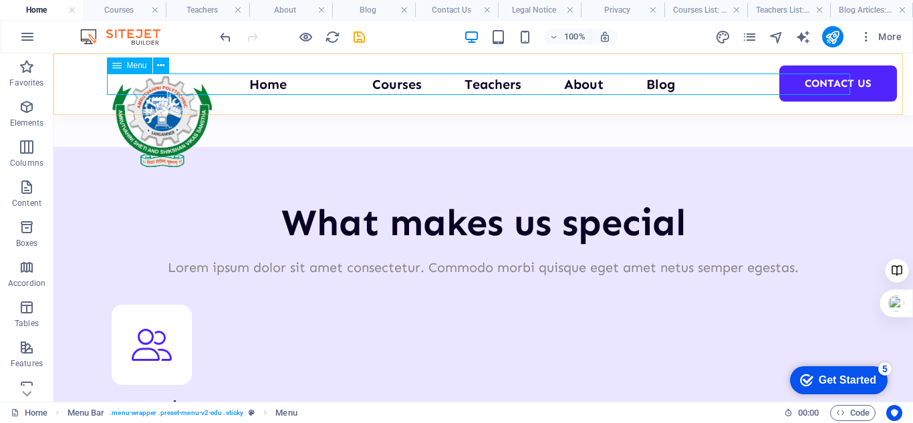
select select
select select "1"
select select
select select "2"
select select
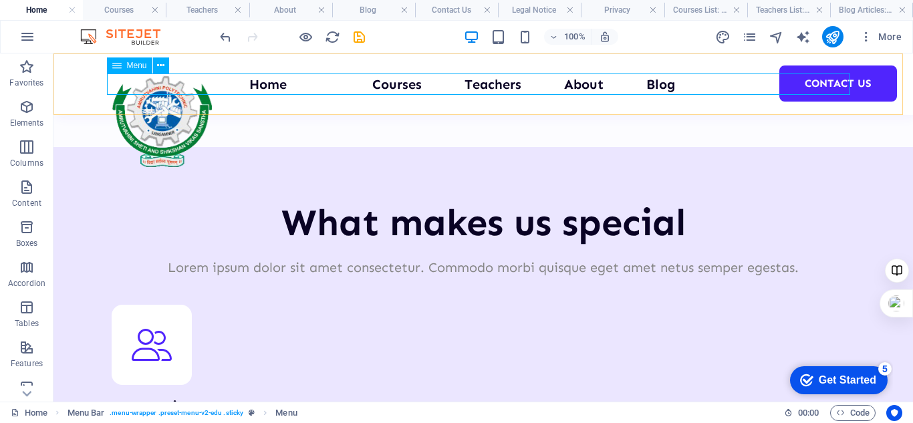
select select "3"
select select
select select "4"
select select
select select "5"
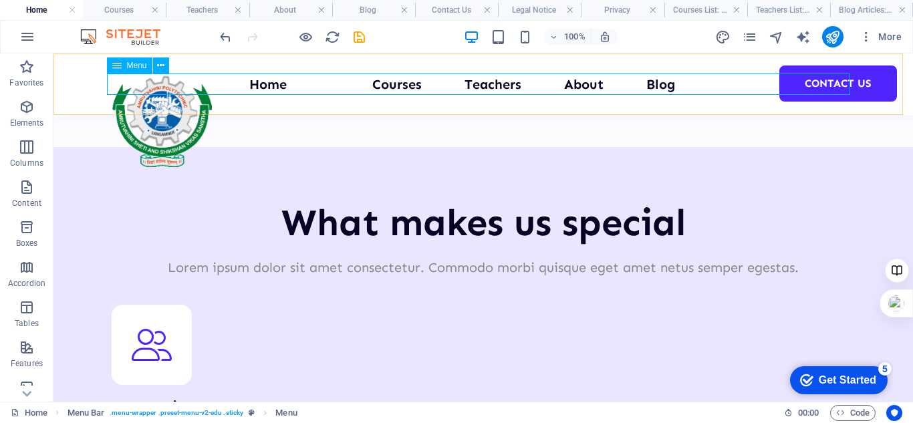
select select
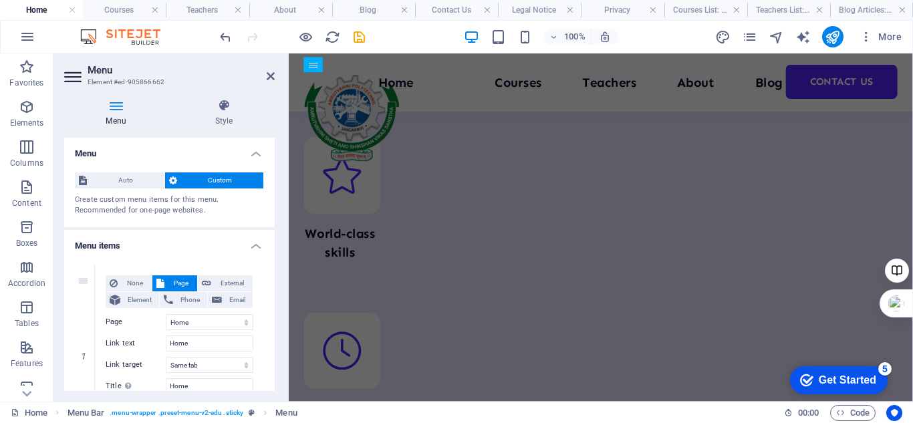
scroll to position [6189, 0]
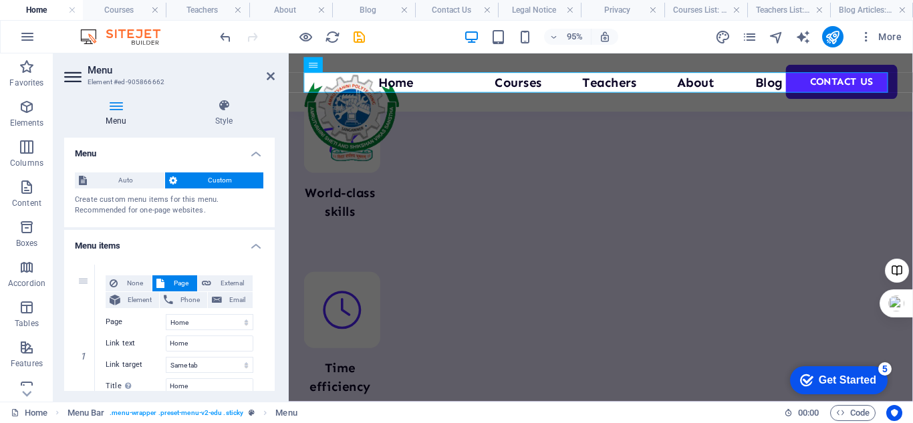
click at [190, 180] on span "Custom" at bounding box center [220, 180] width 79 height 16
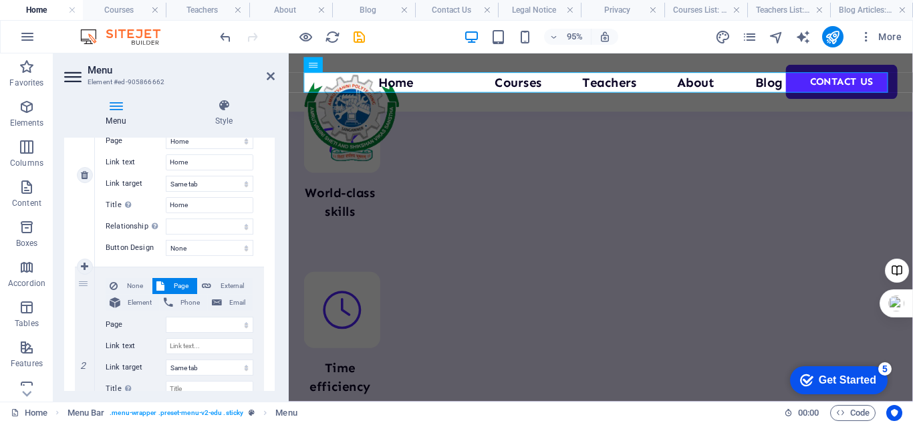
scroll to position [201, 0]
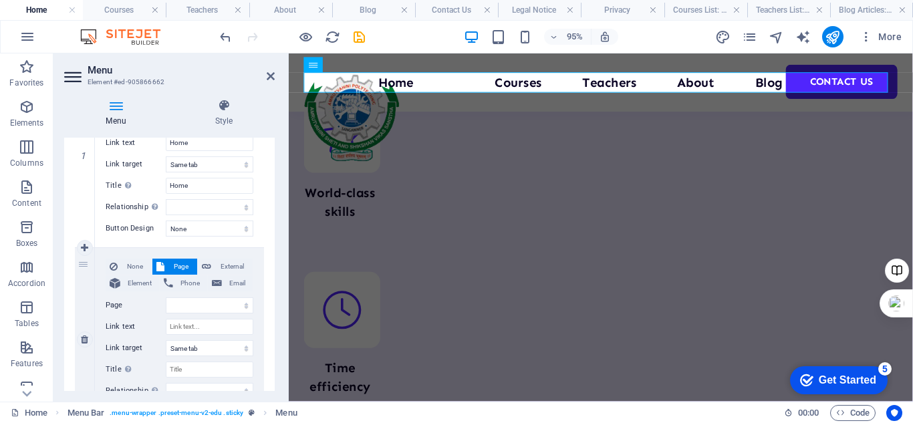
click at [81, 265] on div "2" at bounding box center [85, 339] width 20 height 183
select select
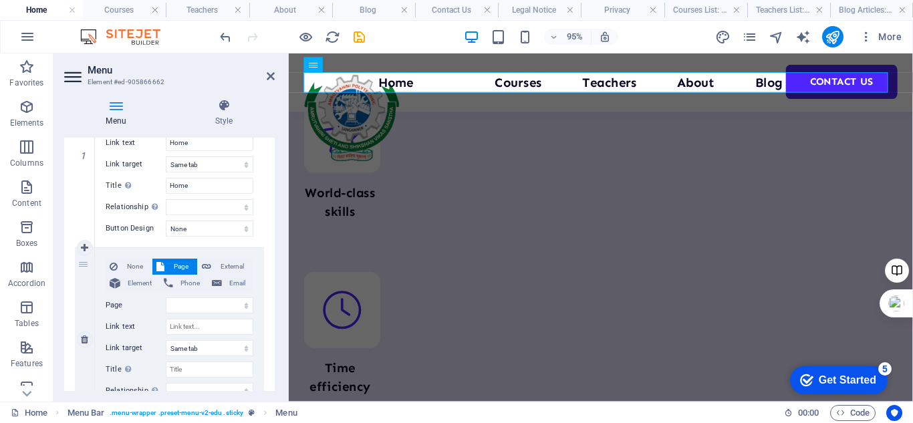
select select
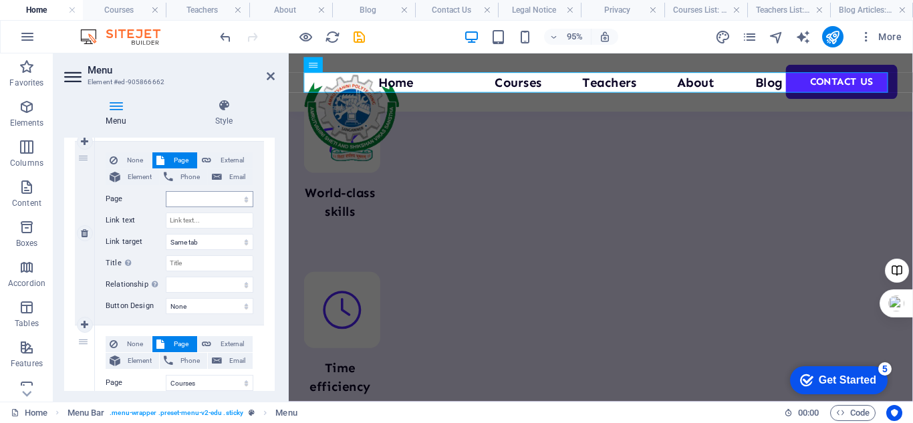
scroll to position [334, 0]
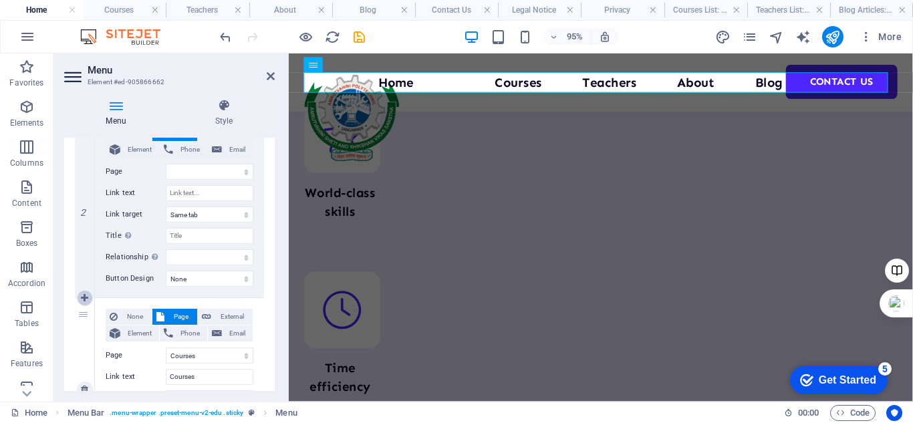
click at [83, 299] on icon at bounding box center [84, 297] width 7 height 9
select select
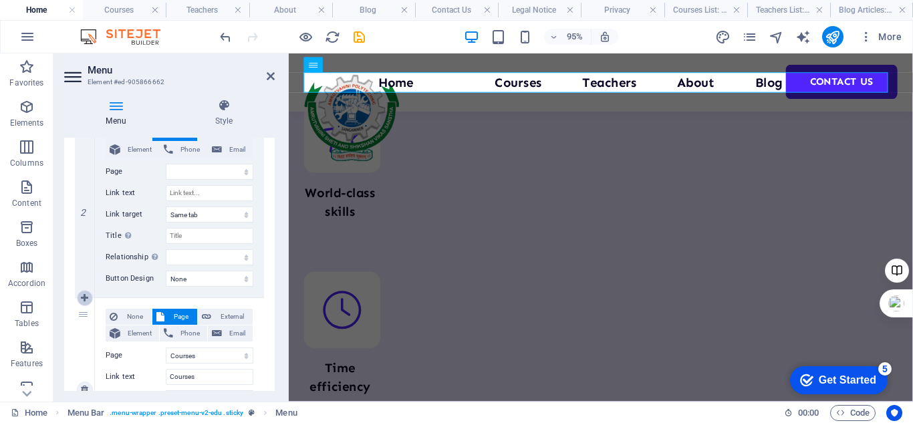
select select "1"
type input "Courses"
select select
select select "2"
type input "Teachers"
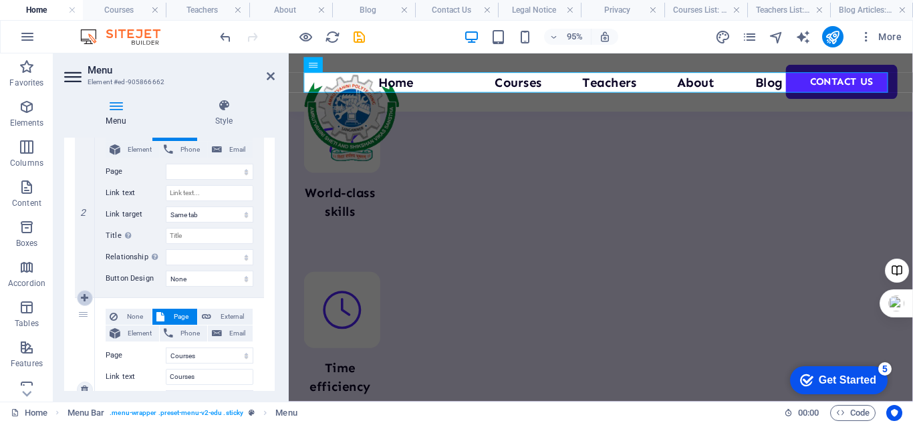
select select
select select "3"
type input "About"
select select
select select "4"
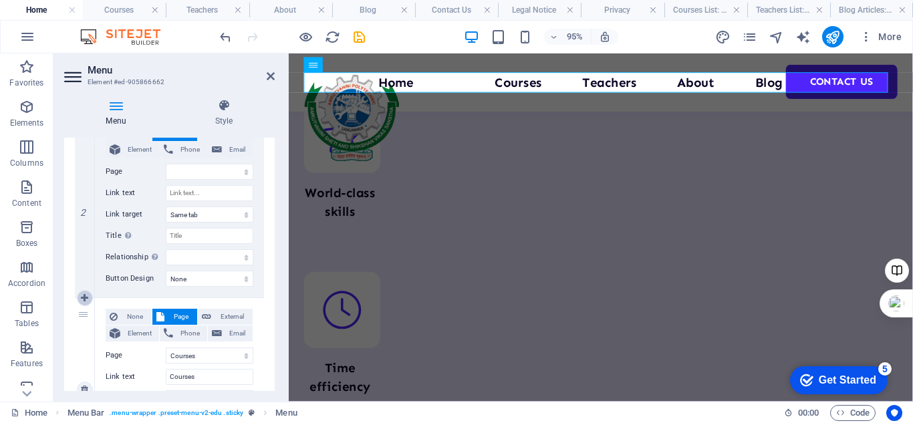
type input "Blog"
select select
select select "5"
select select
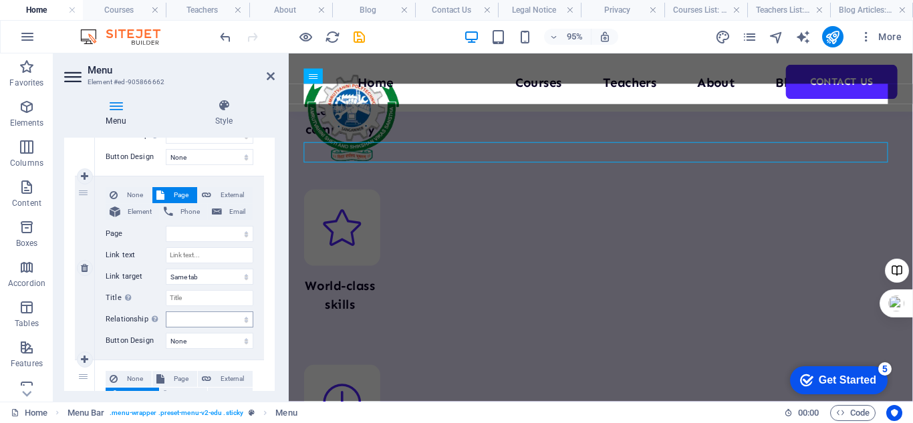
scroll to position [6066, 0]
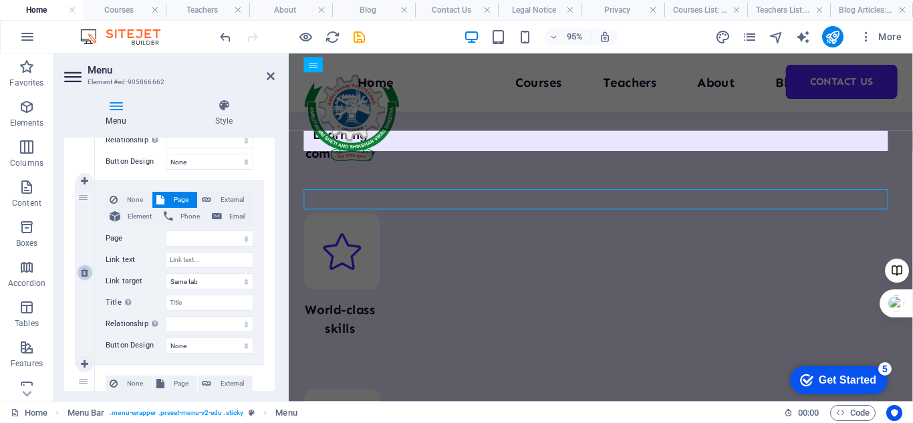
click at [84, 275] on icon at bounding box center [84, 272] width 7 height 9
select select
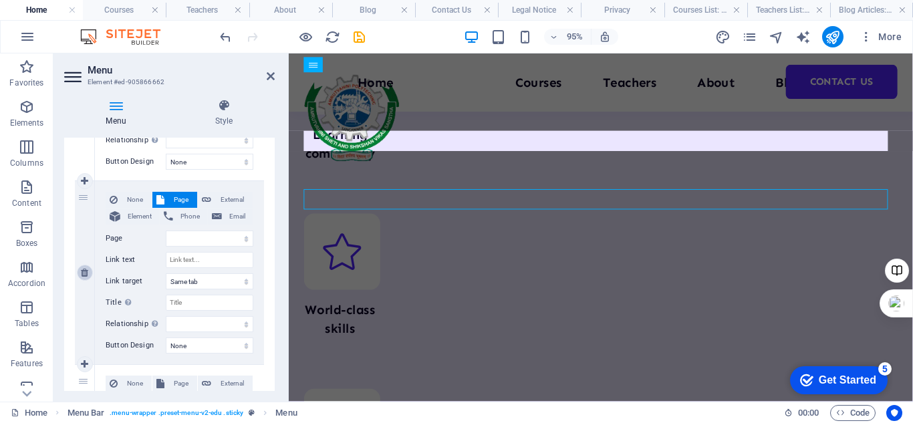
select select "1"
type input "Courses"
select select
select select "2"
type input "Teachers"
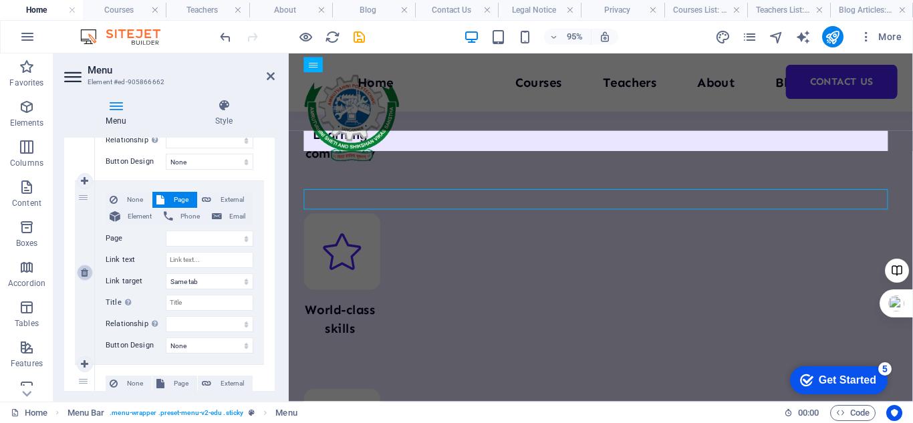
select select
select select "3"
type input "About"
select select
select select "4"
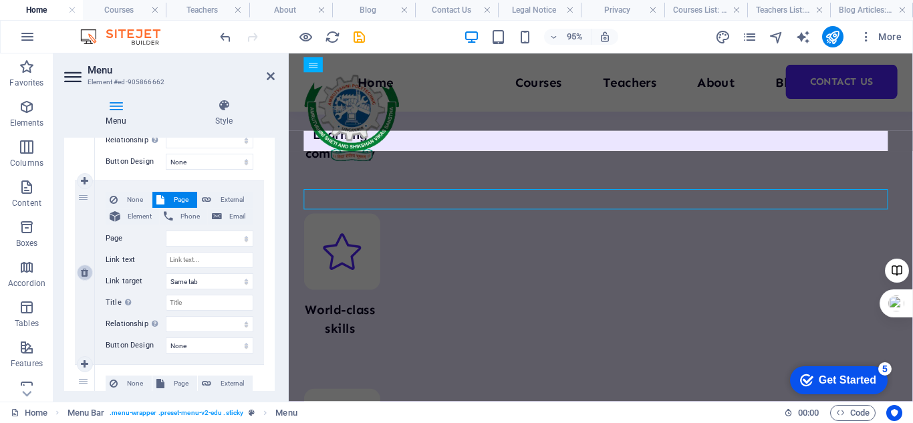
type input "Blog"
select select
select select "5"
type input "Contact Us"
select select
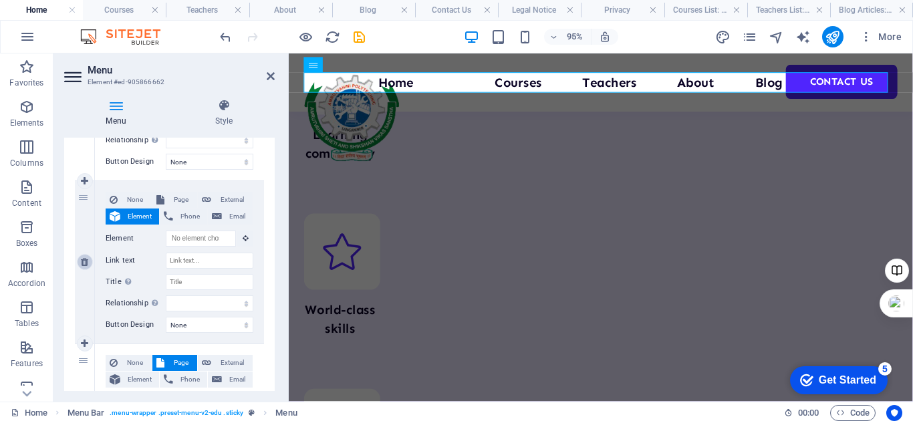
click at [84, 262] on icon at bounding box center [84, 261] width 7 height 9
select select
select select "1"
type input "Courses"
select select
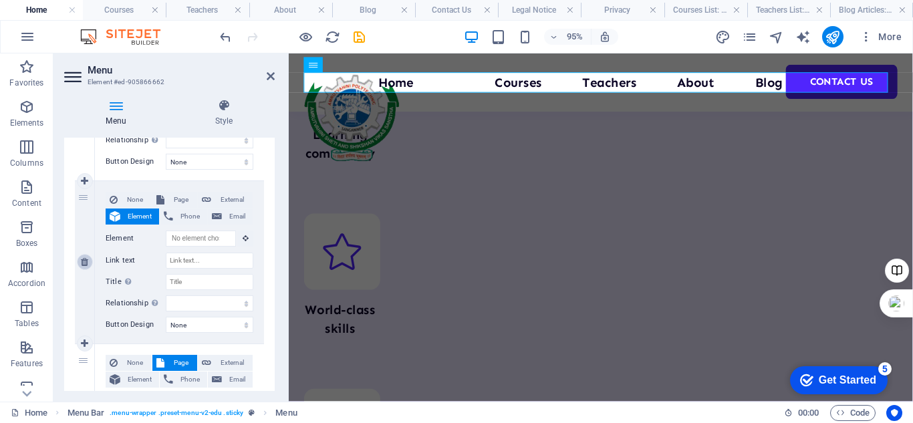
select select "2"
type input "Teachers"
select select
select select "3"
type input "About"
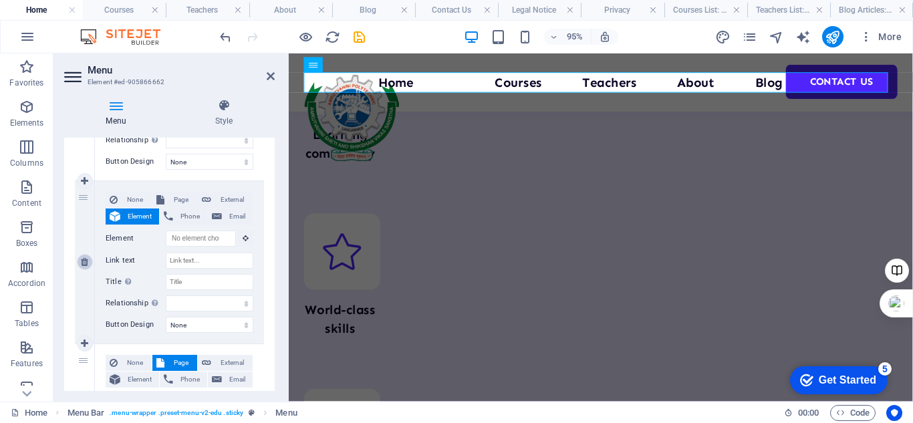
select select
select select "4"
type input "Blog"
select select
select select "5"
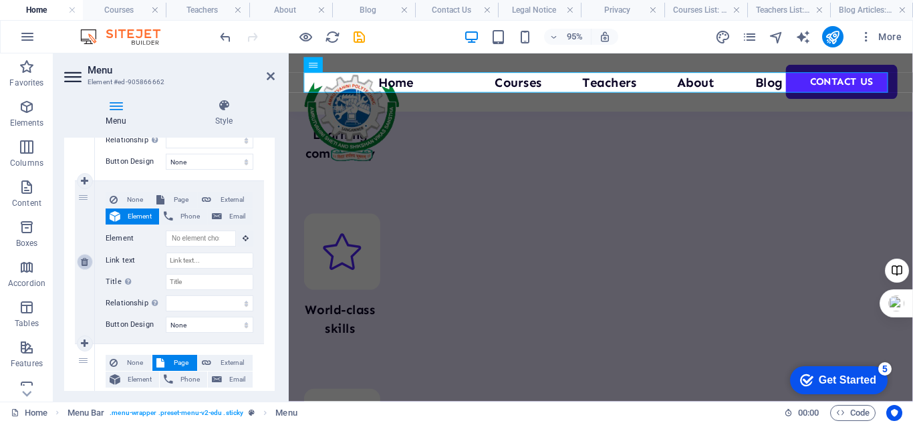
type input "Contact Us"
select select
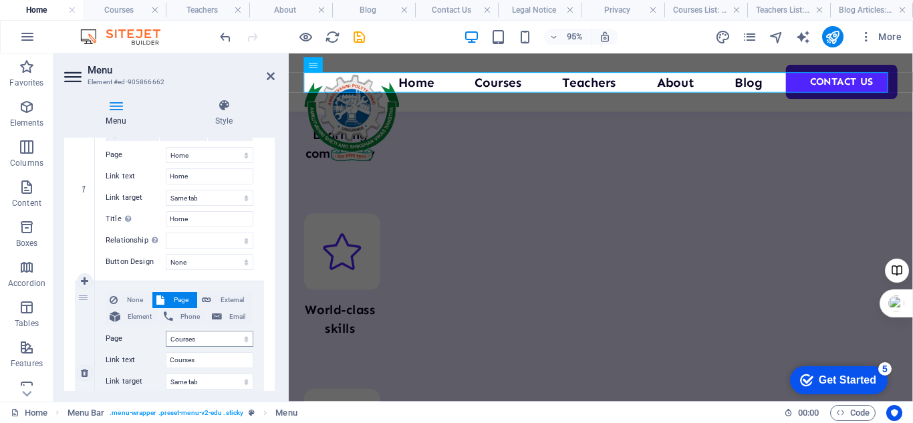
scroll to position [67, 0]
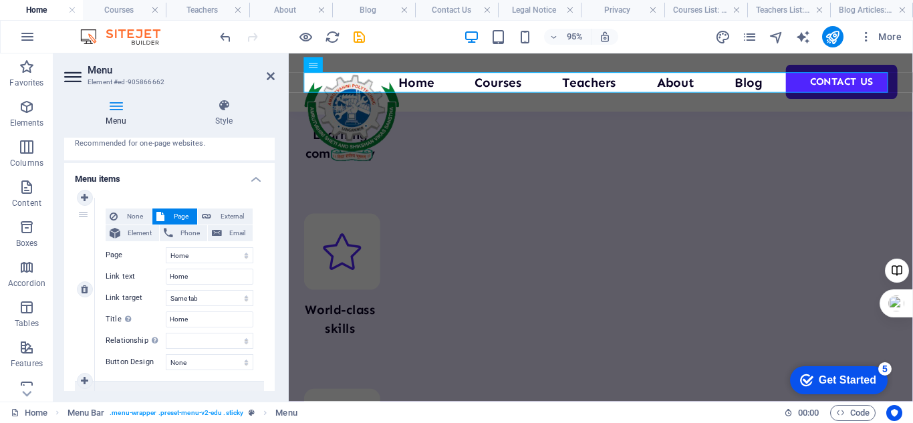
click at [82, 219] on div "1" at bounding box center [85, 289] width 20 height 183
click at [82, 196] on icon at bounding box center [84, 197] width 7 height 9
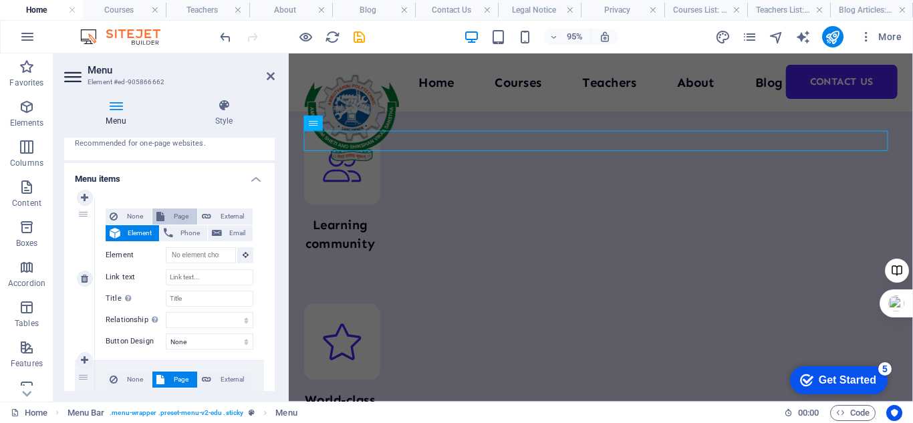
scroll to position [6004, 0]
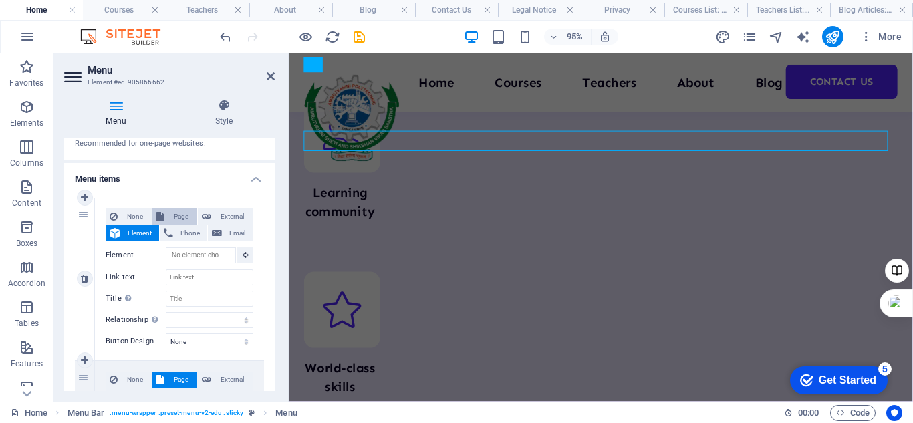
click at [177, 218] on span "Page" at bounding box center [180, 217] width 25 height 16
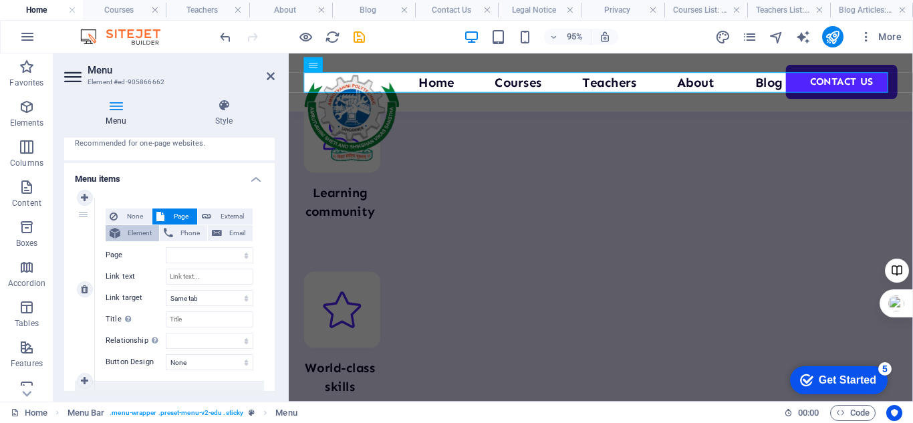
click at [132, 235] on span "Element" at bounding box center [139, 233] width 31 height 16
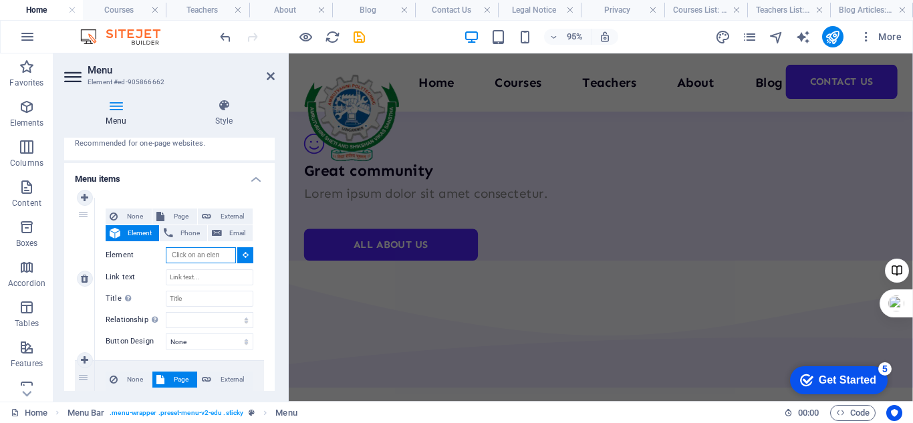
scroll to position [0, 0]
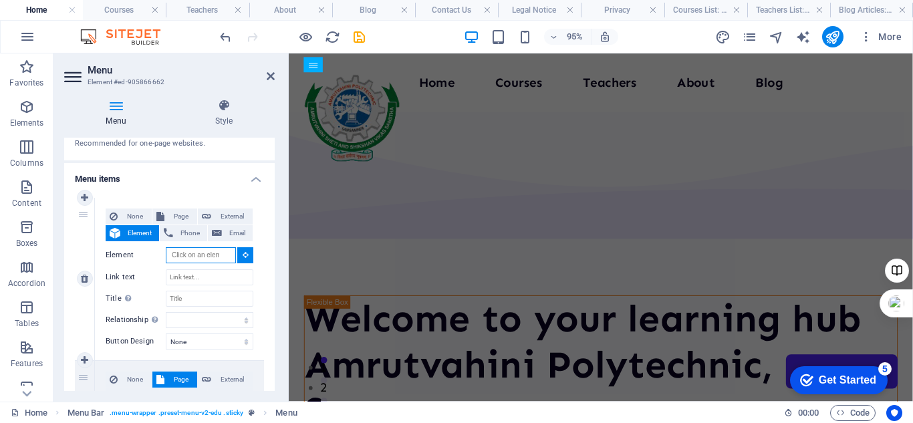
click at [185, 255] on input "Element" at bounding box center [201, 255] width 70 height 16
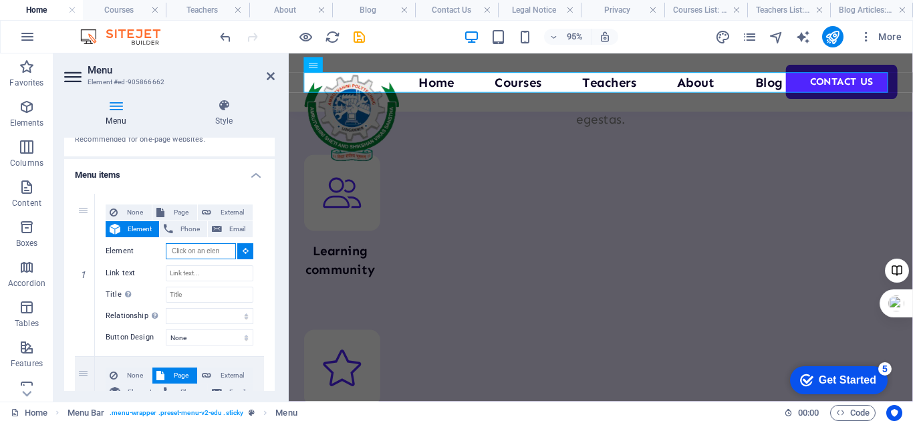
scroll to position [67, 0]
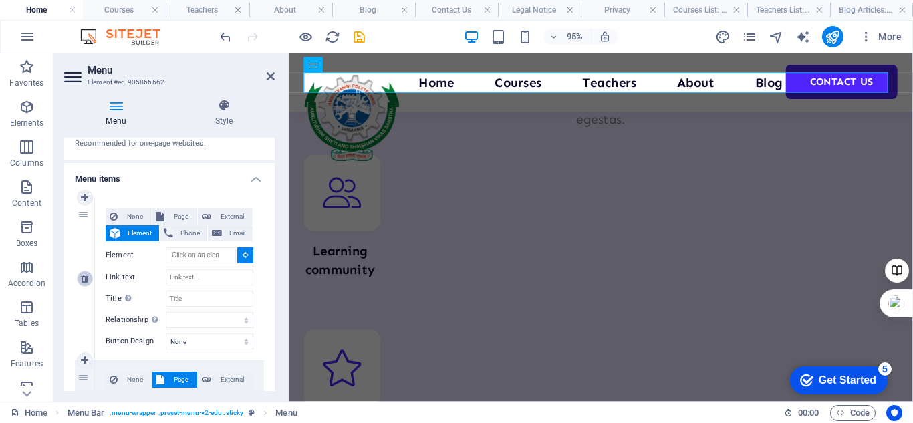
click at [85, 276] on icon at bounding box center [84, 278] width 7 height 9
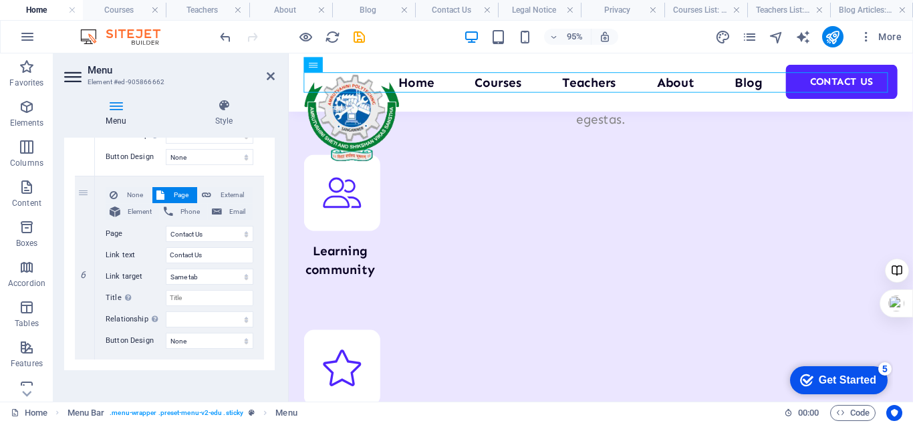
scroll to position [1013, 0]
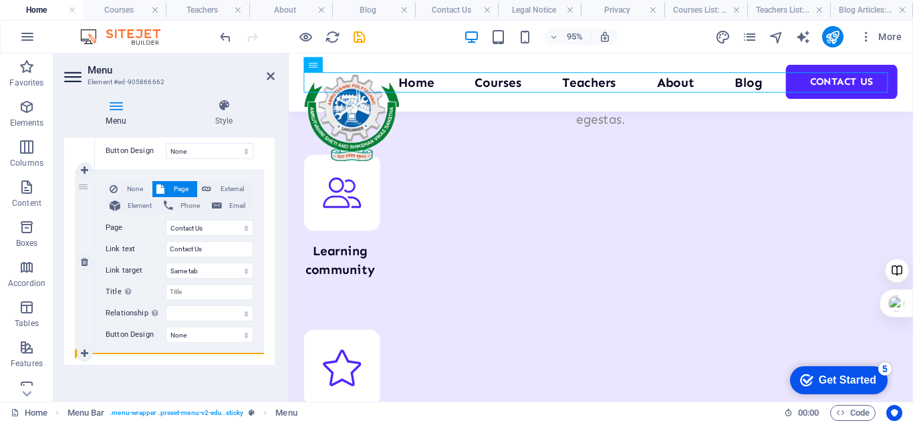
drag, startPoint x: 135, startPoint y: 363, endPoint x: 86, endPoint y: 280, distance: 96.2
click at [86, 280] on div "6" at bounding box center [85, 261] width 20 height 183
click at [84, 174] on icon at bounding box center [84, 170] width 7 height 9
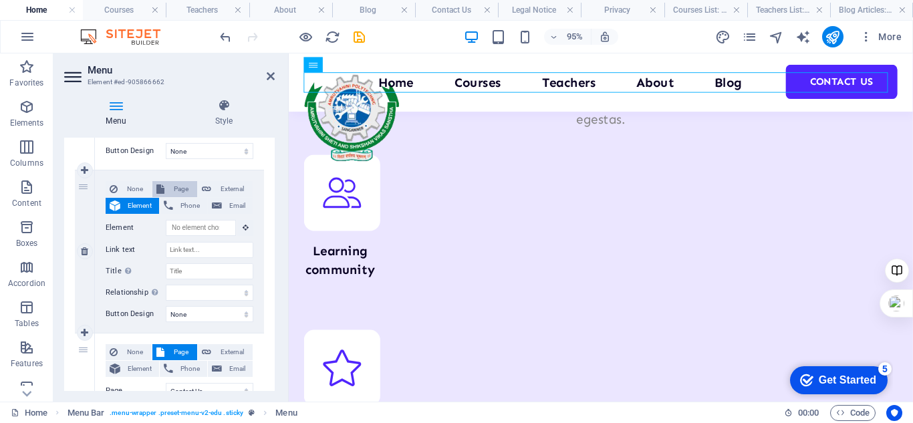
click at [174, 190] on span "Page" at bounding box center [180, 189] width 25 height 16
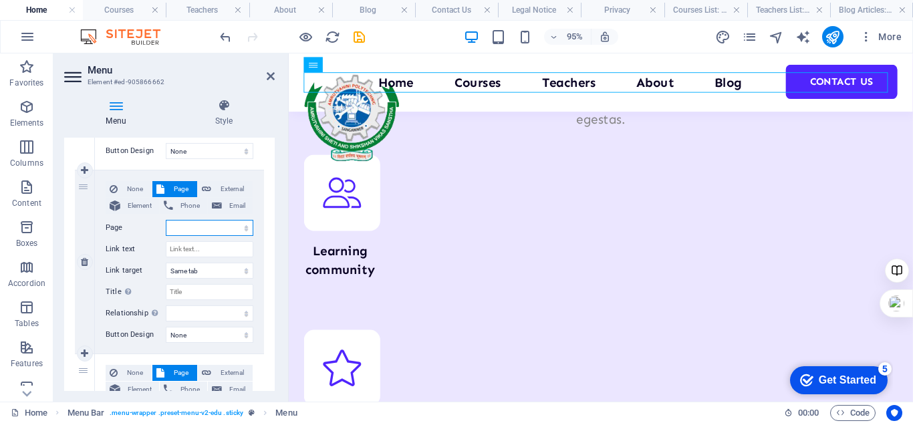
click at [182, 225] on select "Home Courses Teachers About Blog Contact Us Legal Notice Privacy" at bounding box center [210, 228] width 88 height 16
click at [166, 220] on select "Home Courses Teachers About Blog Contact Us Legal Notice Privacy" at bounding box center [210, 228] width 88 height 16
click at [76, 152] on div "5" at bounding box center [85, 78] width 20 height 183
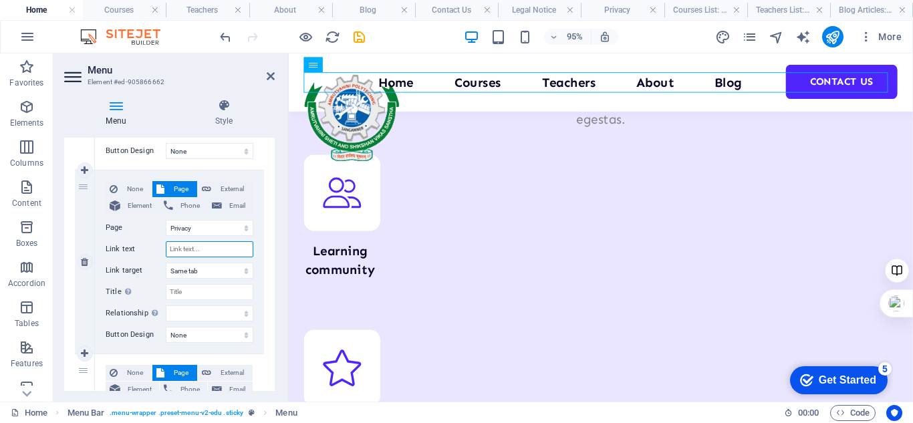
click at [180, 247] on input "Link text" at bounding box center [210, 249] width 88 height 16
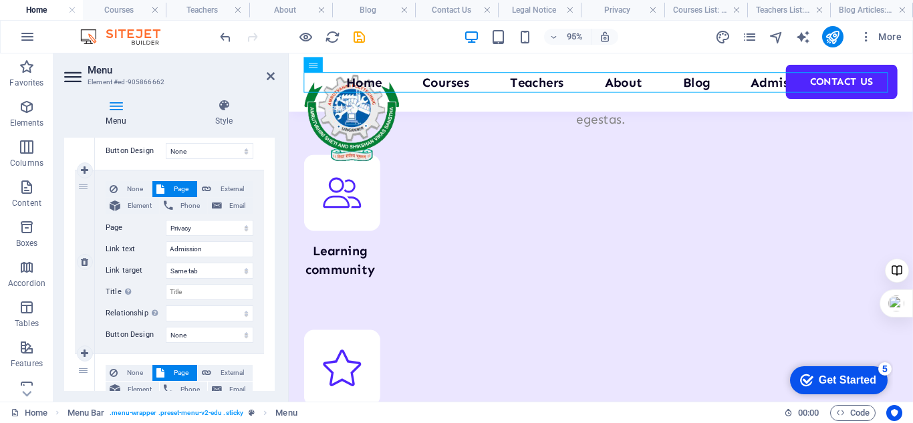
click at [255, 238] on div "None Page External Element Phone Email Page Home Courses Teachers About Blog Co…" at bounding box center [179, 261] width 169 height 183
click at [245, 231] on select "Home Courses Teachers About Blog Contact Us Legal Notice Privacy" at bounding box center [210, 228] width 88 height 16
click at [199, 271] on select "New tab Same tab Overlay" at bounding box center [210, 271] width 88 height 16
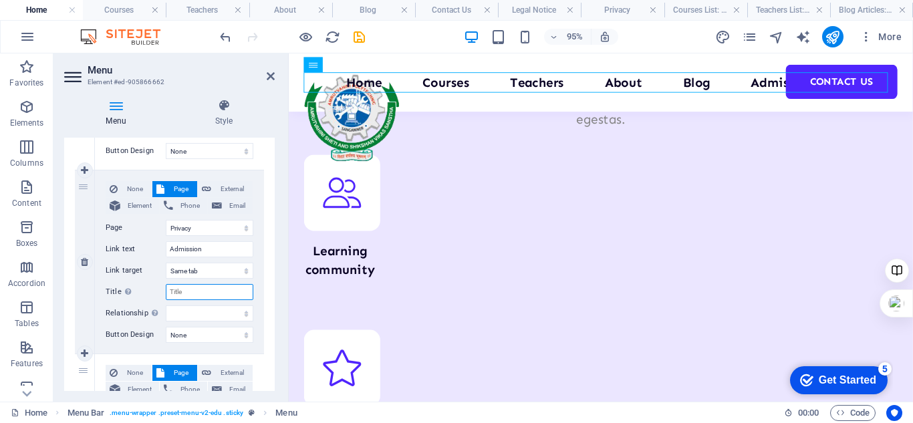
click at [201, 291] on input "Title Additional link description, should not be the same as the link text. The…" at bounding box center [210, 292] width 88 height 16
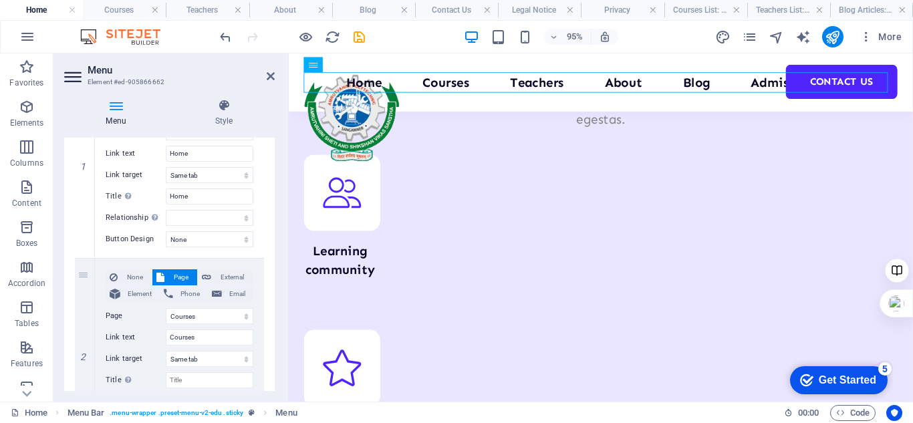
scroll to position [201, 0]
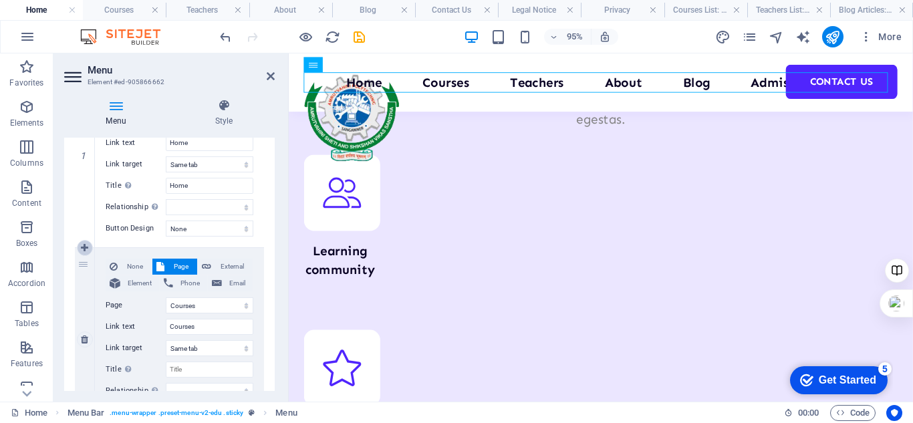
click at [89, 242] on link at bounding box center [85, 248] width 16 height 16
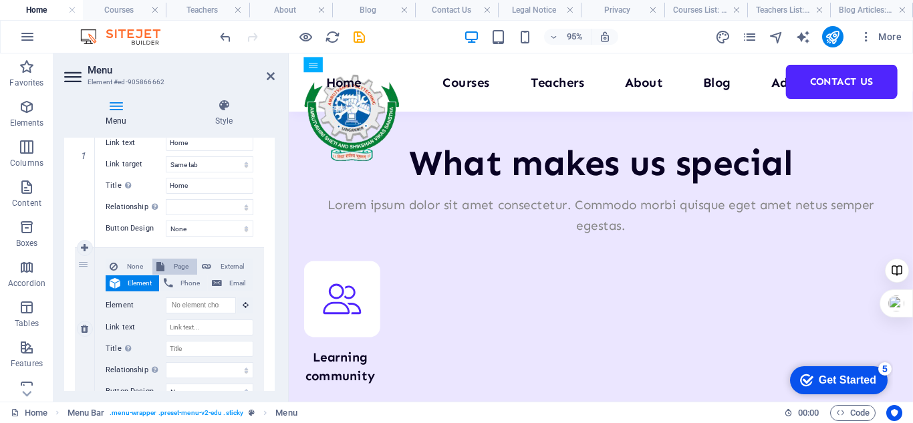
scroll to position [5771, 0]
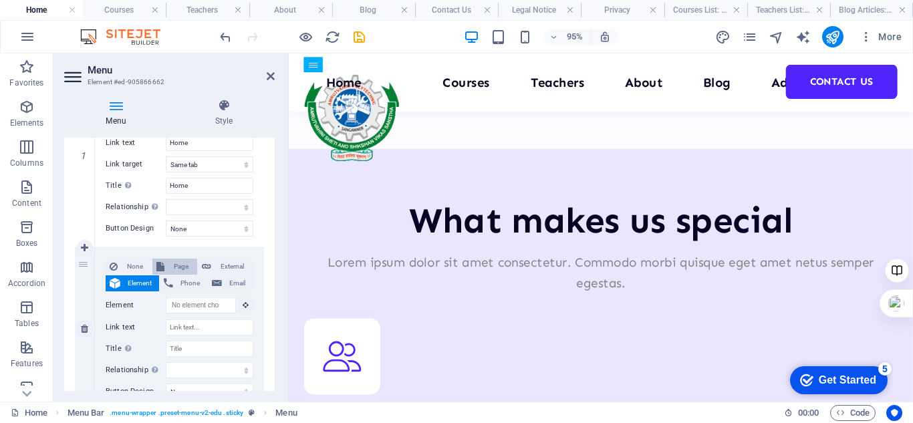
click at [184, 270] on span "Page" at bounding box center [180, 267] width 25 height 16
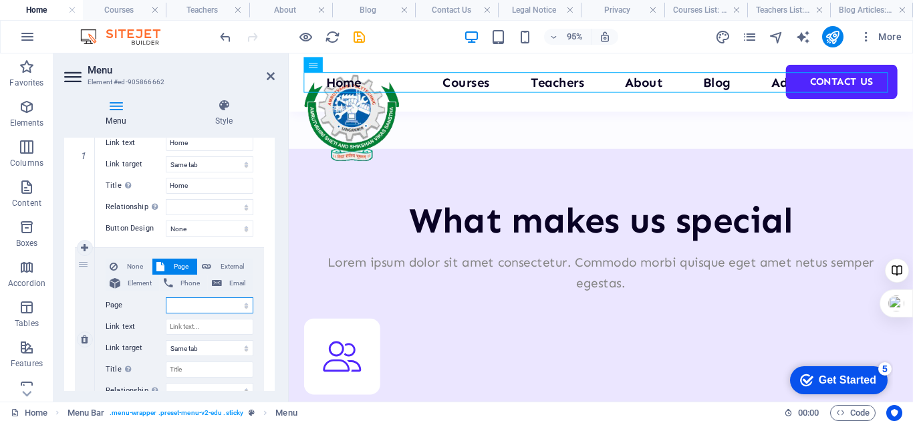
click at [241, 301] on select "Home Courses Teachers About Blog Contact Us Legal Notice Privacy" at bounding box center [210, 305] width 88 height 16
click at [166, 297] on select "Home Courses Teachers About Blog Contact Us Legal Notice Privacy" at bounding box center [210, 305] width 88 height 16
click at [201, 325] on input "Link text" at bounding box center [210, 327] width 88 height 16
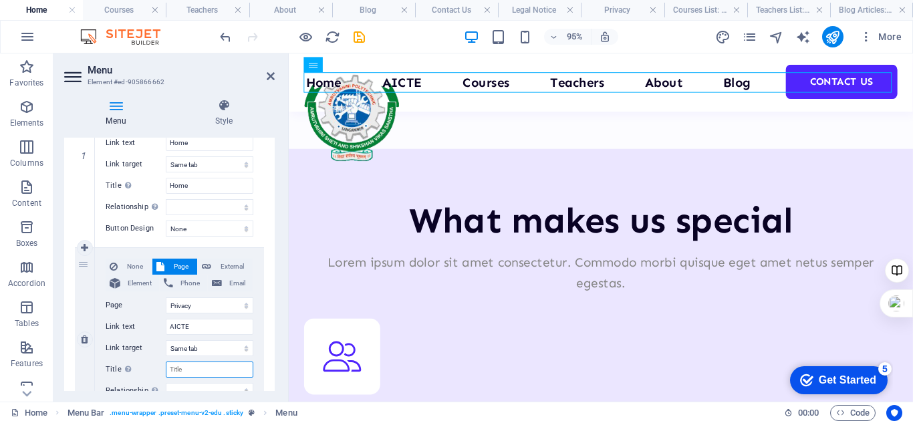
click at [193, 368] on input "Title Additional link description, should not be the same as the link text. The…" at bounding box center [210, 370] width 88 height 16
click at [75, 209] on div "1" at bounding box center [85, 155] width 20 height 183
click at [88, 251] on icon at bounding box center [84, 247] width 7 height 9
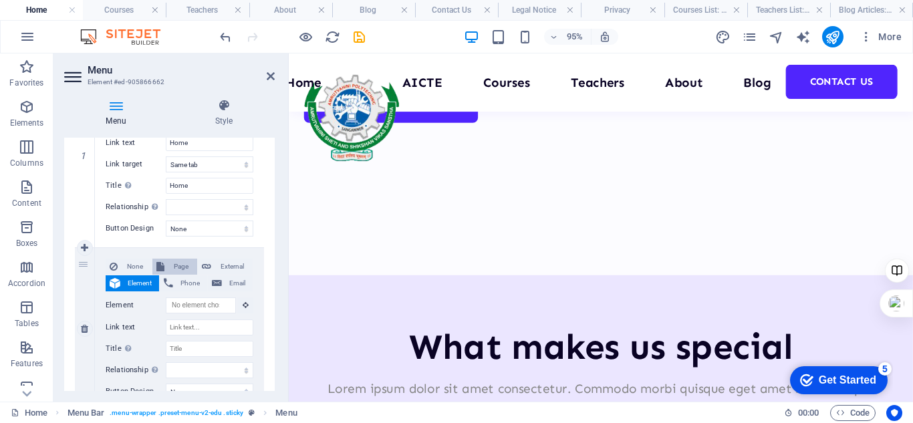
scroll to position [5709, 0]
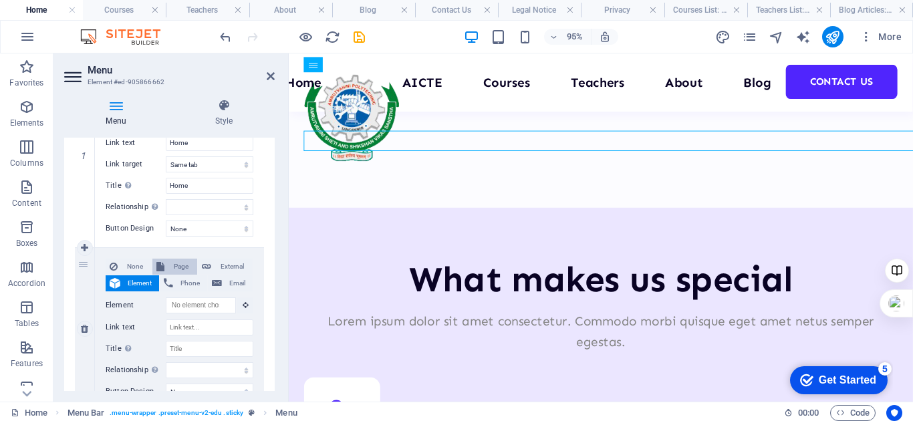
click at [180, 265] on span "Page" at bounding box center [180, 267] width 25 height 16
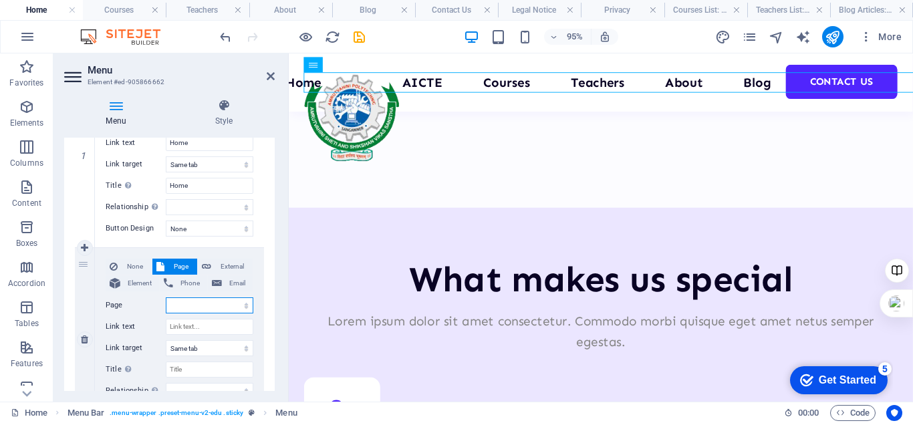
click at [217, 304] on select "Home Courses Teachers About Blog Contact Us Legal Notice Privacy" at bounding box center [210, 305] width 88 height 16
click at [166, 297] on select "Home Courses Teachers About Blog Contact Us Legal Notice Privacy" at bounding box center [210, 305] width 88 height 16
click at [196, 330] on input "Link text" at bounding box center [210, 327] width 88 height 16
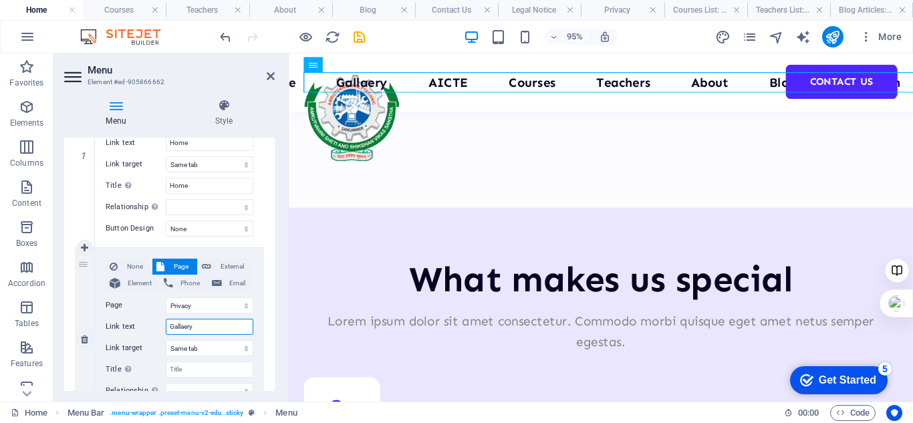
drag, startPoint x: 215, startPoint y: 325, endPoint x: 170, endPoint y: 330, distance: 44.4
click at [170, 330] on input "Gallaery" at bounding box center [210, 327] width 88 height 16
click at [200, 369] on input "Title Additional link description, should not be the same as the link text. The…" at bounding box center [210, 370] width 88 height 16
paste input "Gallaery"
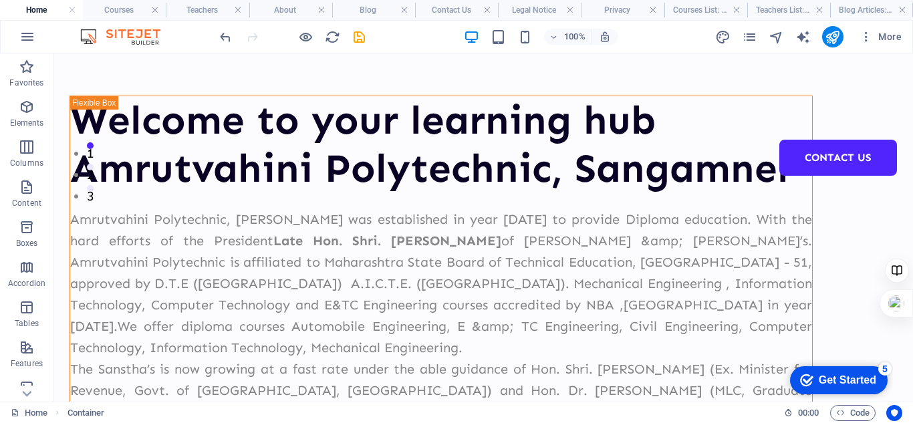
scroll to position [0, 0]
